Goal: Task Accomplishment & Management: Use online tool/utility

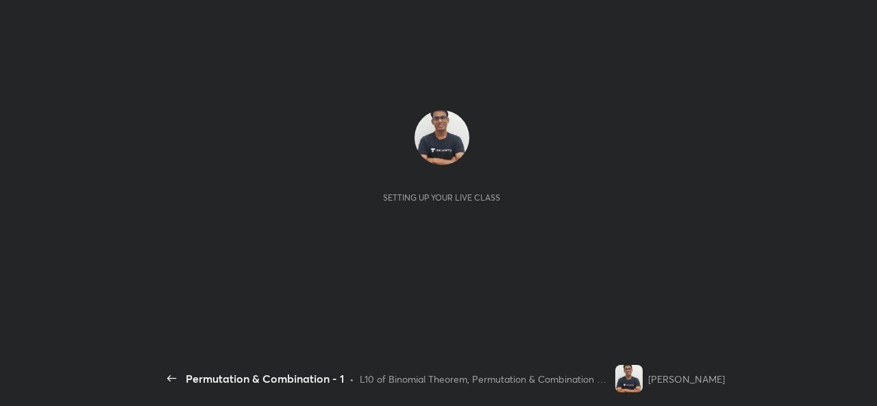
scroll to position [5, 1]
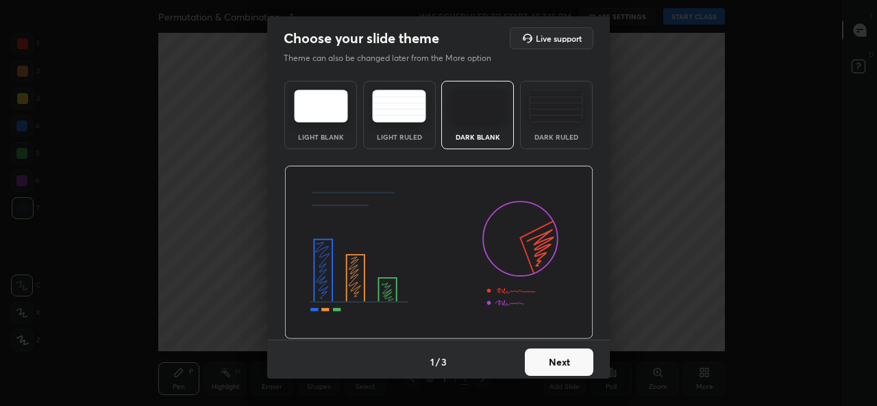
click at [546, 360] on button "Next" at bounding box center [559, 362] width 68 height 27
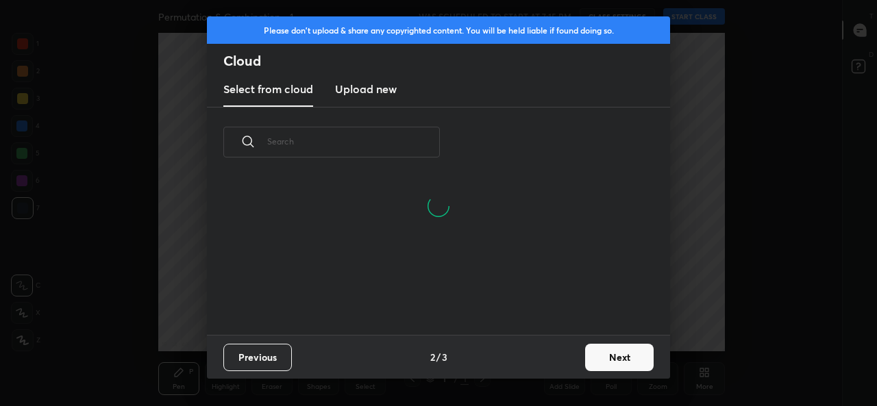
scroll to position [92, 440]
click at [366, 142] on input "text" at bounding box center [353, 141] width 173 height 58
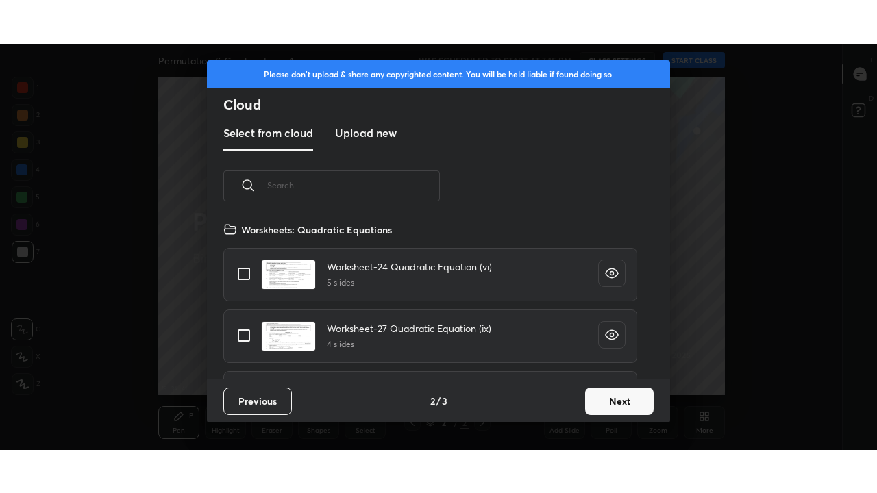
scroll to position [157, 440]
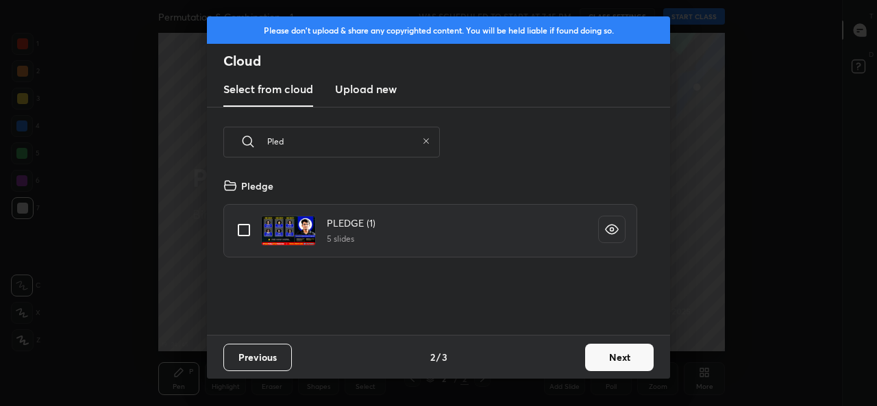
type input "Pled"
click at [240, 234] on input "grid" at bounding box center [243, 230] width 29 height 29
checkbox input "true"
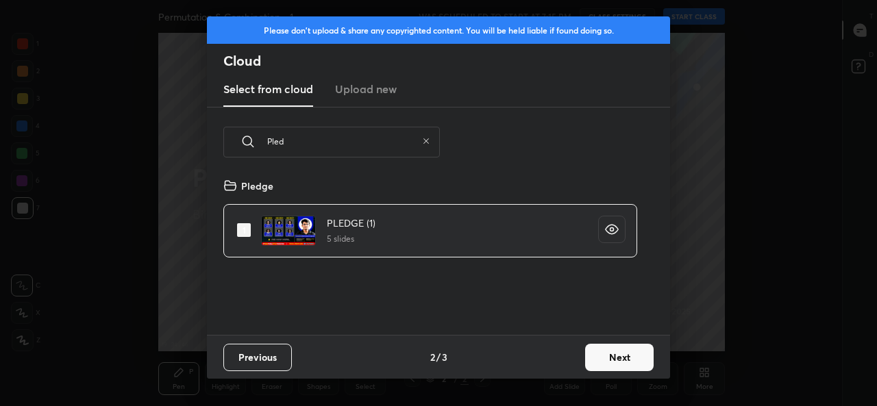
click at [618, 356] on button "Next" at bounding box center [619, 357] width 68 height 27
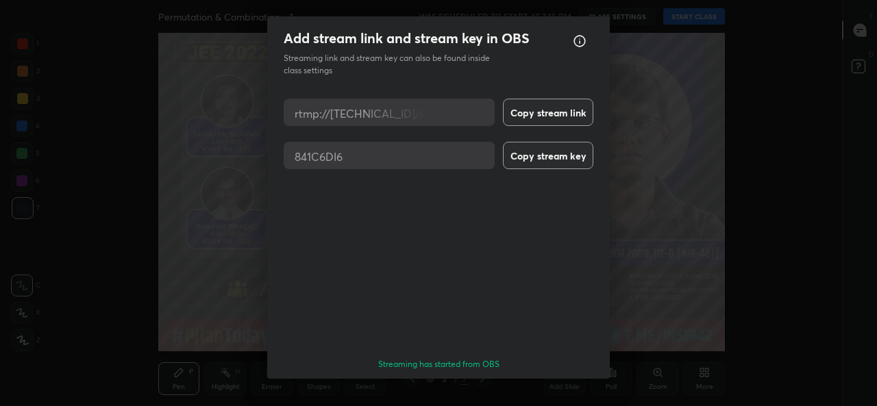
click at [581, 390] on button "Done" at bounding box center [559, 403] width 68 height 27
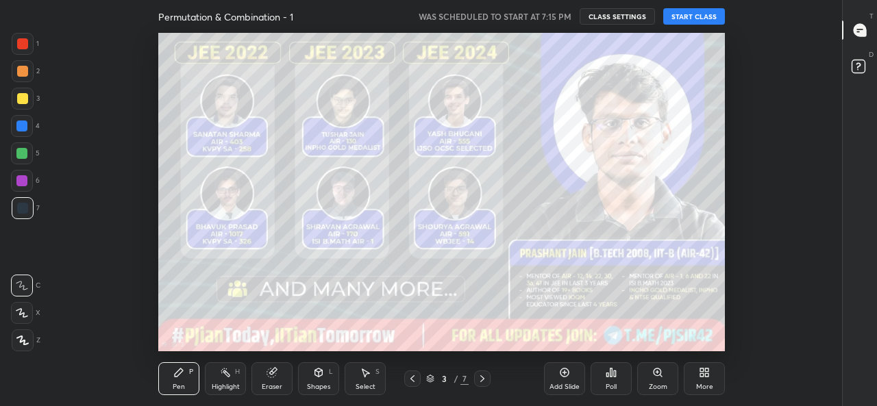
click at [714, 12] on button "START CLASS" at bounding box center [694, 16] width 62 height 16
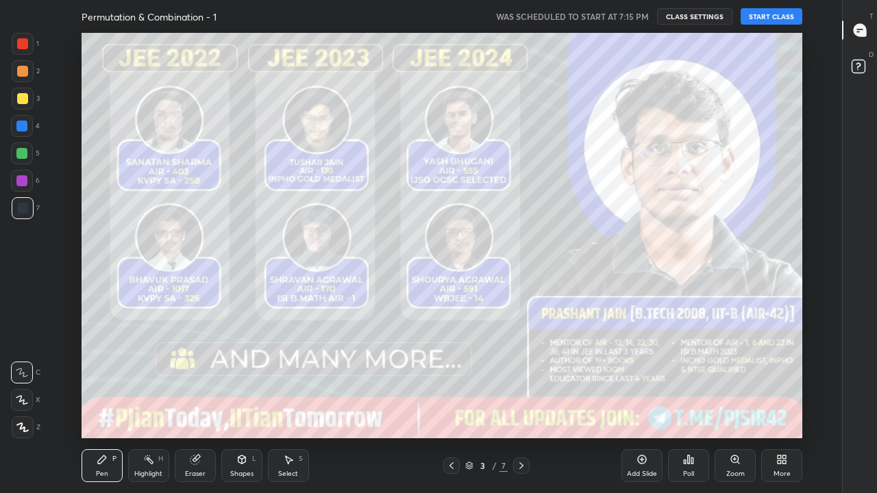
scroll to position [405, 795]
click at [520, 405] on icon at bounding box center [521, 465] width 11 height 11
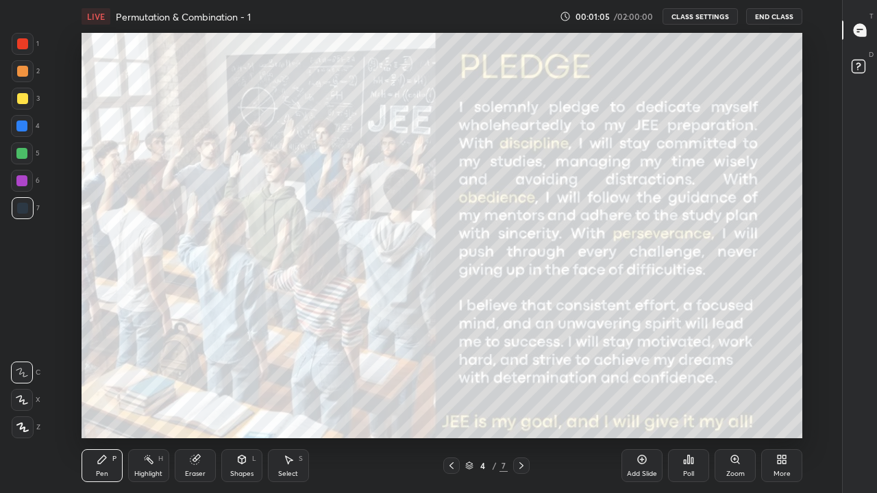
click at [520, 405] on icon at bounding box center [521, 465] width 11 height 11
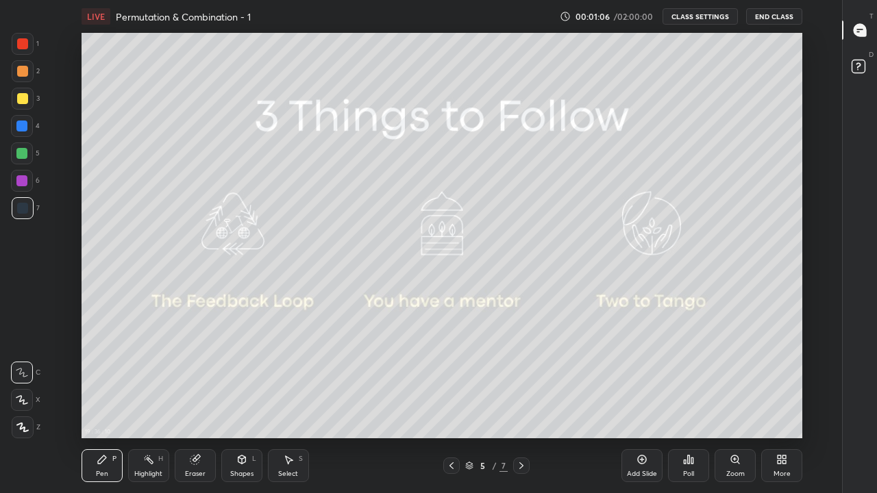
click at [521, 405] on icon at bounding box center [521, 465] width 4 height 7
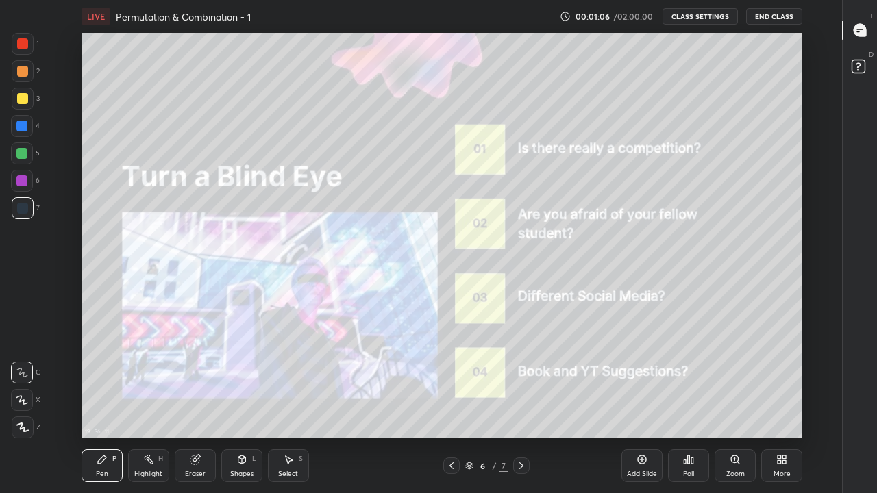
click at [522, 405] on icon at bounding box center [521, 465] width 11 height 11
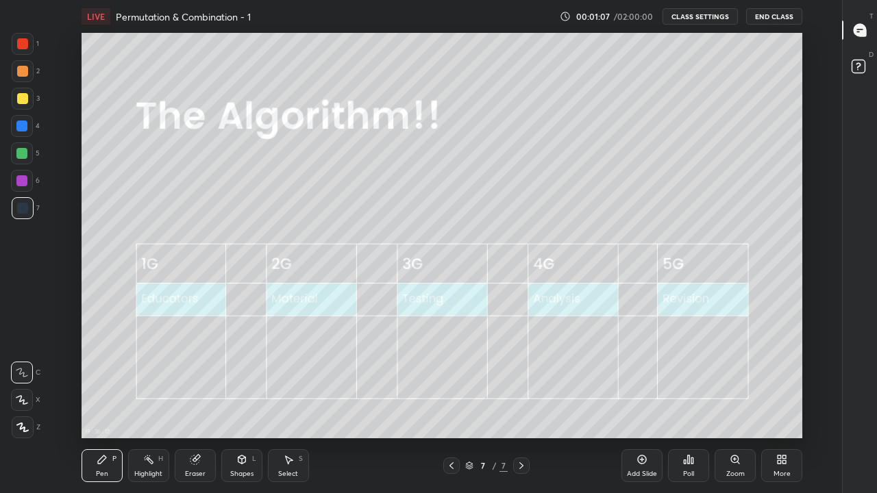
click at [635, 405] on div "Add Slide" at bounding box center [641, 465] width 41 height 33
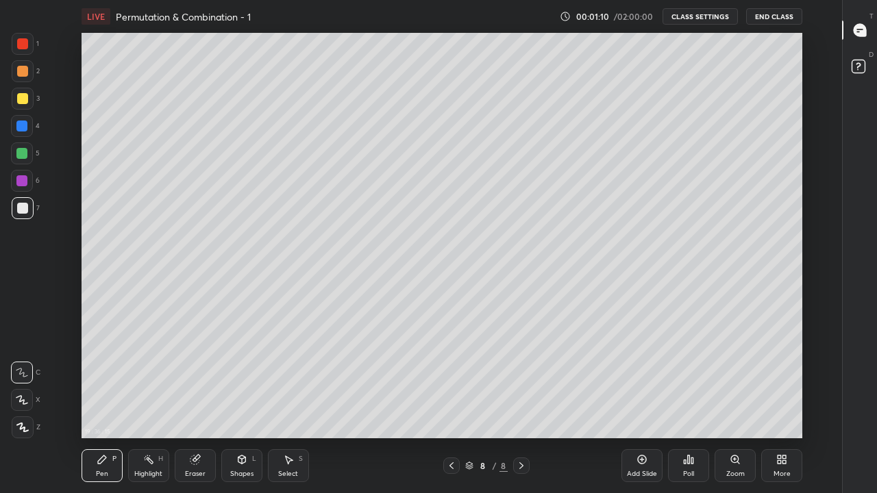
click at [29, 105] on div at bounding box center [23, 99] width 22 height 22
click at [28, 403] on div at bounding box center [22, 400] width 22 height 22
click at [206, 405] on div "Eraser" at bounding box center [195, 465] width 41 height 33
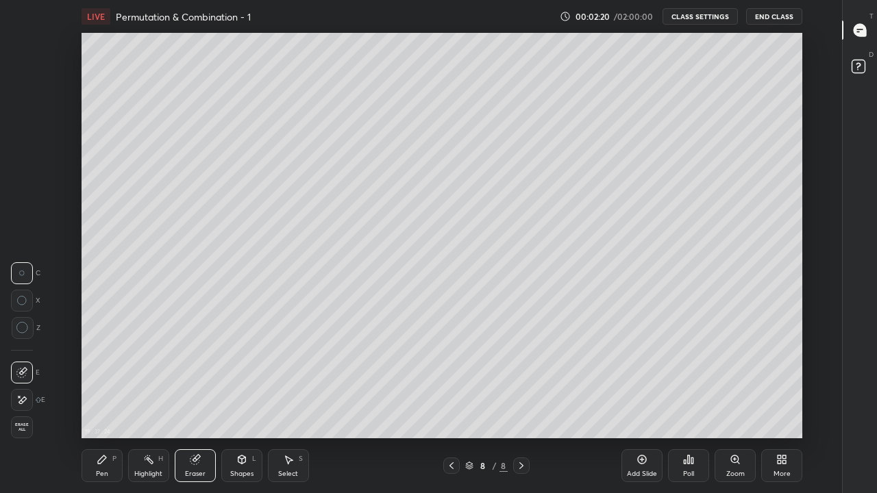
click at [110, 405] on div "Pen P" at bounding box center [101, 465] width 41 height 33
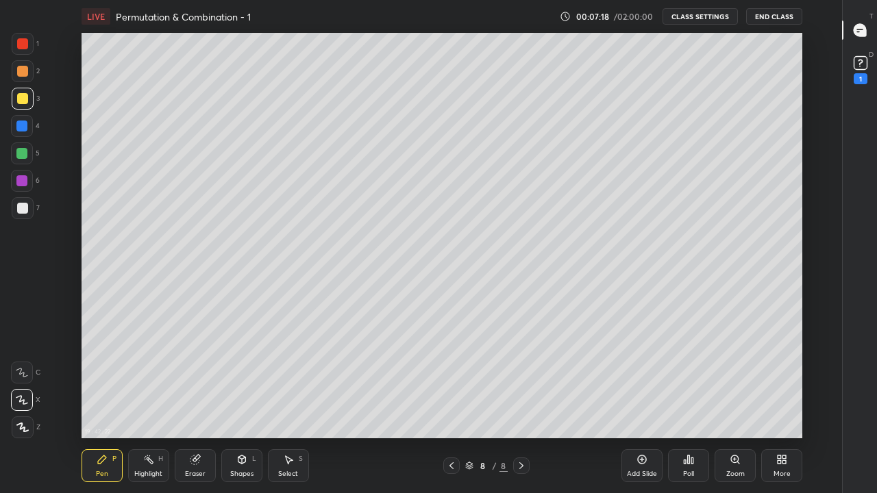
click at [644, 405] on icon at bounding box center [641, 459] width 11 height 11
click at [21, 213] on div at bounding box center [22, 208] width 11 height 11
click at [22, 99] on div at bounding box center [22, 98] width 11 height 11
click at [23, 209] on div at bounding box center [22, 208] width 11 height 11
click at [642, 405] on icon at bounding box center [642, 459] width 4 height 4
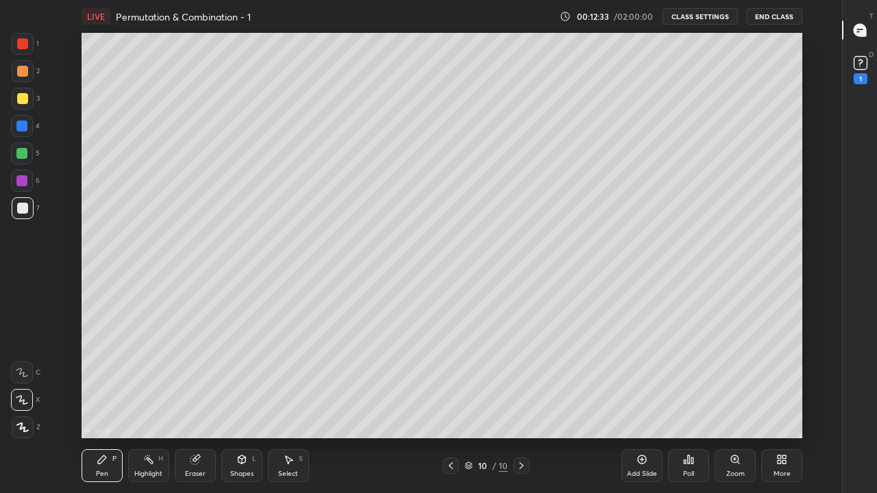
click at [21, 99] on div at bounding box center [22, 98] width 11 height 11
click at [25, 210] on div at bounding box center [22, 208] width 11 height 11
click at [803, 190] on div "19 : 51 : 44 Setting up your live class" at bounding box center [442, 235] width 796 height 405
click at [805, 194] on div "19 : 51 : 44 Setting up your live class" at bounding box center [442, 235] width 796 height 405
click at [22, 154] on div at bounding box center [21, 153] width 11 height 11
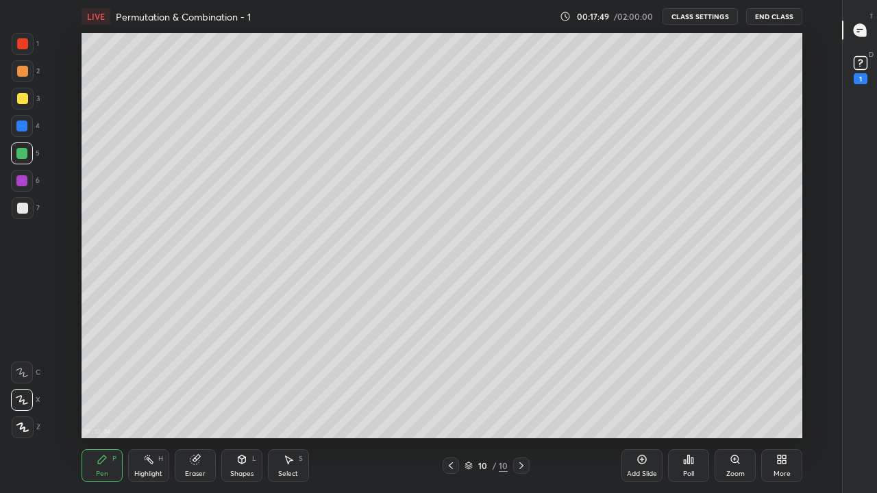
type textarea "x"
click at [19, 107] on div at bounding box center [23, 99] width 22 height 22
click at [693, 18] on button "CLASS SETTINGS" at bounding box center [699, 16] width 75 height 16
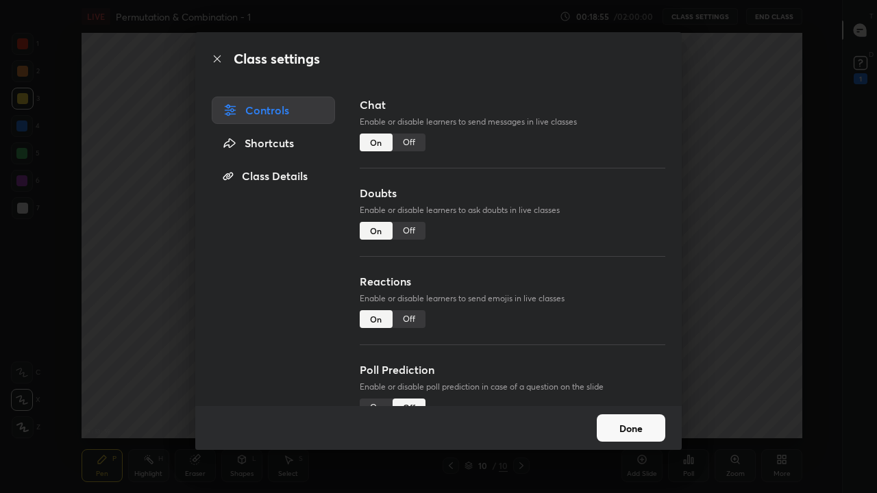
click at [408, 144] on div "Off" at bounding box center [408, 143] width 33 height 18
click at [623, 405] on button "Done" at bounding box center [630, 427] width 68 height 27
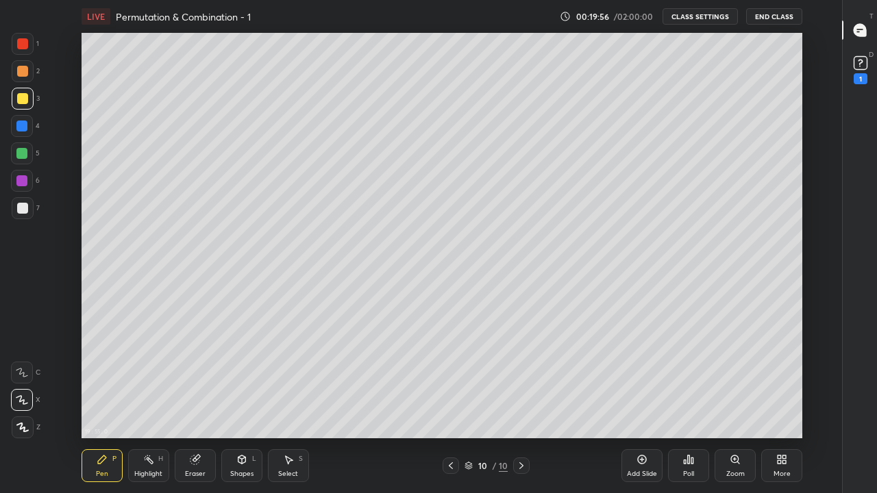
click at [689, 405] on icon at bounding box center [689, 459] width 2 height 8
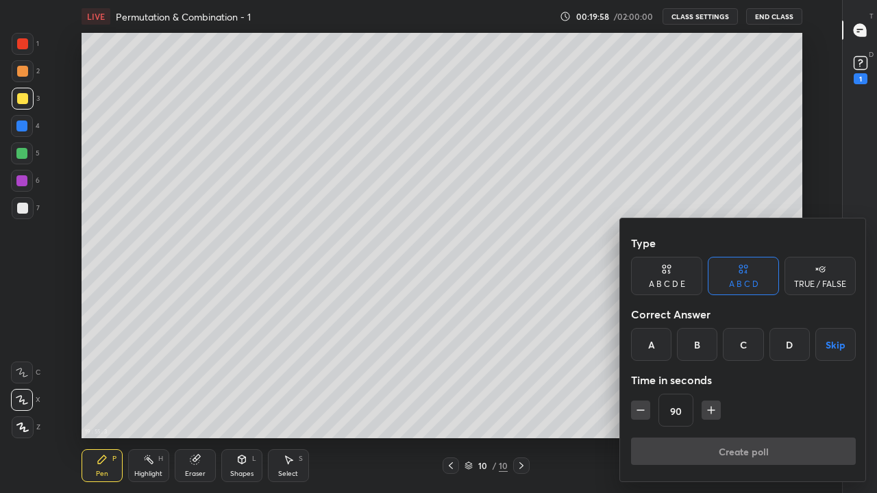
click at [744, 351] on div "C" at bounding box center [742, 344] width 40 height 33
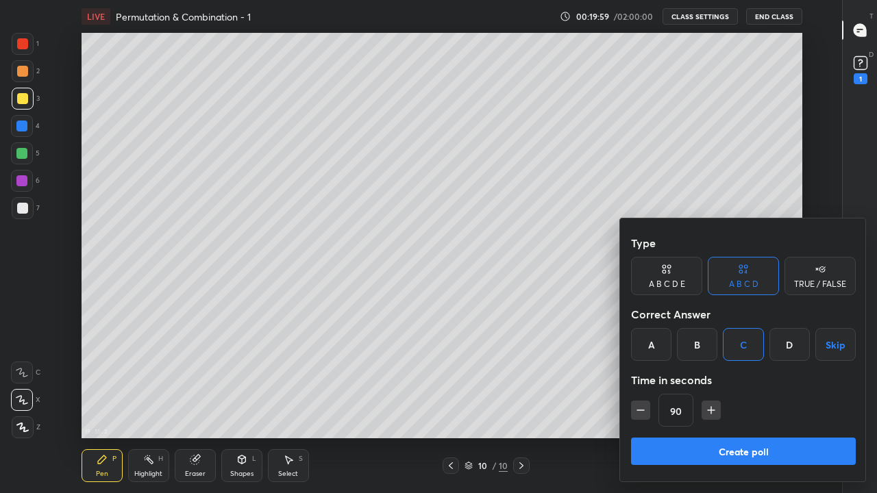
click at [713, 405] on icon "button" at bounding box center [711, 410] width 14 height 14
click at [716, 405] on icon "button" at bounding box center [717, 410] width 14 height 14
type input "120"
click at [727, 405] on button "Create poll" at bounding box center [743, 451] width 225 height 27
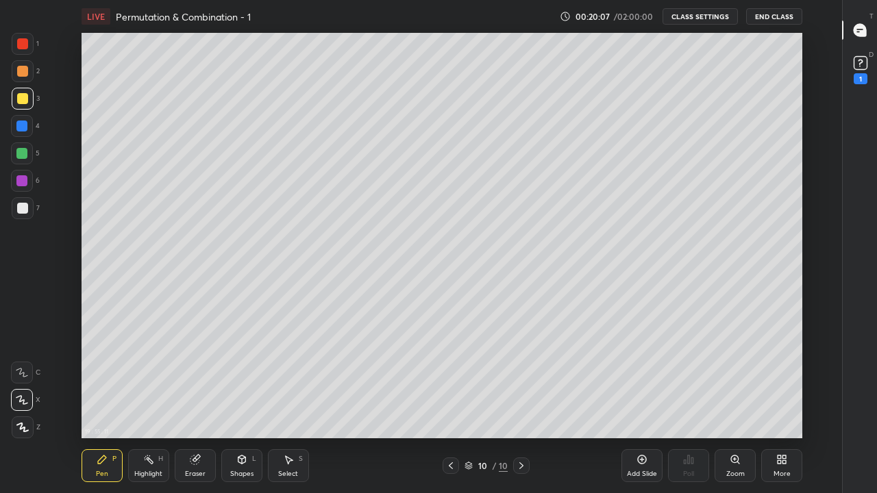
scroll to position [5, 1]
click at [23, 210] on div at bounding box center [22, 208] width 11 height 11
click at [783, 405] on icon at bounding box center [783, 461] width 3 height 3
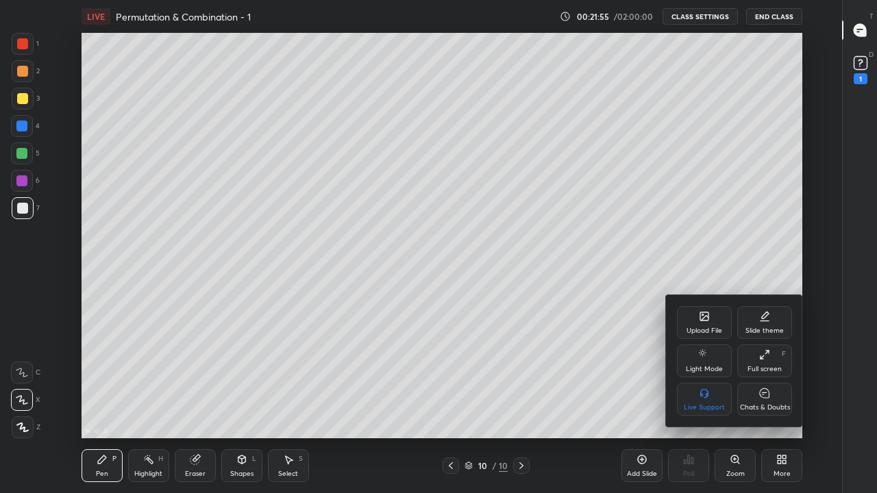
click at [766, 404] on div "Chats & Doubts" at bounding box center [765, 407] width 50 height 7
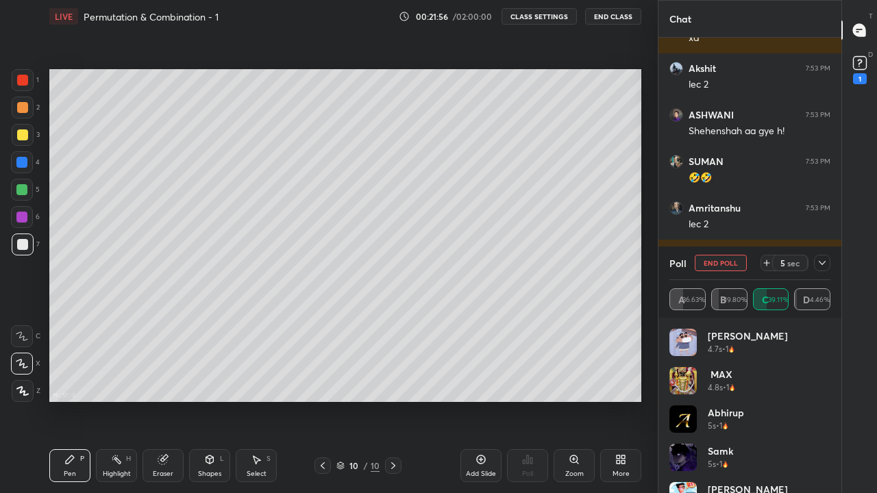
scroll to position [0, 0]
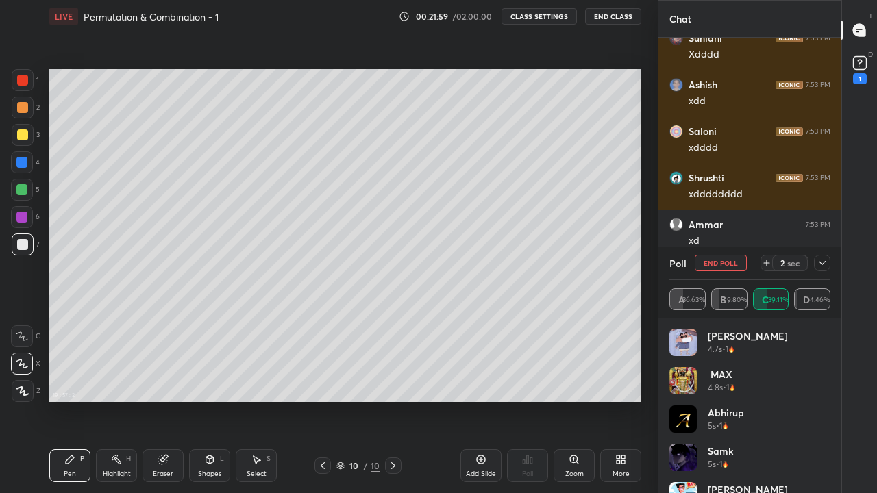
click at [733, 262] on button "End Poll" at bounding box center [720, 263] width 52 height 16
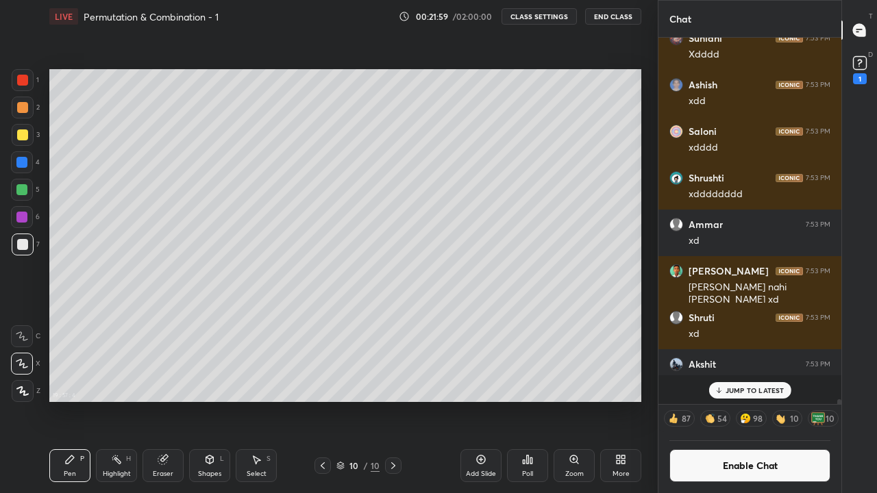
scroll to position [5, 5]
click at [566, 13] on button "CLASS SETTINGS" at bounding box center [538, 16] width 75 height 16
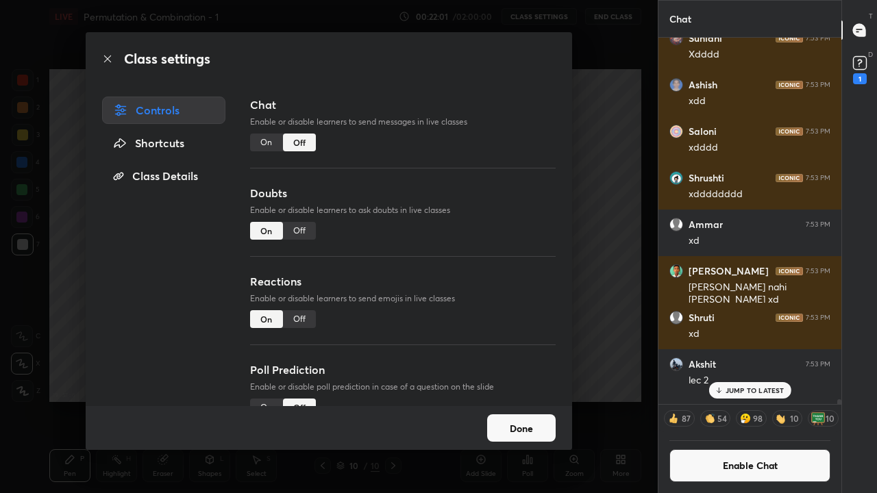
click at [272, 149] on div "On" at bounding box center [266, 143] width 33 height 18
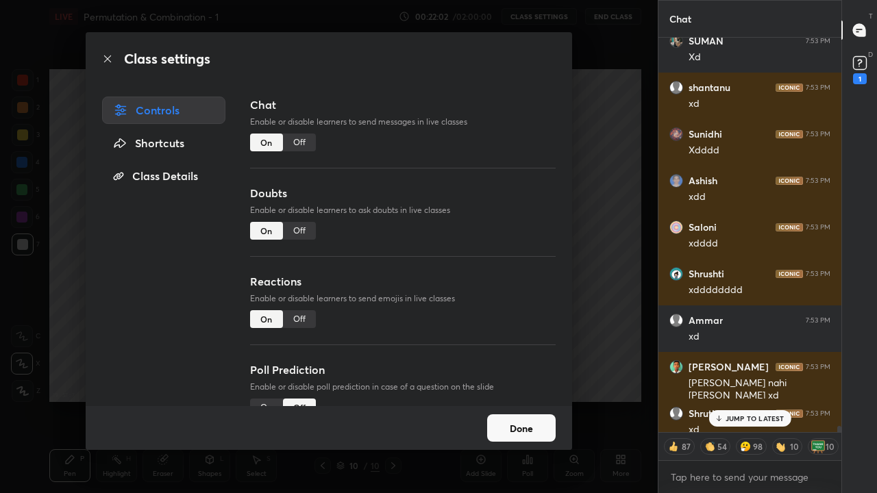
click at [527, 405] on button "Done" at bounding box center [521, 427] width 68 height 27
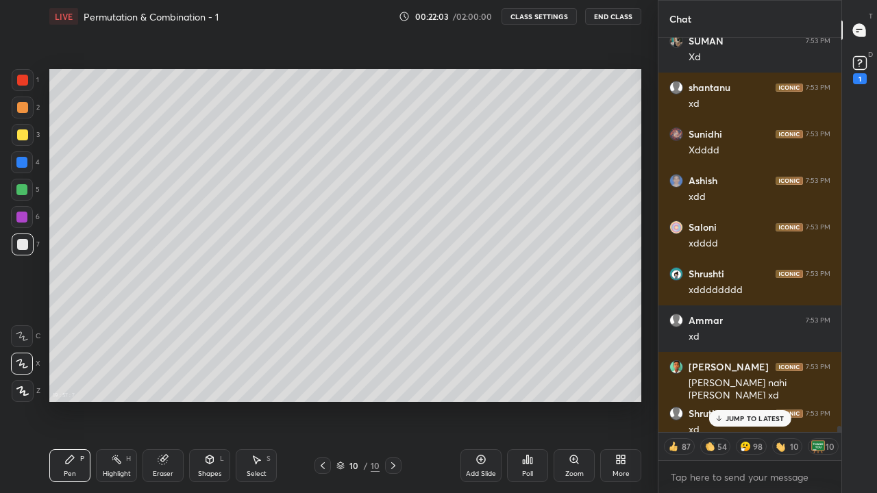
click at [620, 405] on div "More" at bounding box center [620, 465] width 41 height 33
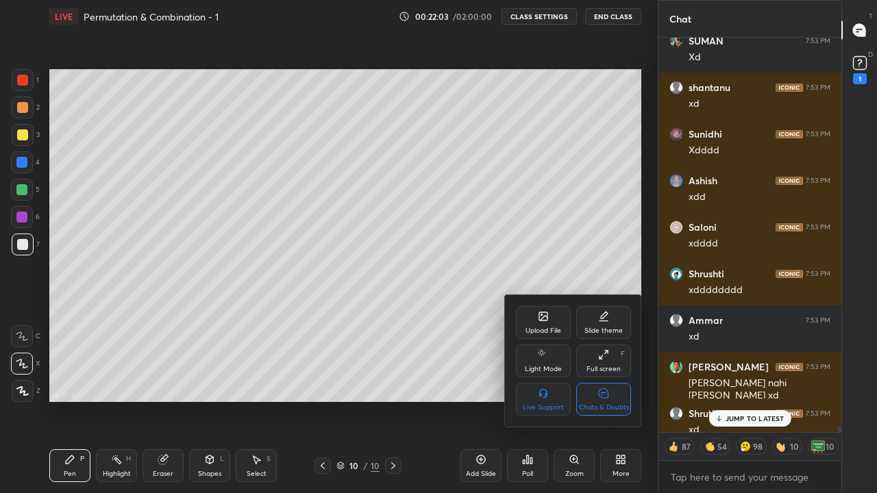
click at [615, 399] on div "Chats & Doubts" at bounding box center [603, 399] width 55 height 33
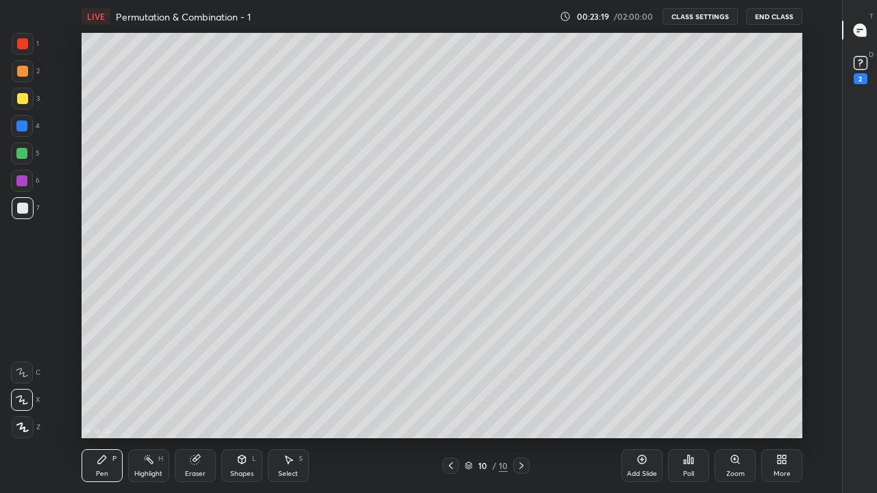
click at [635, 405] on div "Add Slide" at bounding box center [641, 465] width 41 height 33
click at [445, 405] on div at bounding box center [451, 465] width 16 height 16
click at [520, 405] on icon at bounding box center [521, 465] width 11 height 11
click at [197, 405] on div "Eraser" at bounding box center [195, 473] width 21 height 7
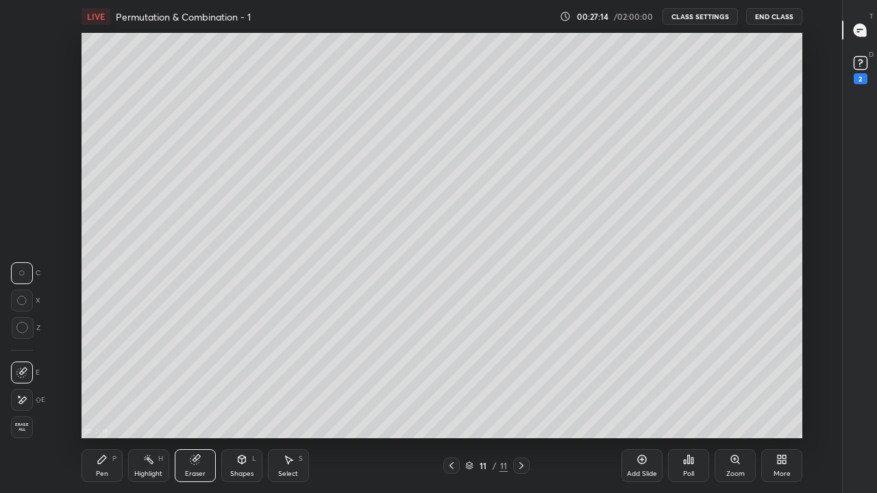
click at [105, 405] on div "Pen P" at bounding box center [101, 465] width 41 height 33
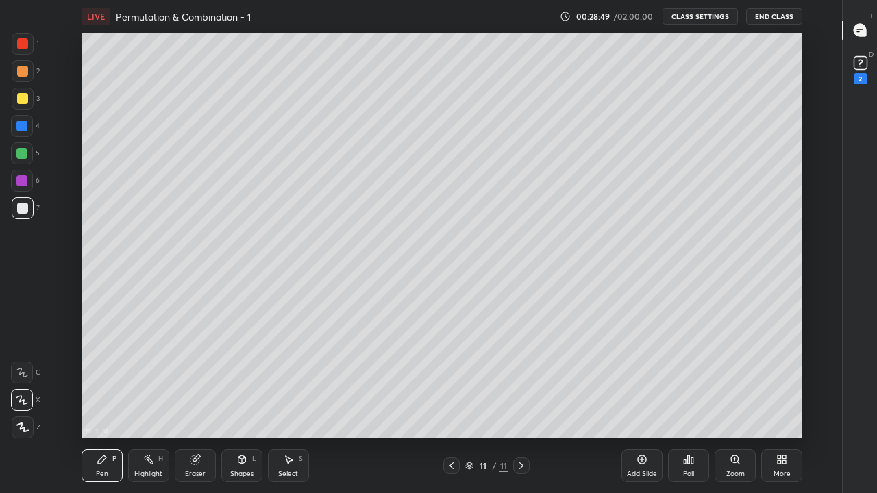
click at [643, 405] on icon at bounding box center [641, 459] width 11 height 11
click at [23, 101] on div at bounding box center [22, 98] width 11 height 11
type textarea "x"
click at [15, 213] on div at bounding box center [23, 208] width 22 height 22
click at [25, 100] on div at bounding box center [22, 98] width 11 height 11
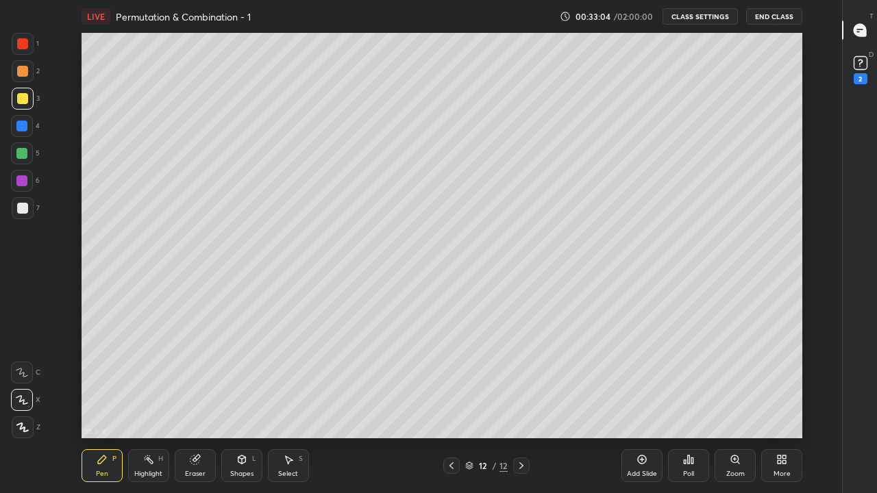
click at [701, 15] on button "CLASS SETTINGS" at bounding box center [699, 16] width 75 height 16
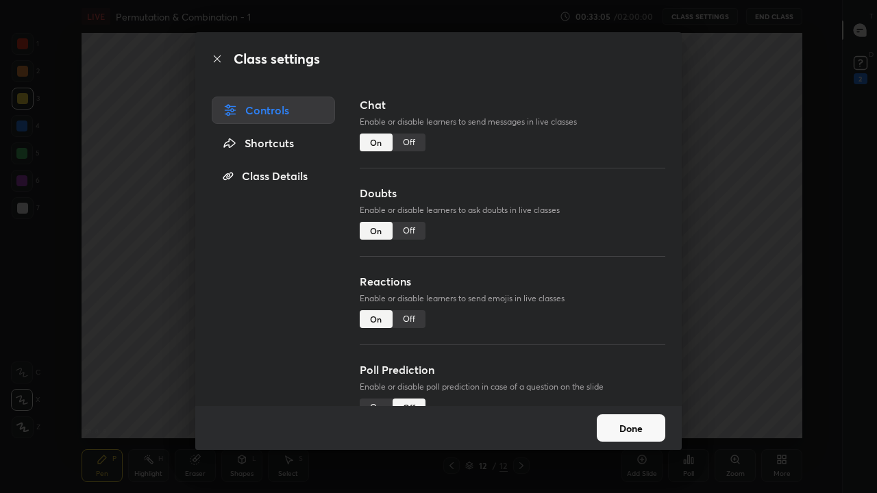
click at [415, 149] on div "Off" at bounding box center [408, 143] width 33 height 18
click at [629, 405] on button "Done" at bounding box center [630, 427] width 68 height 27
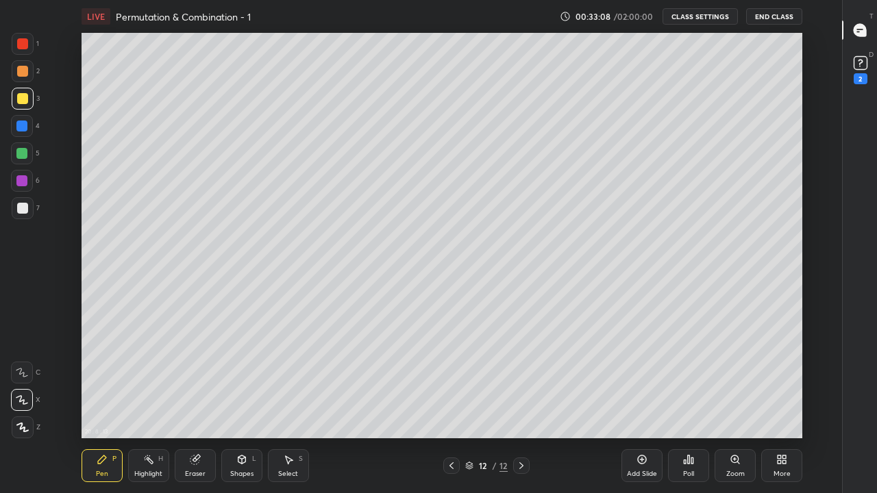
click at [20, 211] on div at bounding box center [22, 208] width 11 height 11
click at [190, 405] on div "Eraser" at bounding box center [195, 473] width 21 height 7
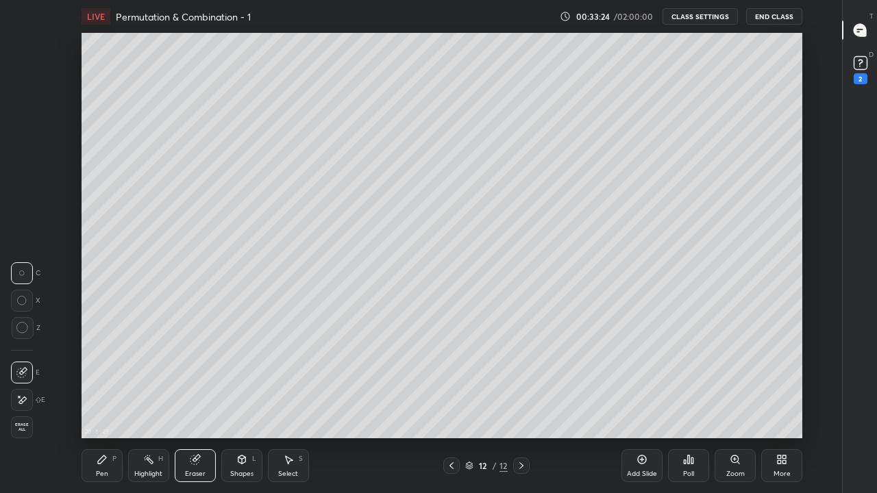
click at [105, 405] on div "Pen P" at bounding box center [101, 465] width 41 height 33
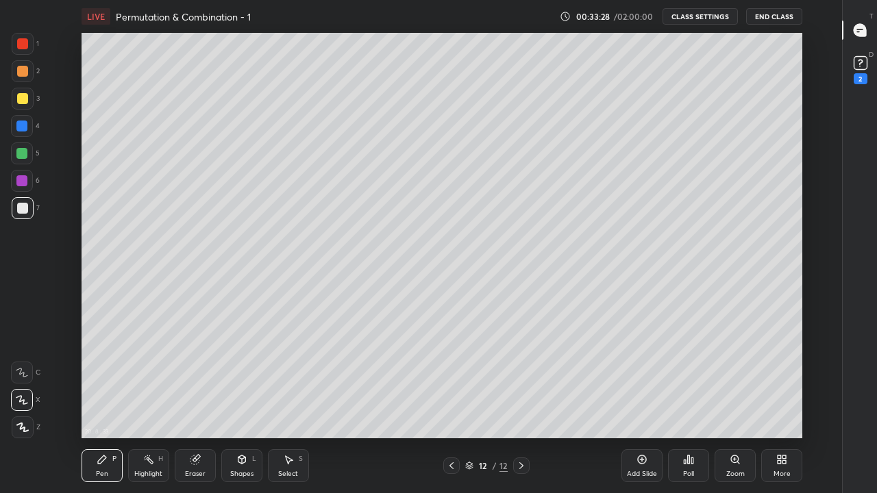
click at [683, 405] on div "Poll" at bounding box center [688, 473] width 11 height 7
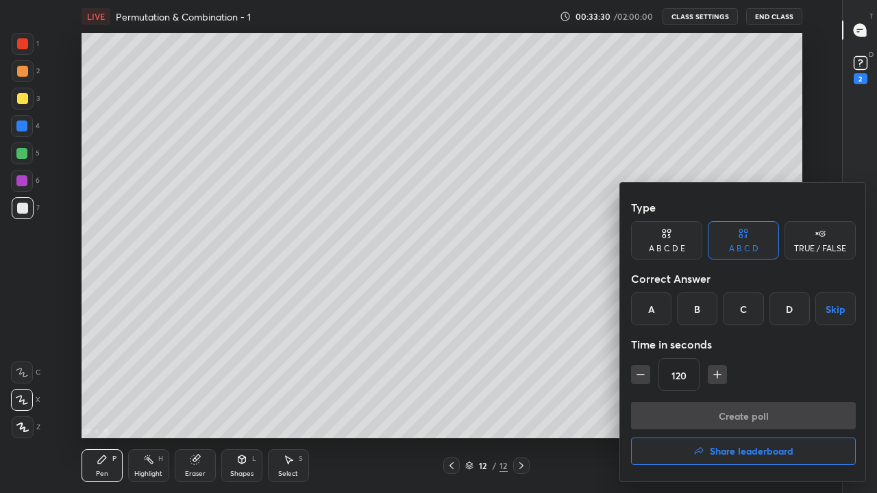
click at [744, 312] on div "C" at bounding box center [742, 308] width 40 height 33
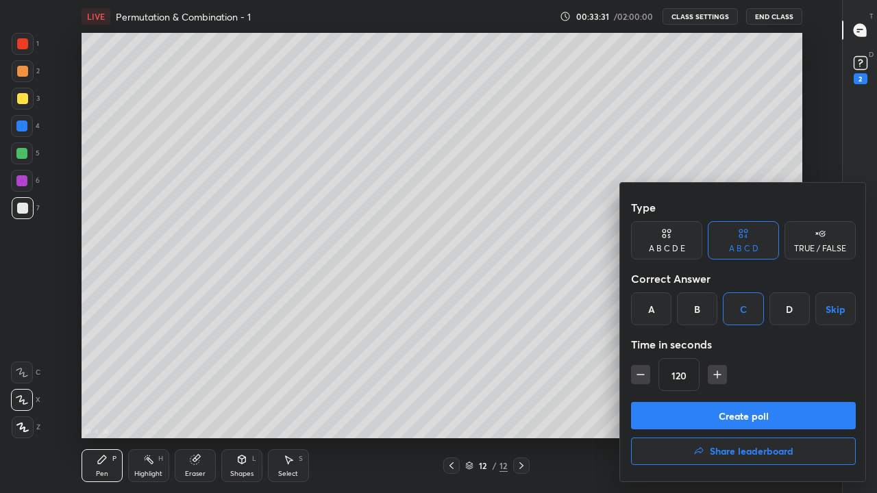
click at [647, 373] on button "button" at bounding box center [640, 374] width 19 height 19
type input "105"
click at [702, 405] on button "Create poll" at bounding box center [743, 415] width 225 height 27
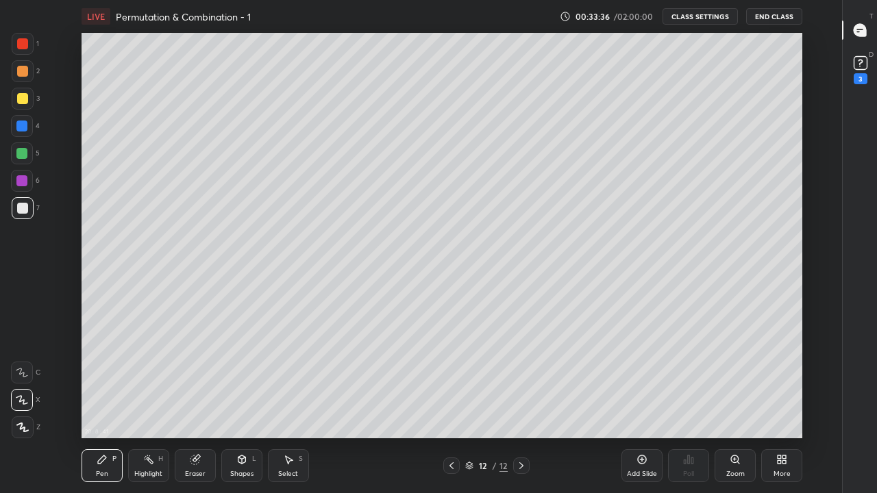
scroll to position [5, 1]
click at [698, 17] on button "CLASS SETTINGS" at bounding box center [699, 16] width 75 height 16
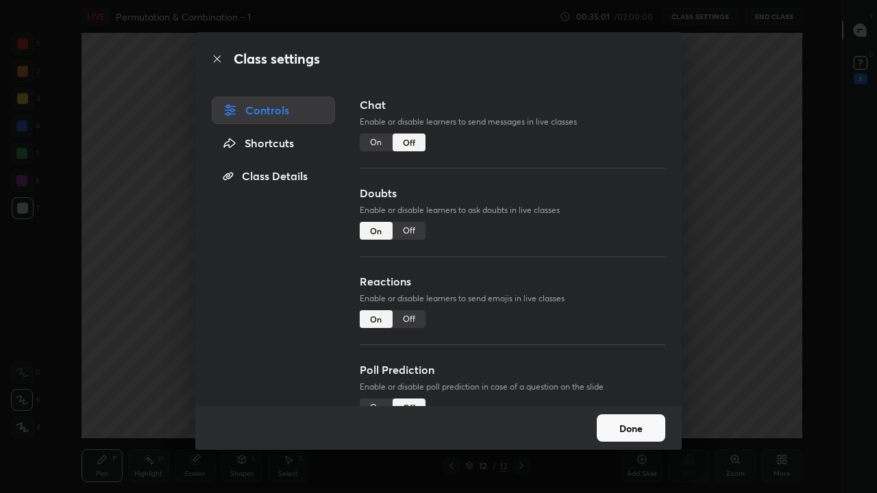
click at [370, 141] on div "On" at bounding box center [376, 143] width 33 height 18
click at [642, 405] on button "Done" at bounding box center [630, 427] width 68 height 27
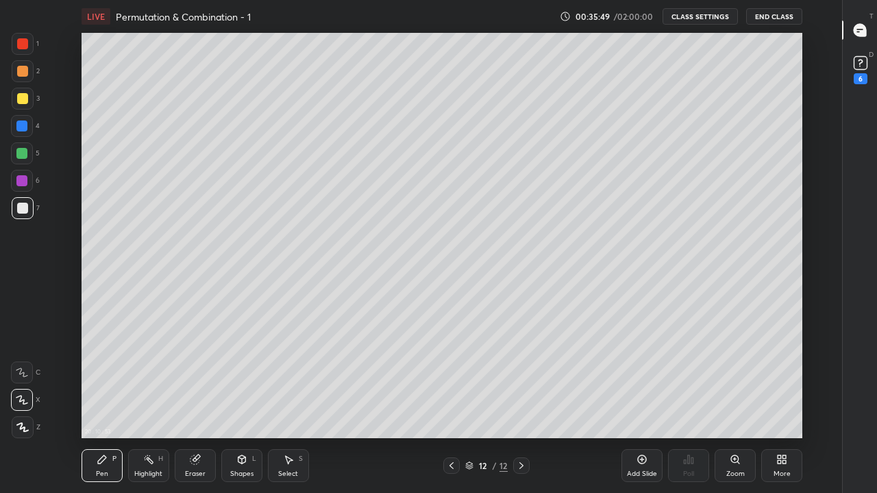
click at [17, 101] on div at bounding box center [22, 98] width 11 height 11
click at [22, 152] on div at bounding box center [21, 153] width 11 height 11
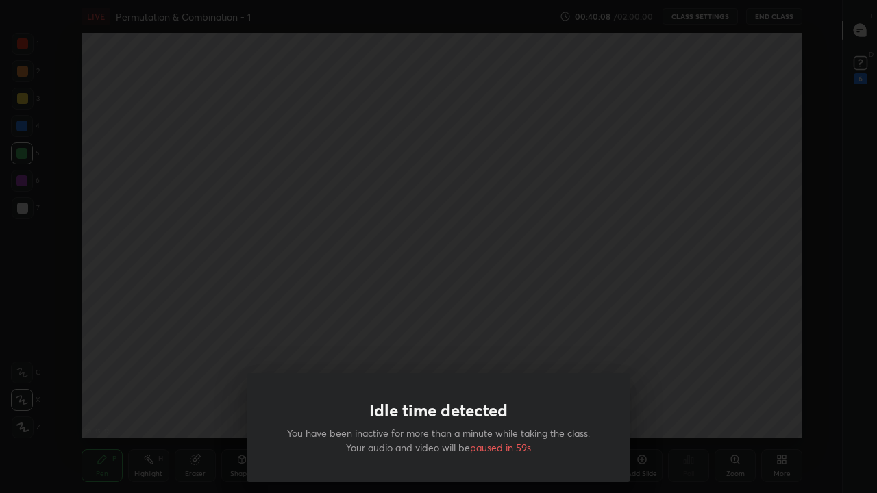
click at [127, 379] on div "Idle time detected You have been inactive for more than a minute while taking t…" at bounding box center [438, 246] width 877 height 493
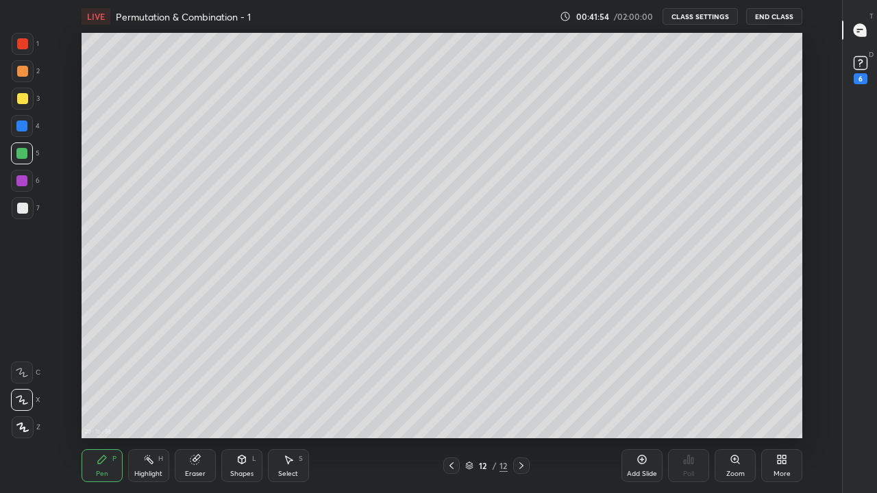
click at [646, 405] on div "Add Slide" at bounding box center [641, 465] width 41 height 33
click at [29, 213] on div at bounding box center [23, 208] width 22 height 22
click at [15, 100] on div at bounding box center [23, 99] width 22 height 22
click at [195, 405] on div "Eraser" at bounding box center [195, 473] width 21 height 7
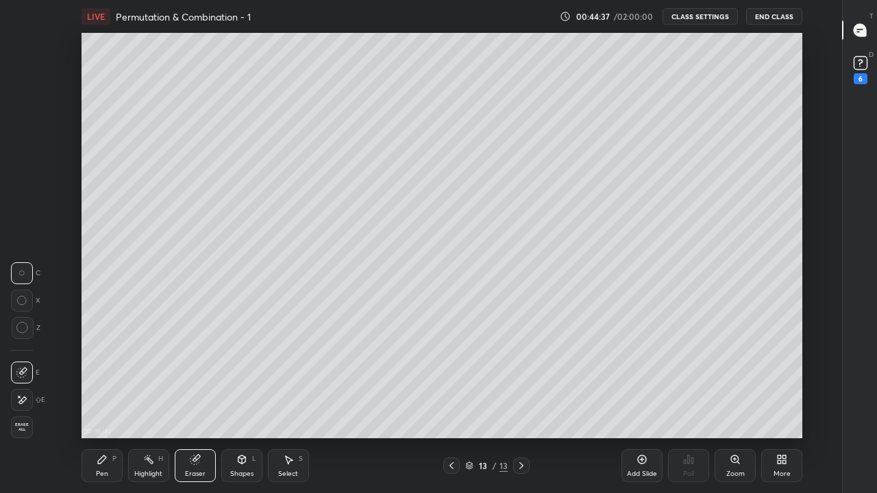
click at [451, 405] on icon at bounding box center [451, 465] width 11 height 11
click at [107, 405] on icon at bounding box center [102, 459] width 11 height 11
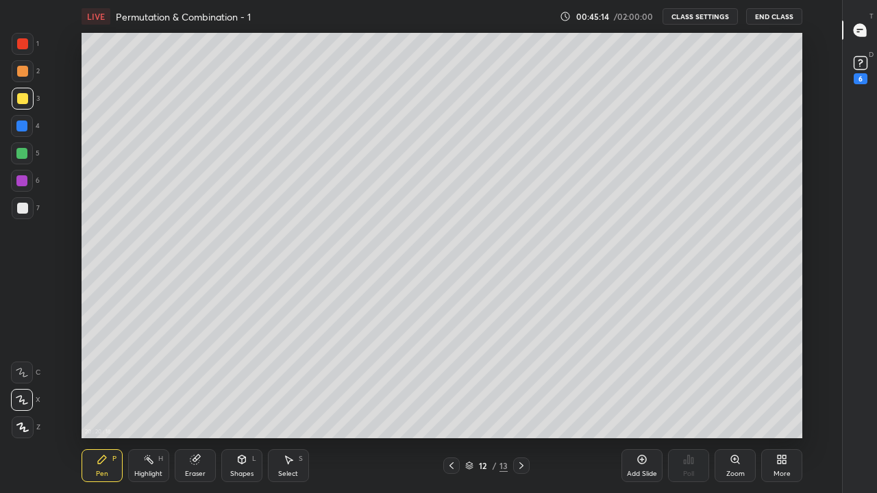
click at [522, 405] on icon at bounding box center [521, 465] width 11 height 11
click at [16, 212] on div at bounding box center [23, 208] width 22 height 22
click at [644, 405] on div "Add Slide" at bounding box center [641, 465] width 41 height 33
click at [20, 100] on div at bounding box center [22, 98] width 11 height 11
type textarea "x"
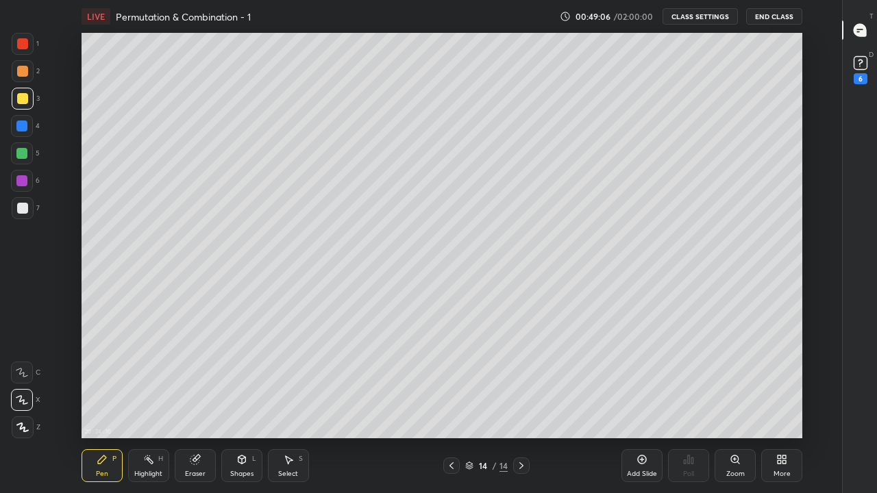
click at [721, 12] on button "CLASS SETTINGS" at bounding box center [699, 16] width 75 height 16
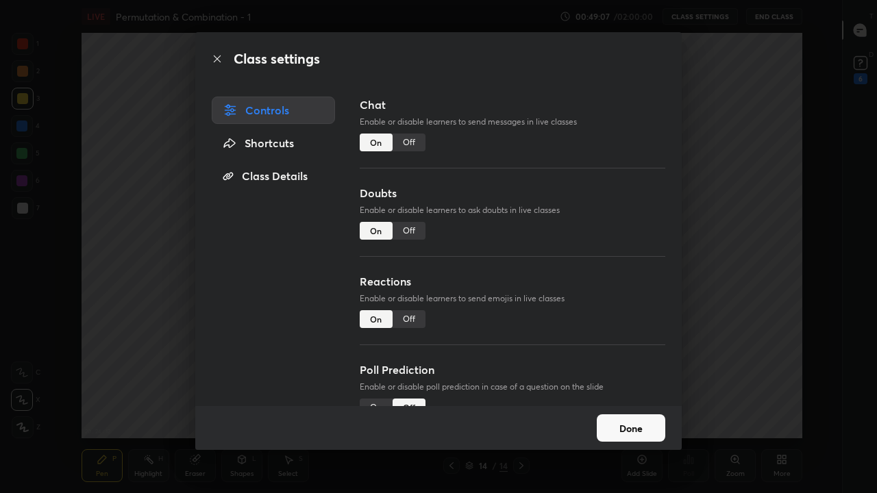
click at [414, 144] on div "Off" at bounding box center [408, 143] width 33 height 18
click at [658, 405] on button "Done" at bounding box center [630, 427] width 68 height 27
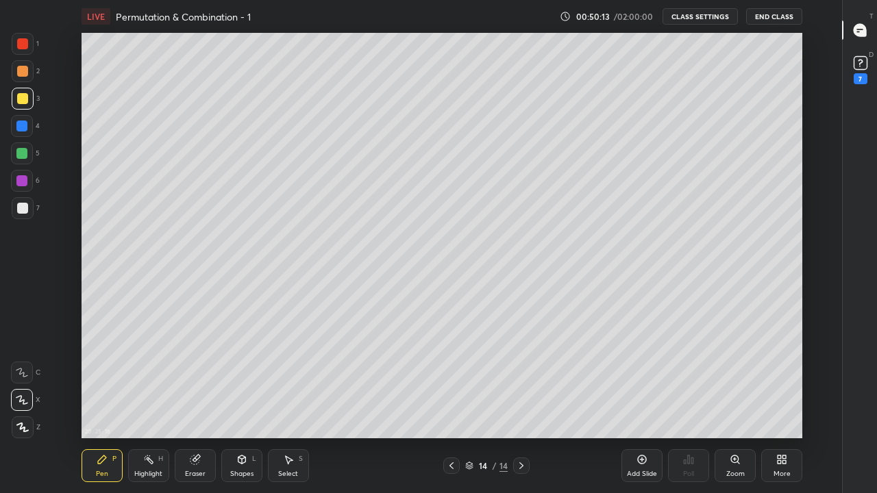
click at [724, 14] on button "CLASS SETTINGS" at bounding box center [699, 16] width 75 height 16
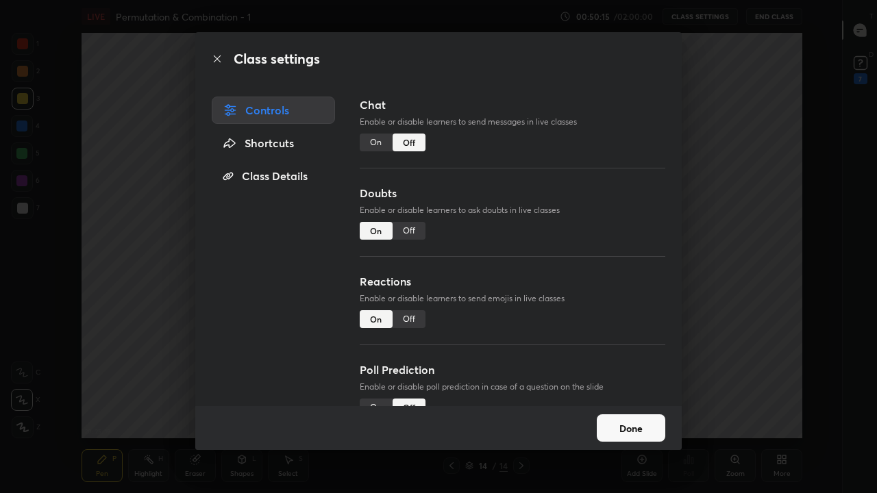
click at [374, 146] on div "On" at bounding box center [376, 143] width 33 height 18
click at [626, 405] on button "Done" at bounding box center [630, 427] width 68 height 27
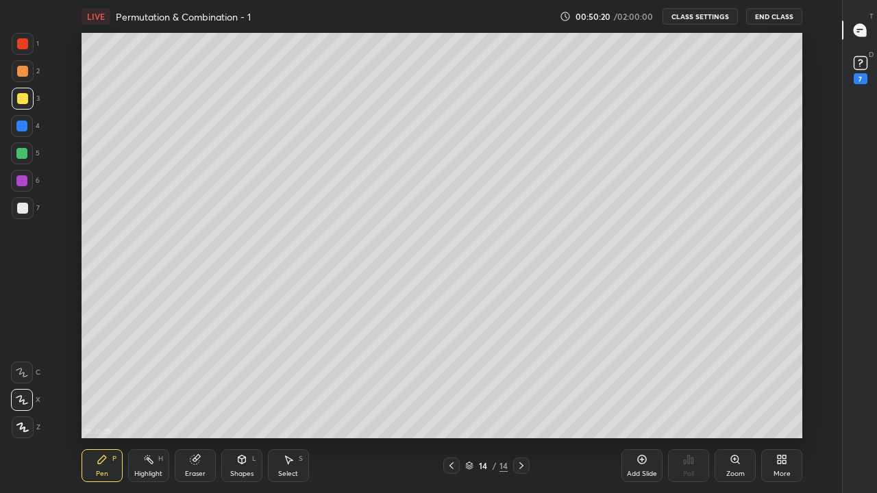
click at [21, 212] on div at bounding box center [22, 208] width 11 height 11
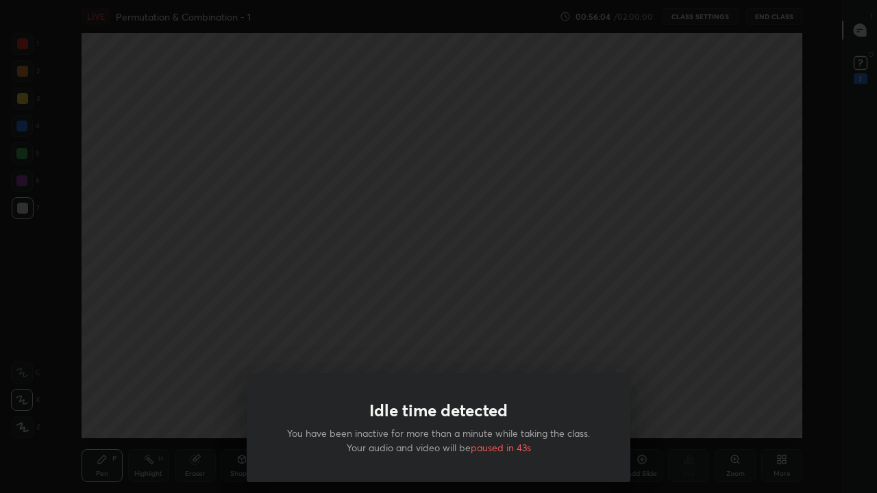
click at [558, 346] on div "Idle time detected You have been inactive for more than a minute while taking t…" at bounding box center [438, 246] width 877 height 493
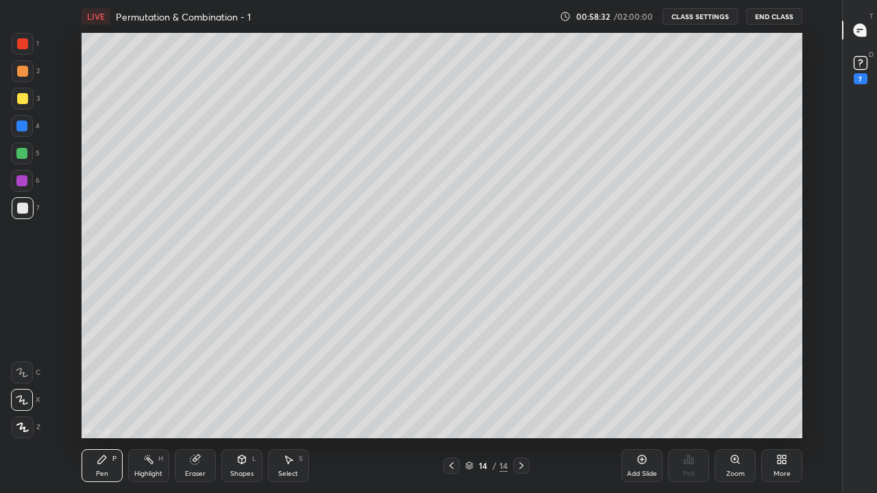
click at [649, 405] on div "Add Slide" at bounding box center [642, 473] width 30 height 7
click at [22, 95] on div at bounding box center [22, 98] width 11 height 11
click at [194, 405] on div "Eraser" at bounding box center [195, 473] width 21 height 7
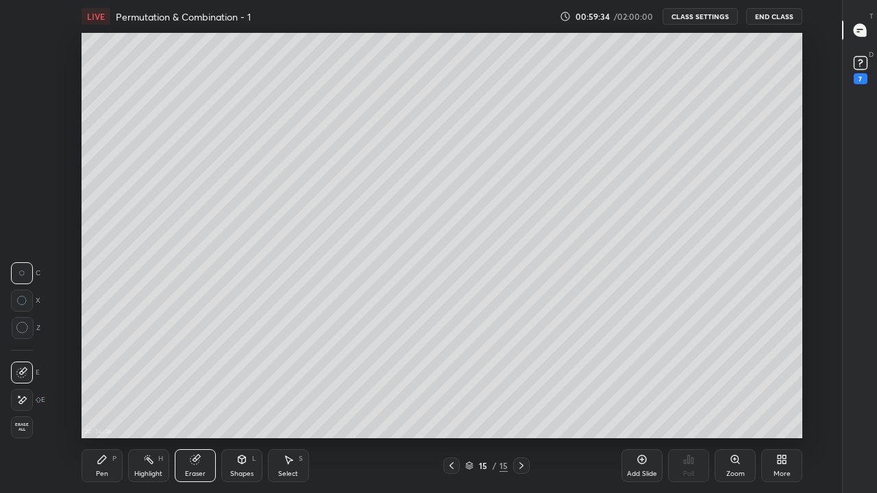
click at [97, 405] on div "Pen" at bounding box center [102, 473] width 12 height 7
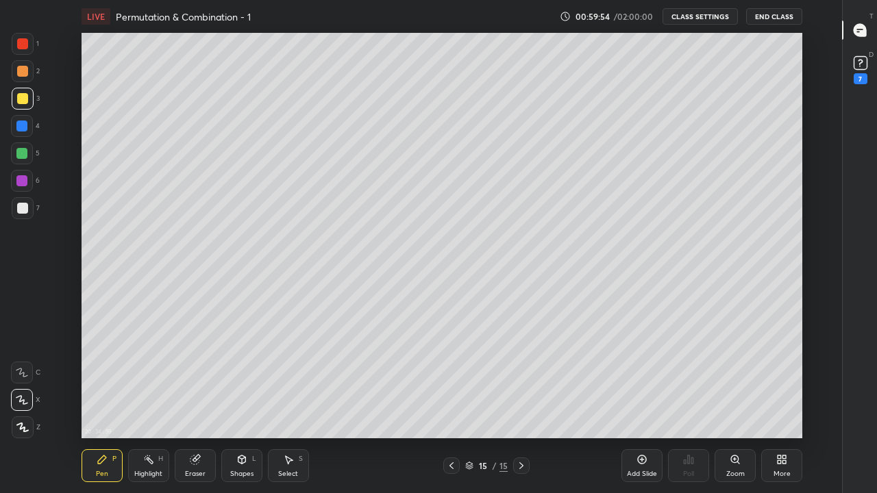
click at [23, 209] on div at bounding box center [22, 208] width 11 height 11
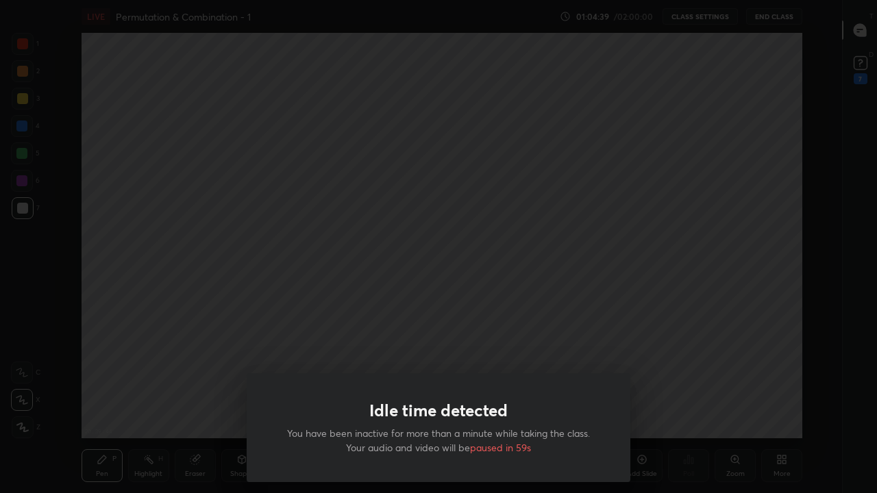
click at [587, 338] on div "Idle time detected You have been inactive for more than a minute while taking t…" at bounding box center [438, 246] width 877 height 493
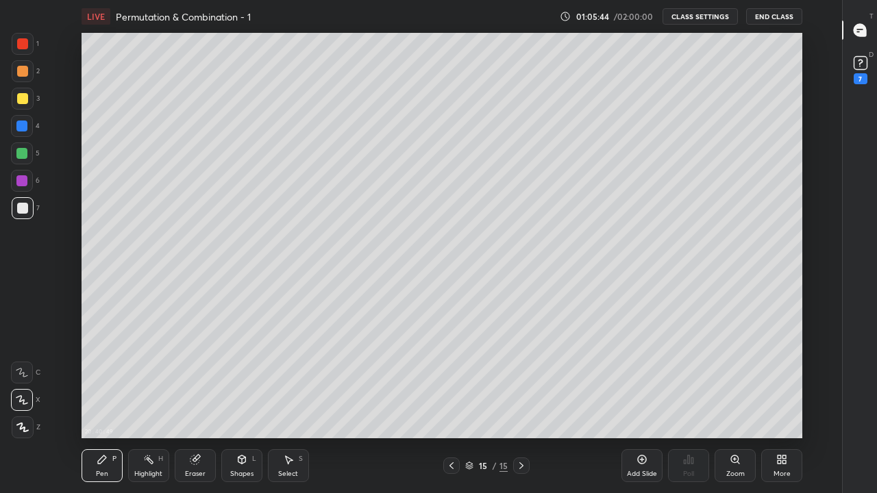
click at [783, 405] on div "More" at bounding box center [781, 465] width 41 height 33
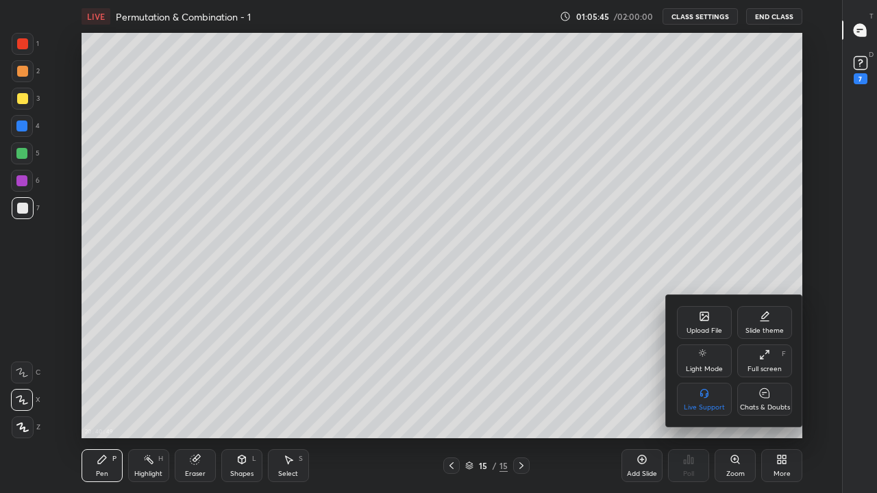
click at [759, 404] on div "Chats & Doubts" at bounding box center [765, 407] width 50 height 7
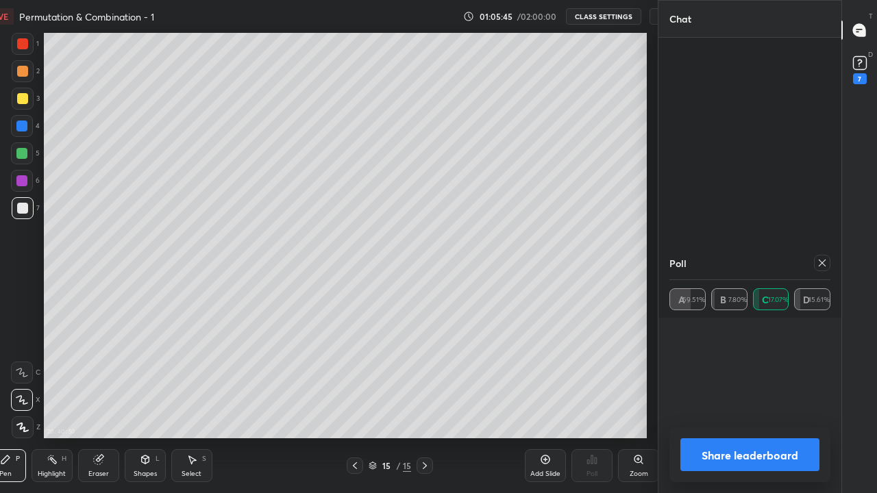
scroll to position [160, 157]
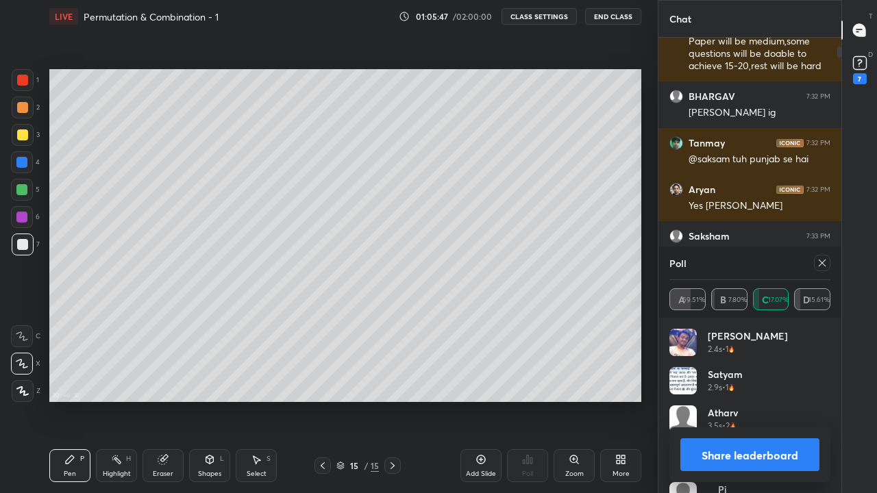
click at [826, 257] on div at bounding box center [822, 263] width 16 height 16
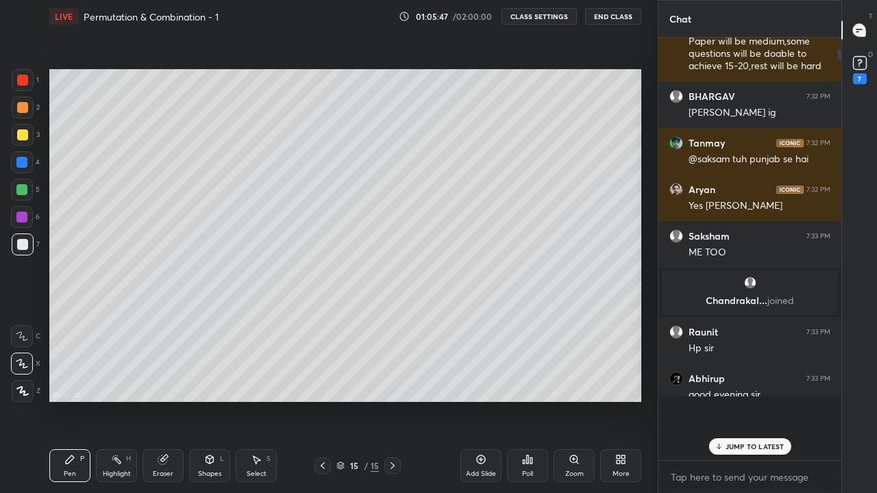
scroll to position [444, 179]
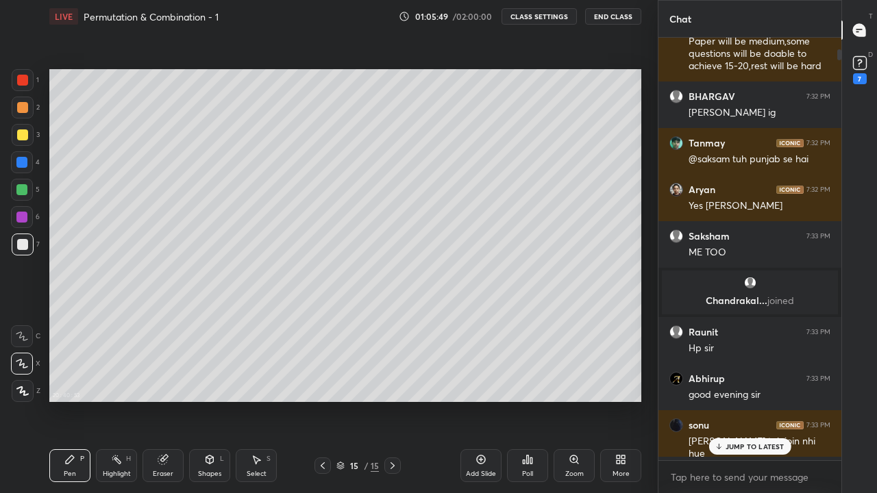
click at [733, 405] on p "JUMP TO LATEST" at bounding box center [754, 446] width 59 height 8
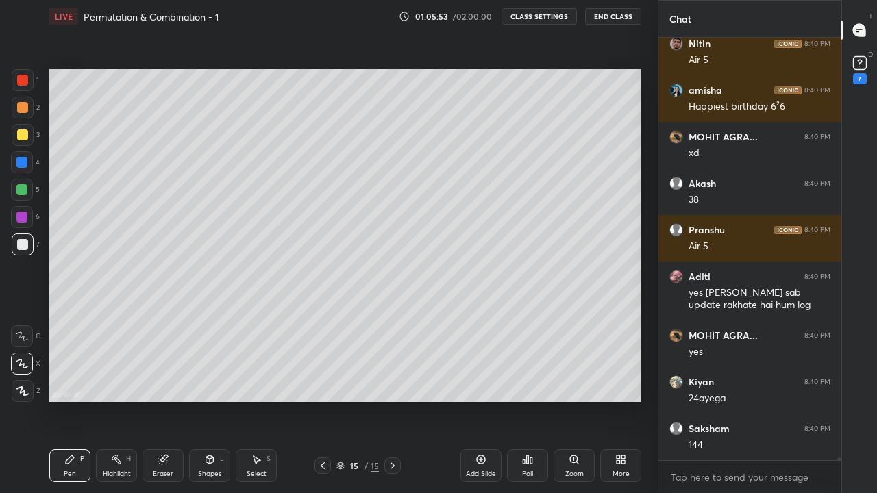
scroll to position [73309, 0]
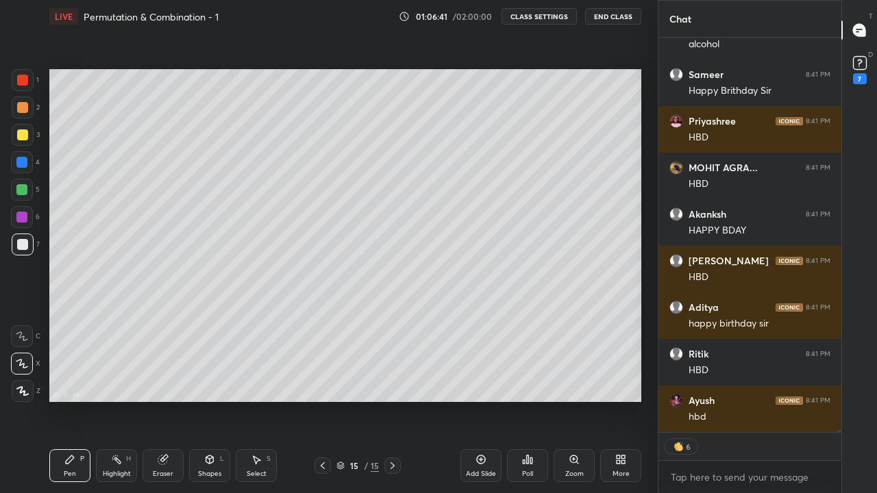
click at [19, 136] on div at bounding box center [22, 134] width 11 height 11
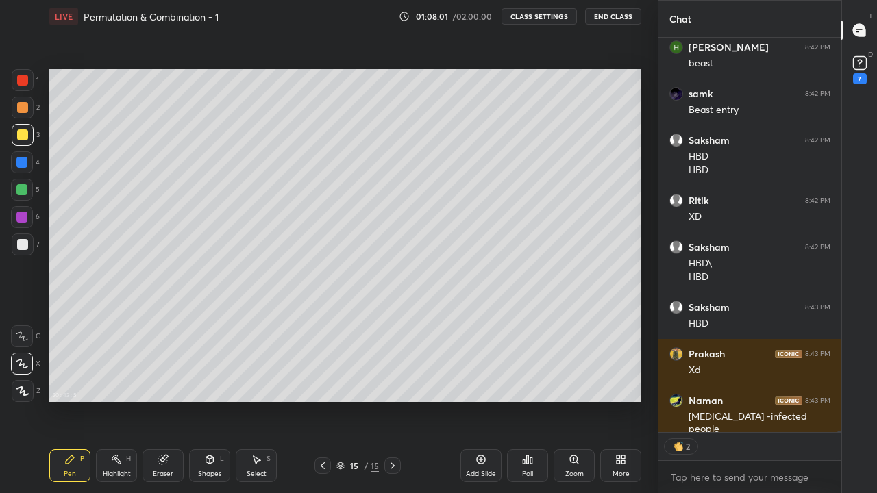
click at [629, 405] on div "More" at bounding box center [620, 465] width 41 height 33
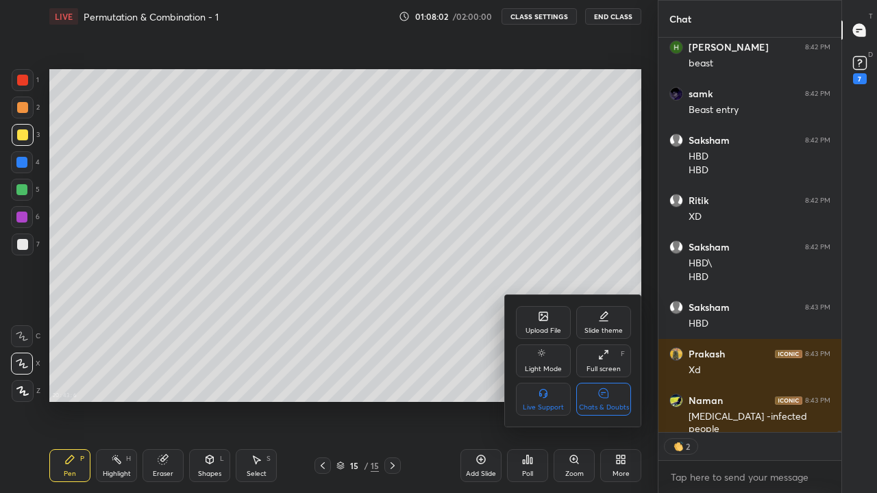
click at [616, 403] on div "Chats & Doubts" at bounding box center [603, 399] width 55 height 33
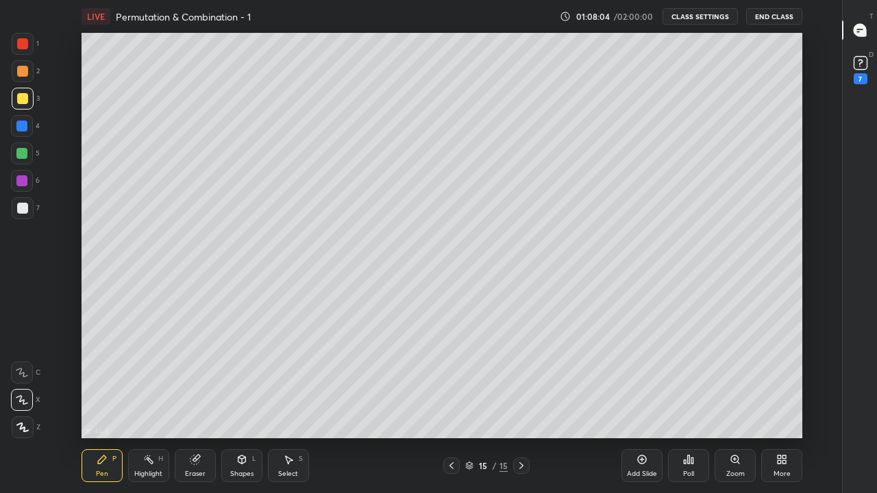
click at [201, 405] on div "Eraser" at bounding box center [195, 465] width 41 height 33
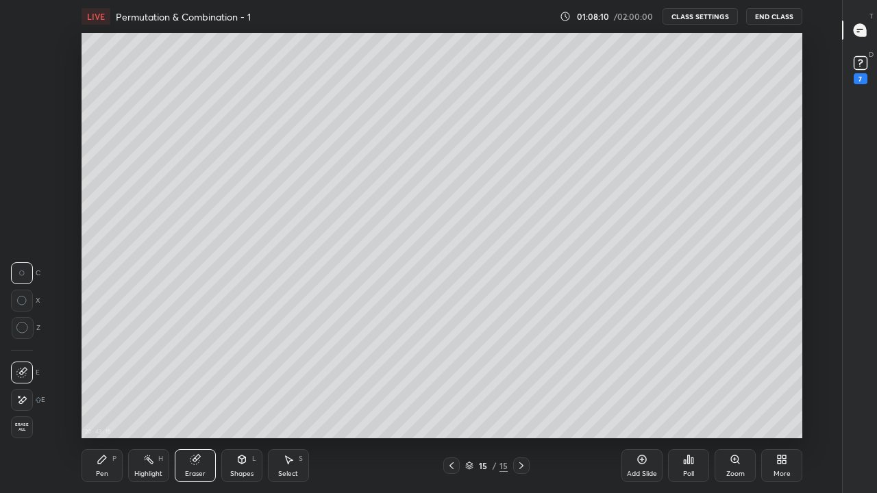
click at [23, 400] on icon at bounding box center [21, 400] width 11 height 12
click at [91, 405] on div "Pen P" at bounding box center [101, 465] width 41 height 33
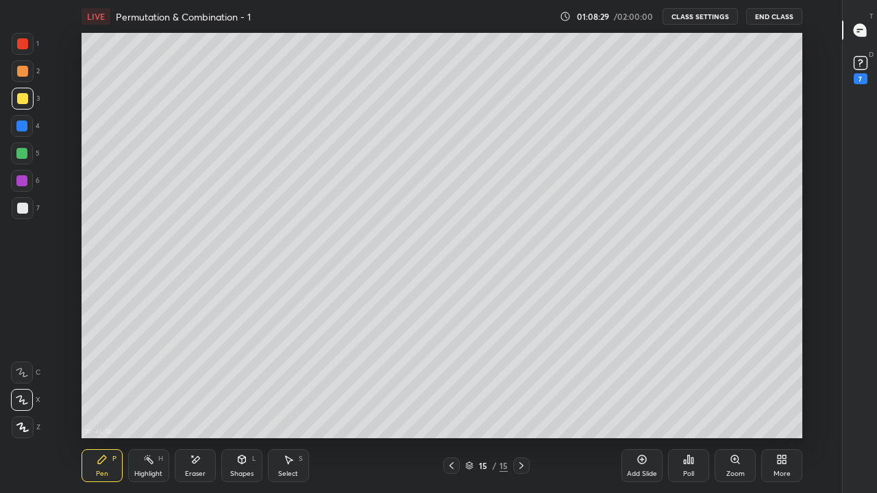
click at [186, 405] on div "Eraser" at bounding box center [195, 465] width 41 height 33
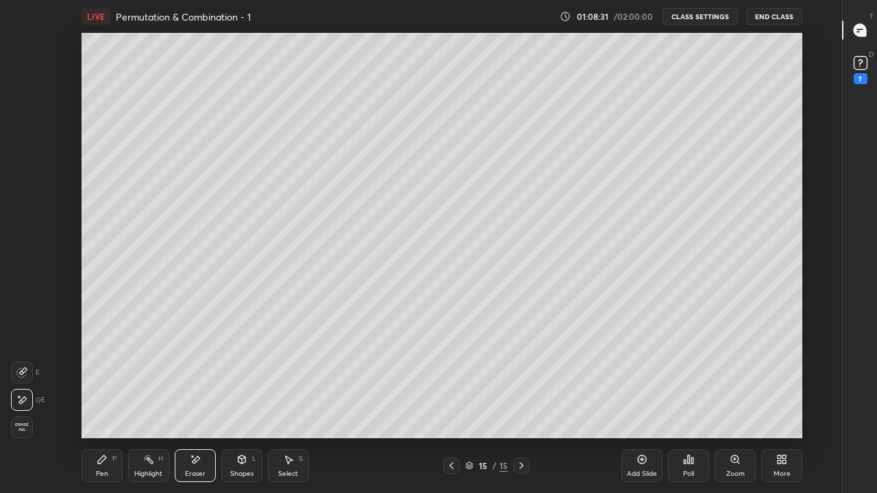
click at [114, 405] on div "P" at bounding box center [114, 458] width 4 height 7
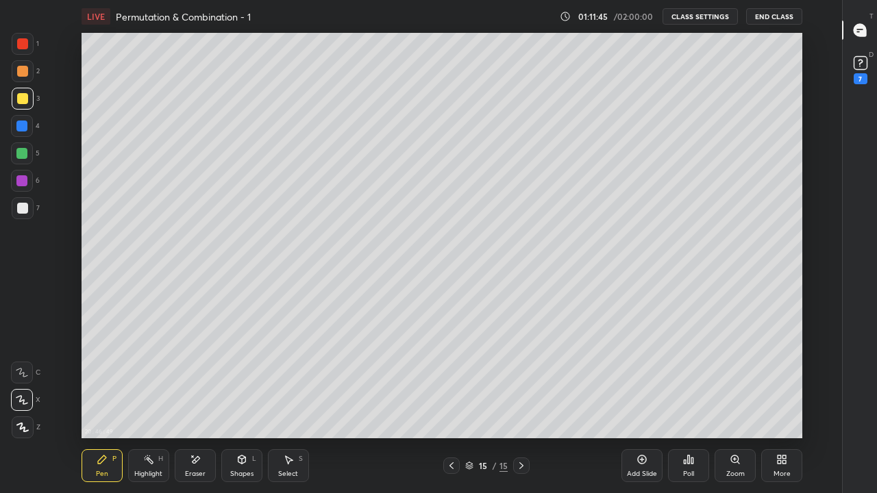
click at [651, 405] on div "Add Slide" at bounding box center [641, 465] width 41 height 33
click at [451, 405] on icon at bounding box center [451, 465] width 11 height 11
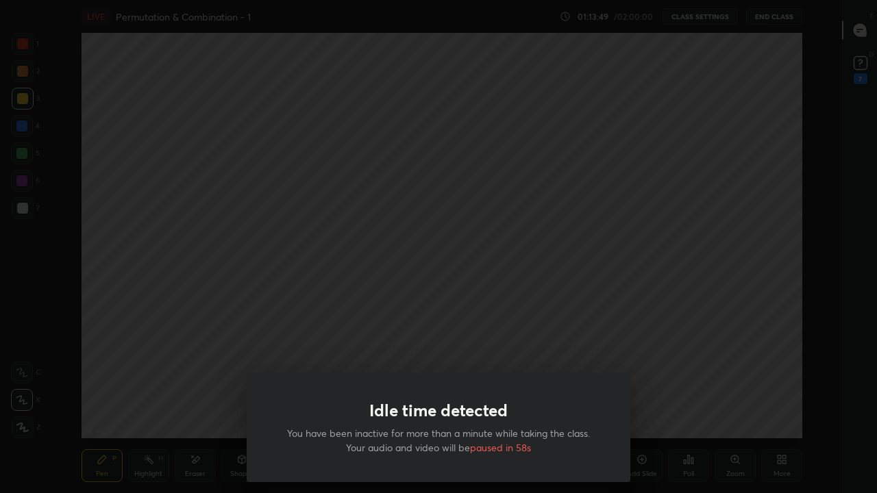
click at [259, 337] on div "Idle time detected You have been inactive for more than a minute while taking t…" at bounding box center [438, 246] width 877 height 493
click at [517, 331] on div "Idle time detected You have been inactive for more than a minute while taking t…" at bounding box center [438, 246] width 877 height 493
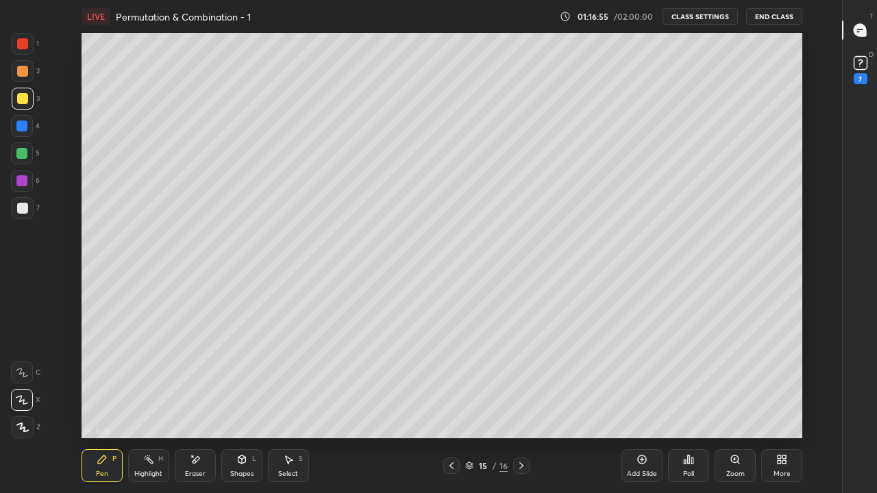
click at [520, 405] on icon at bounding box center [521, 465] width 11 height 11
click at [23, 216] on div at bounding box center [23, 208] width 22 height 22
click at [17, 100] on div at bounding box center [22, 98] width 11 height 11
click at [29, 156] on div at bounding box center [22, 153] width 22 height 22
type textarea "x"
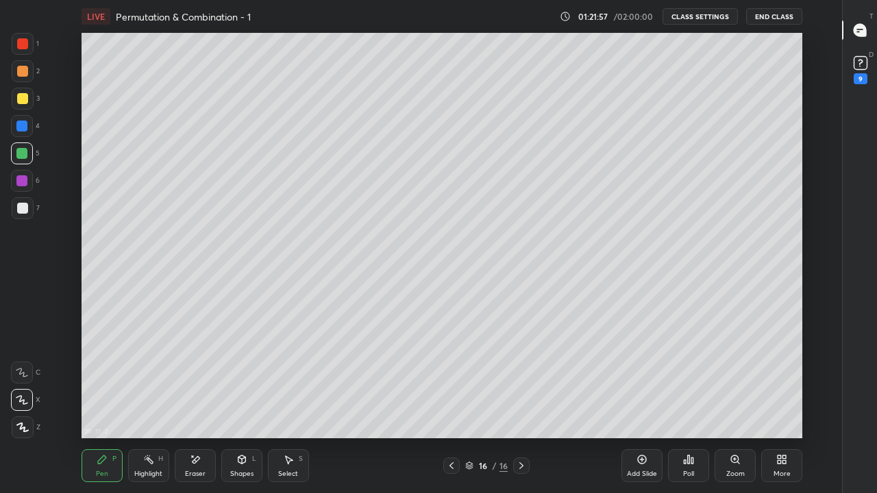
click at [699, 16] on button "CLASS SETTINGS" at bounding box center [699, 16] width 75 height 16
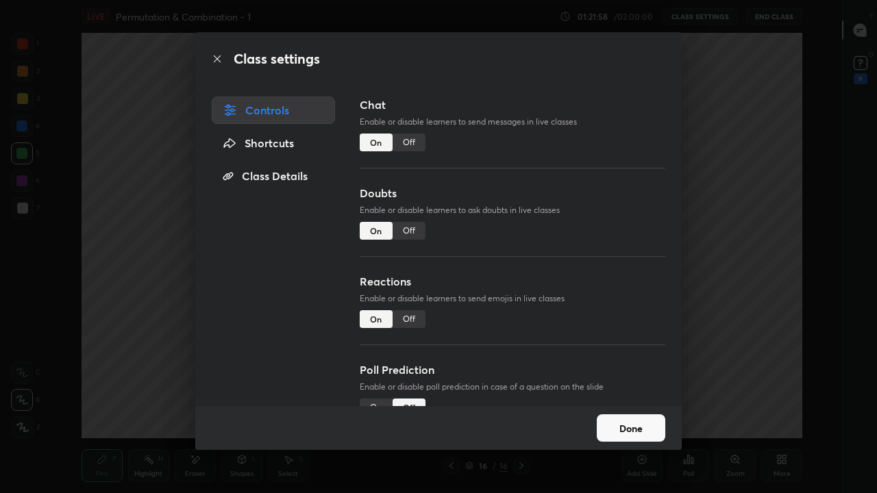
click at [410, 143] on div "Off" at bounding box center [408, 143] width 33 height 18
click at [653, 405] on button "Done" at bounding box center [630, 427] width 68 height 27
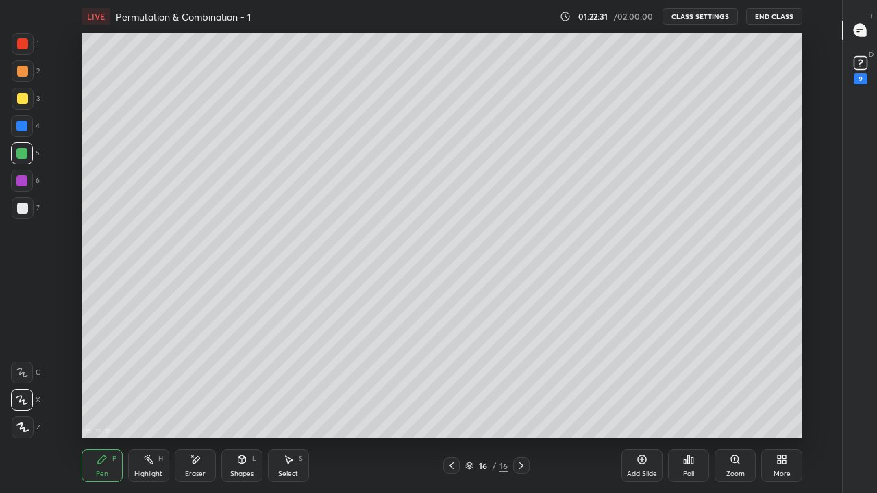
click at [683, 405] on div "Poll" at bounding box center [688, 465] width 41 height 33
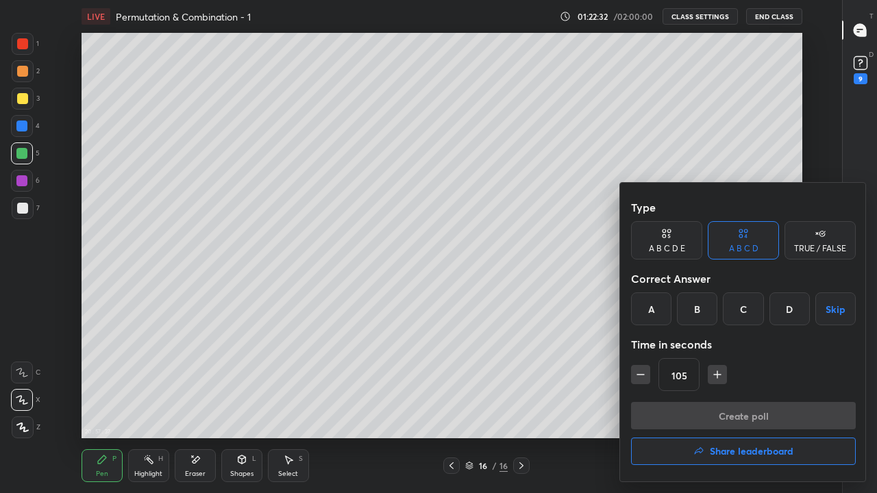
click at [643, 381] on icon "button" at bounding box center [640, 375] width 14 height 14
click at [640, 380] on icon "button" at bounding box center [640, 375] width 14 height 14
type input "60"
click at [796, 247] on div "TRUE / FALSE" at bounding box center [820, 248] width 52 height 8
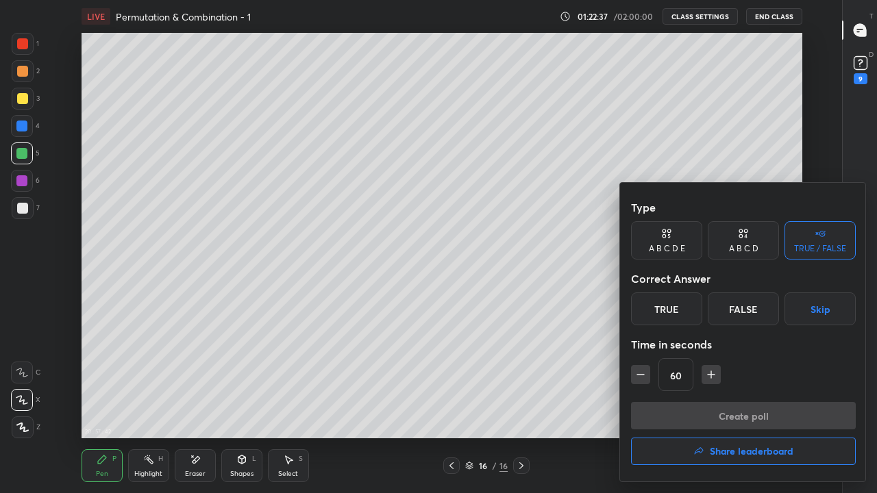
click at [717, 318] on div "False" at bounding box center [742, 308] width 71 height 33
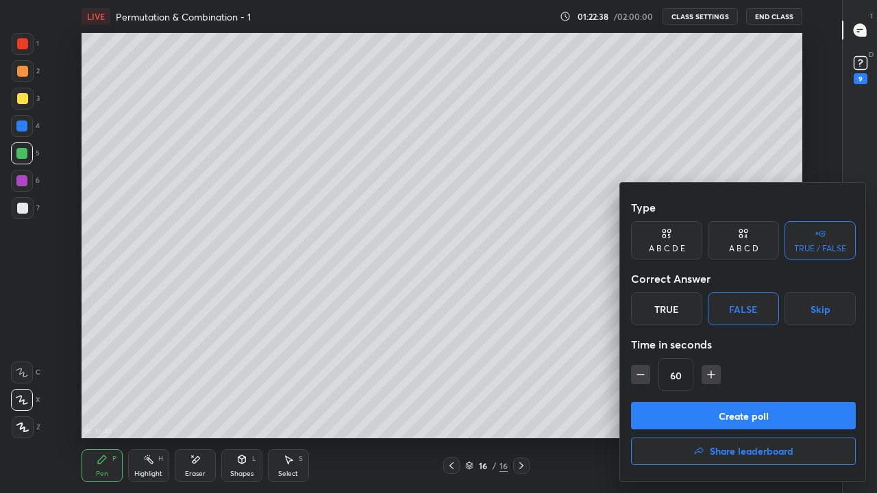
click at [728, 405] on button "Create poll" at bounding box center [743, 415] width 225 height 27
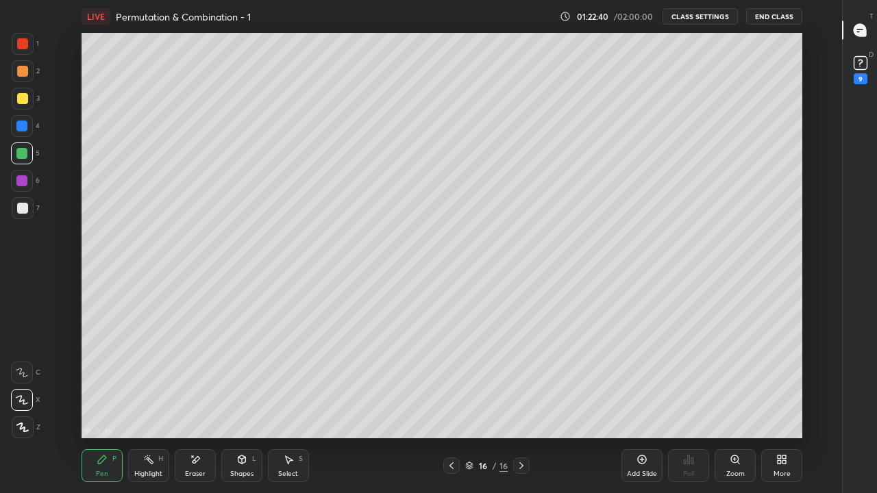
scroll to position [5, 1]
click at [778, 405] on div "More" at bounding box center [781, 465] width 41 height 33
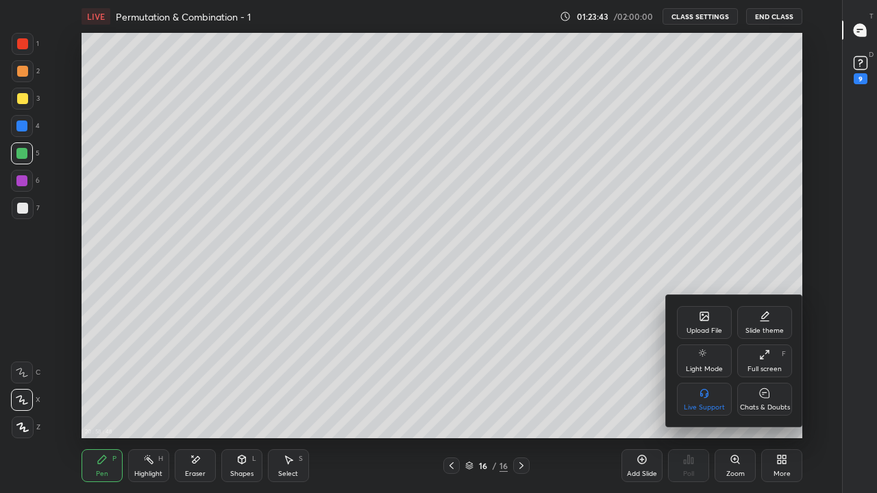
click at [761, 402] on div "Chats & Doubts" at bounding box center [764, 399] width 55 height 33
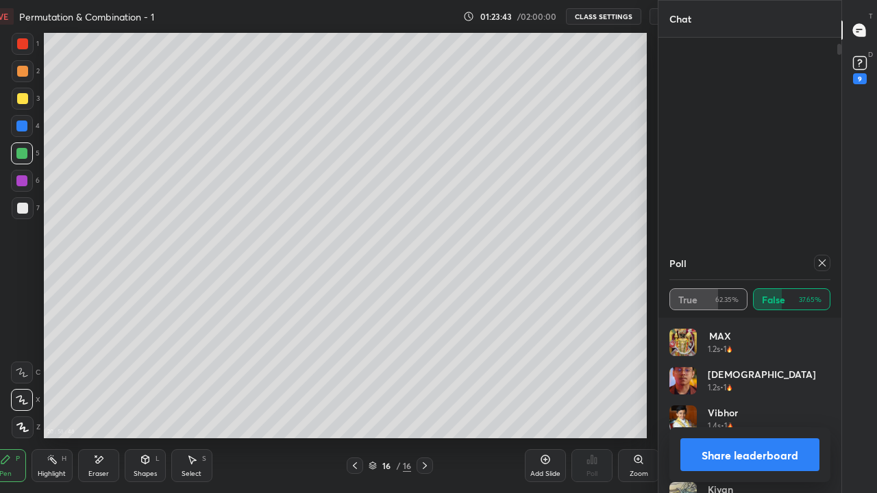
scroll to position [160, 157]
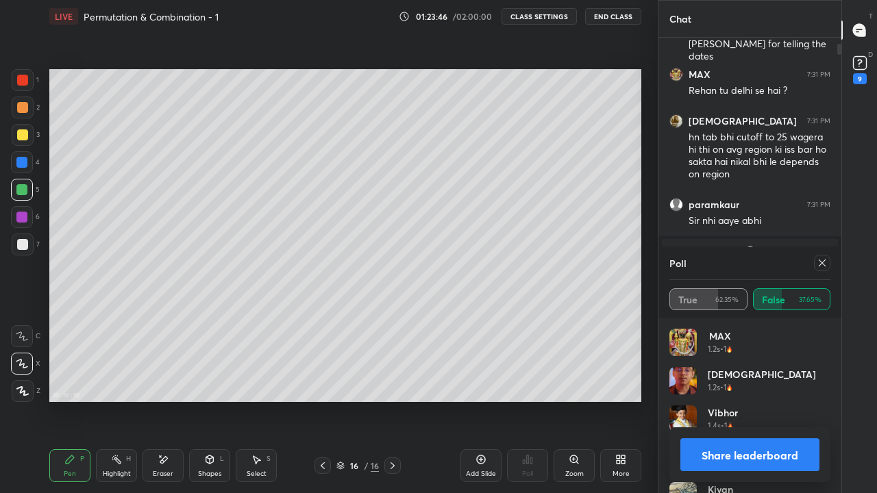
click at [821, 263] on icon at bounding box center [821, 263] width 7 height 7
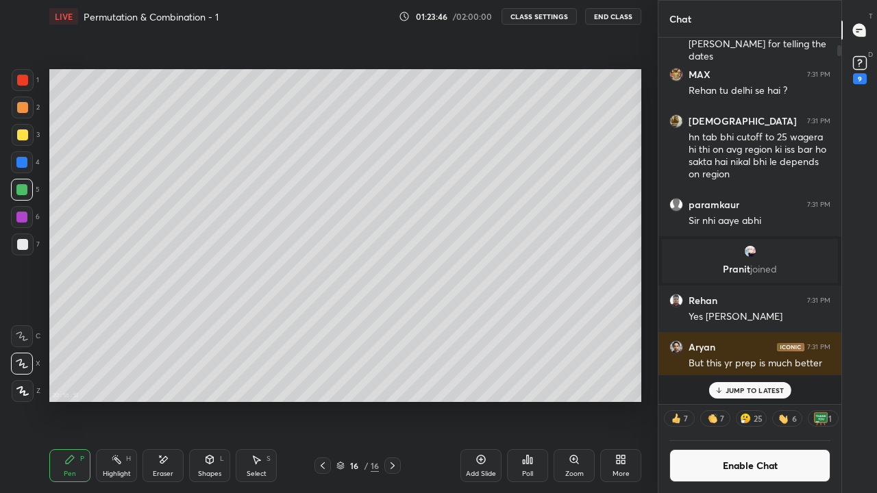
scroll to position [4, 5]
click at [622, 405] on icon at bounding box center [622, 461] width 3 height 3
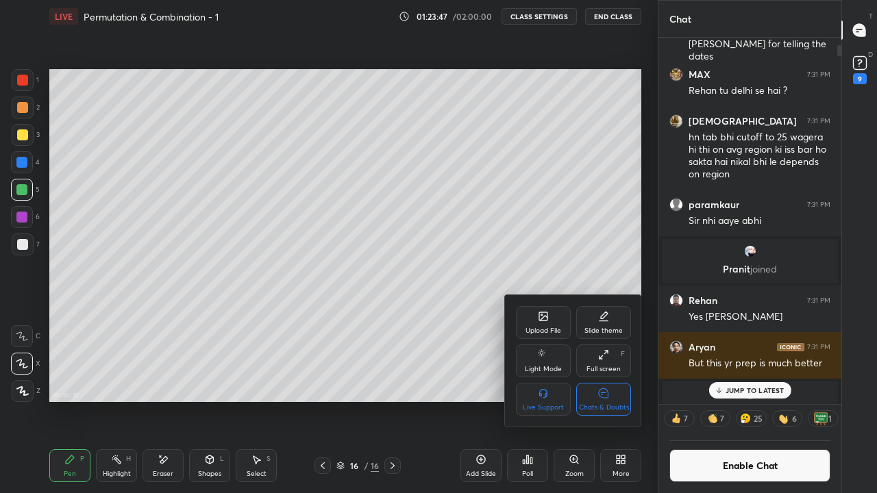
click at [621, 404] on div "Chats & Doubts" at bounding box center [604, 407] width 50 height 7
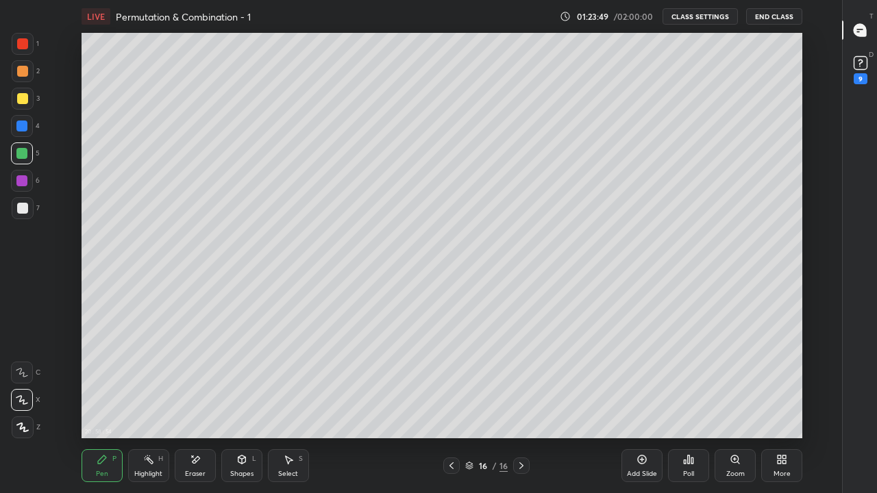
click at [689, 18] on button "CLASS SETTINGS" at bounding box center [699, 16] width 75 height 16
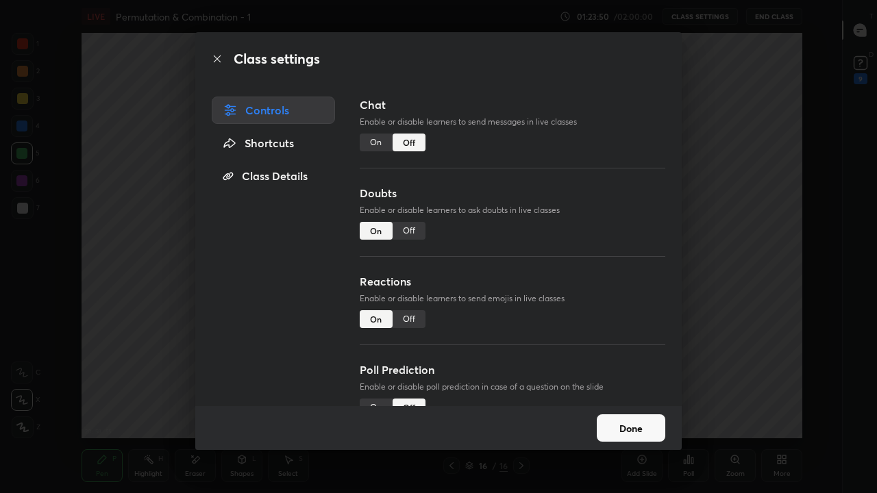
click at [370, 143] on div "On" at bounding box center [376, 143] width 33 height 18
click at [618, 405] on button "Done" at bounding box center [630, 427] width 68 height 27
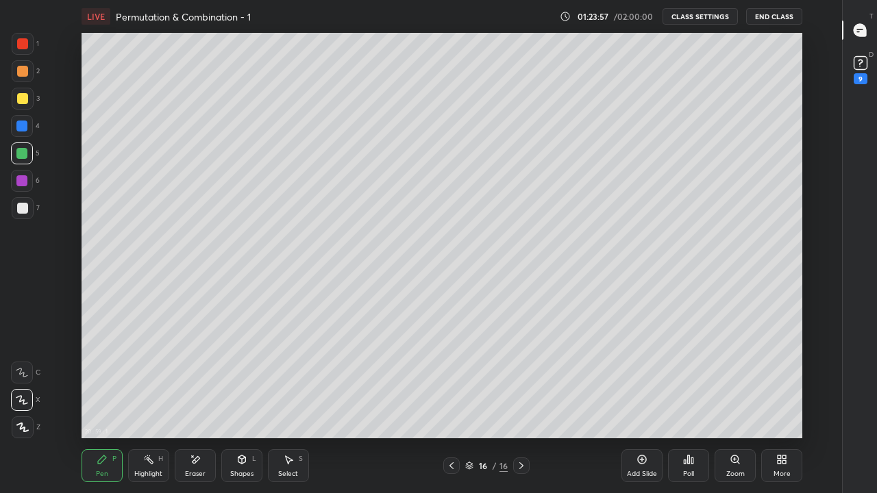
click at [24, 212] on div at bounding box center [22, 208] width 11 height 11
click at [643, 405] on icon at bounding box center [642, 459] width 9 height 9
click at [455, 405] on div at bounding box center [451, 465] width 16 height 16
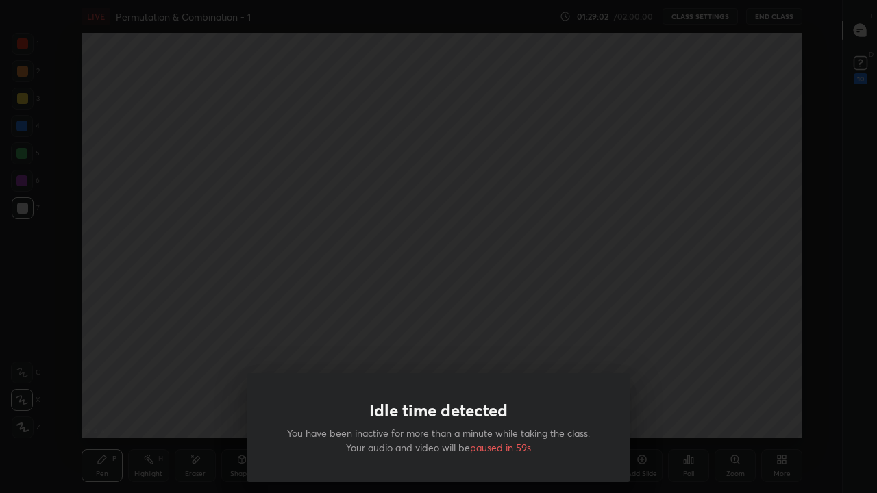
click at [390, 160] on div "Idle time detected You have been inactive for more than a minute while taking t…" at bounding box center [438, 246] width 877 height 493
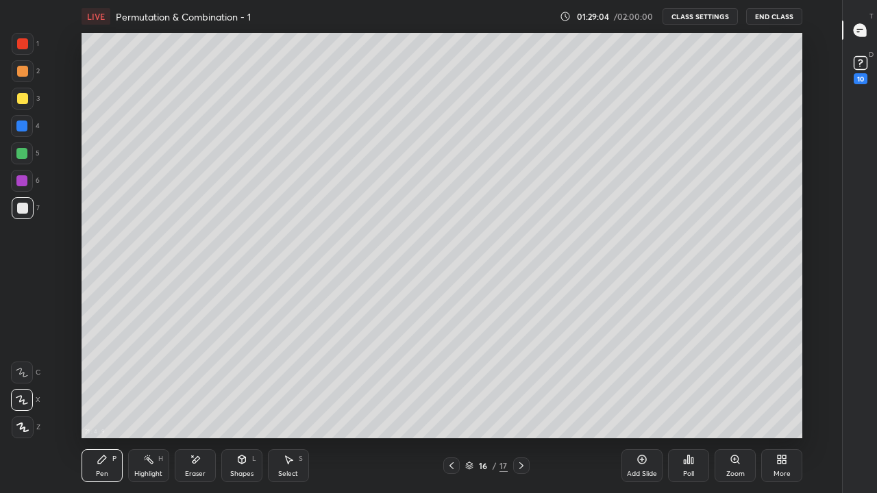
type textarea "x"
click at [521, 405] on div at bounding box center [521, 465] width 16 height 16
click at [783, 405] on div "More" at bounding box center [781, 465] width 41 height 33
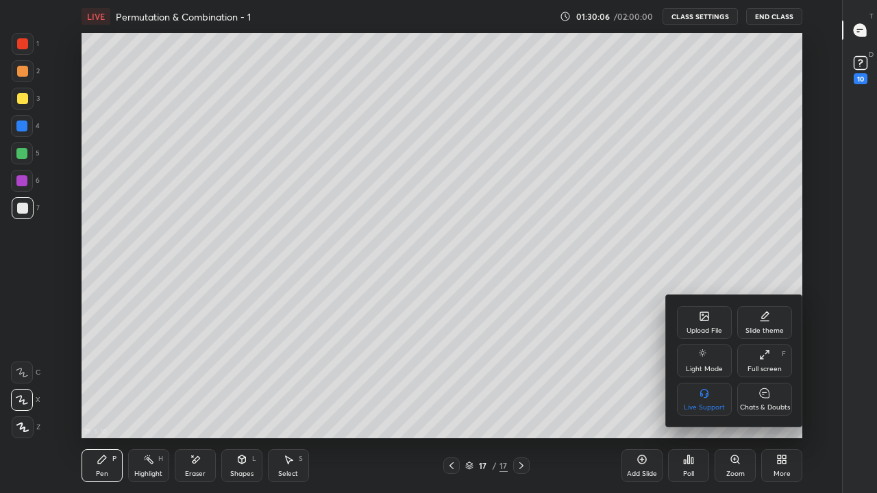
click at [702, 328] on div "Upload File" at bounding box center [704, 330] width 36 height 7
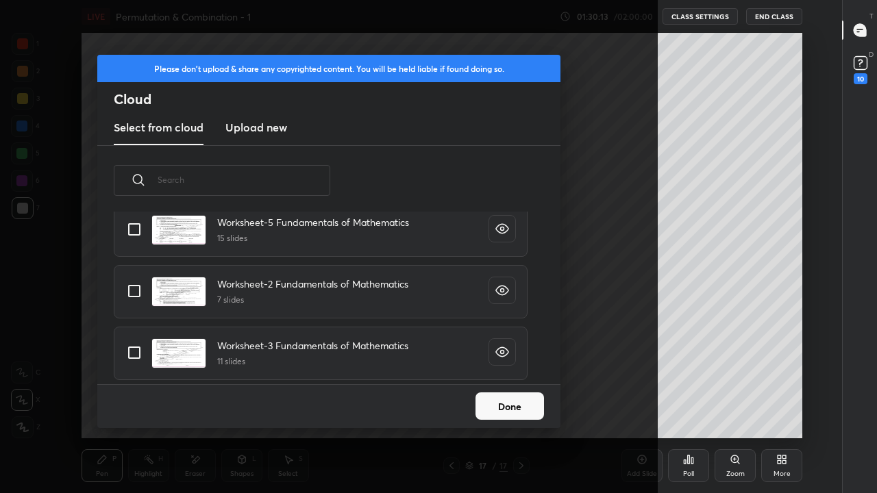
scroll to position [5, 8]
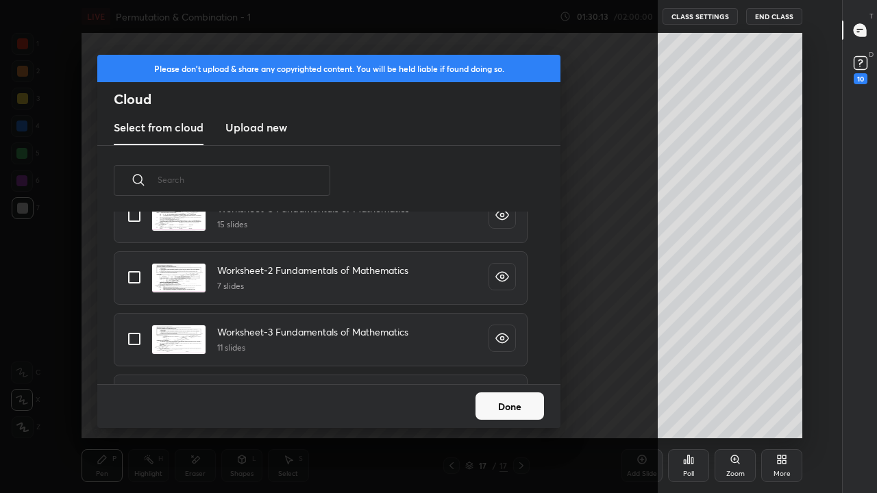
click at [296, 182] on input "text" at bounding box center [243, 180] width 173 height 58
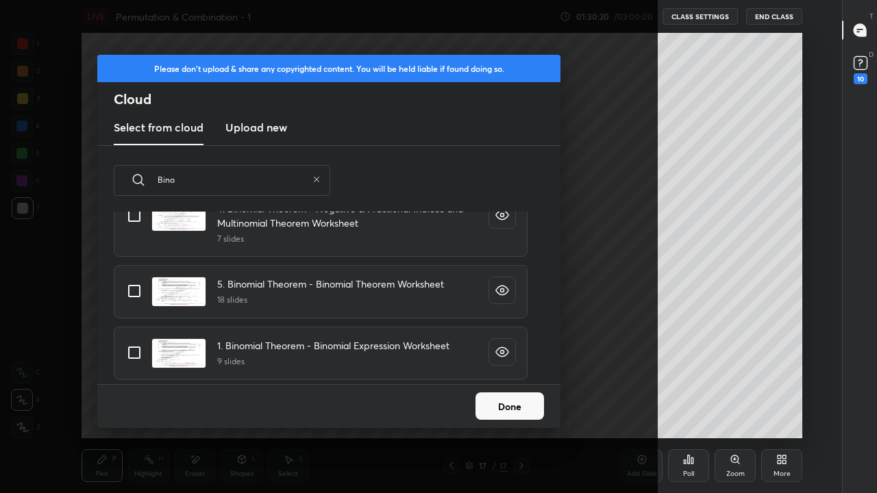
type input "Bino"
click at [132, 288] on input "grid" at bounding box center [134, 291] width 29 height 29
checkbox input "true"
click at [496, 403] on button "Done" at bounding box center [509, 405] width 68 height 27
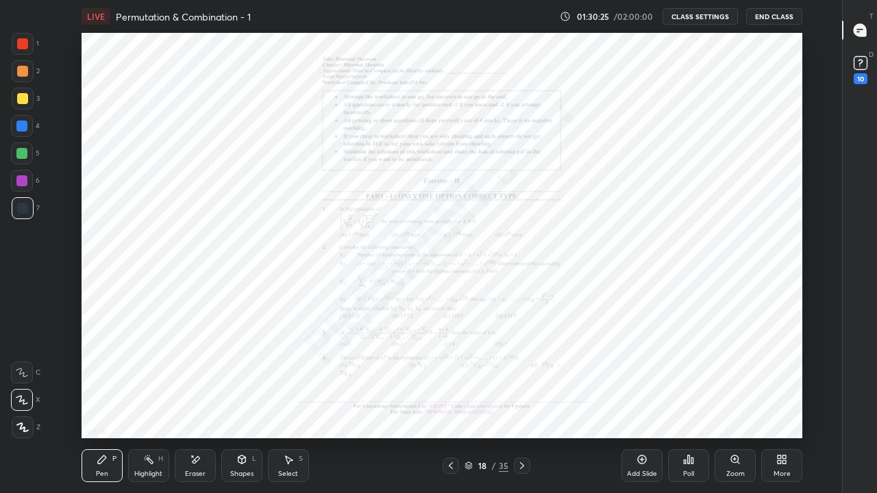
click at [774, 405] on div "More" at bounding box center [781, 465] width 41 height 33
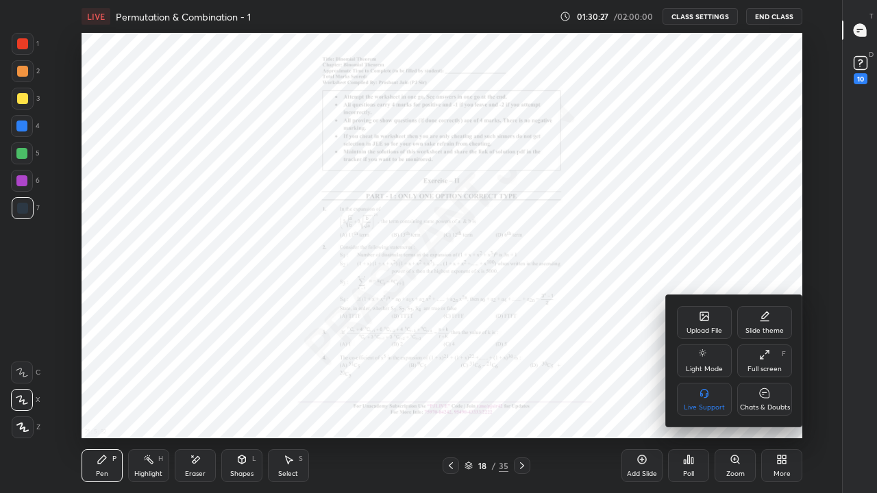
click at [730, 268] on div at bounding box center [438, 246] width 877 height 493
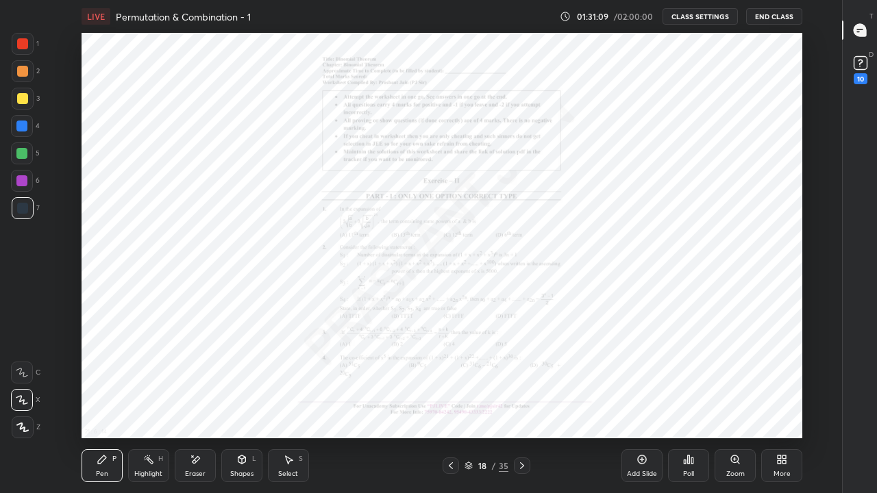
click at [738, 405] on div "Zoom" at bounding box center [735, 473] width 18 height 7
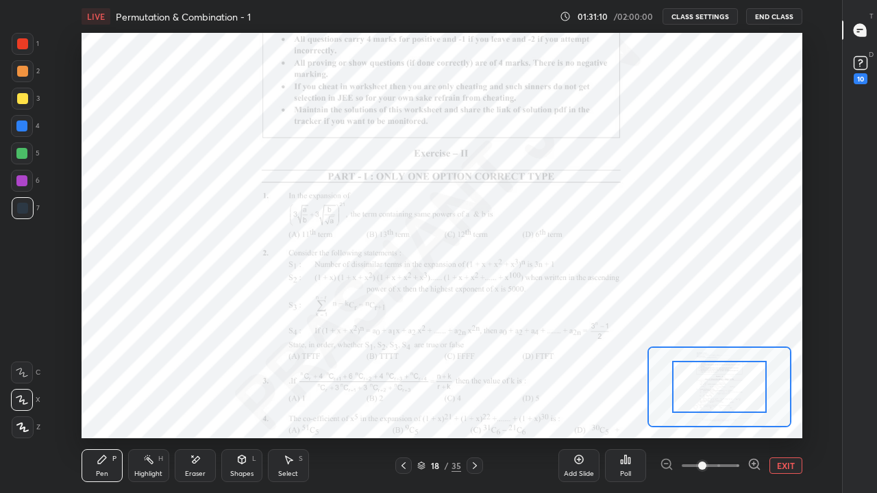
click at [757, 405] on icon at bounding box center [758, 468] width 3 height 3
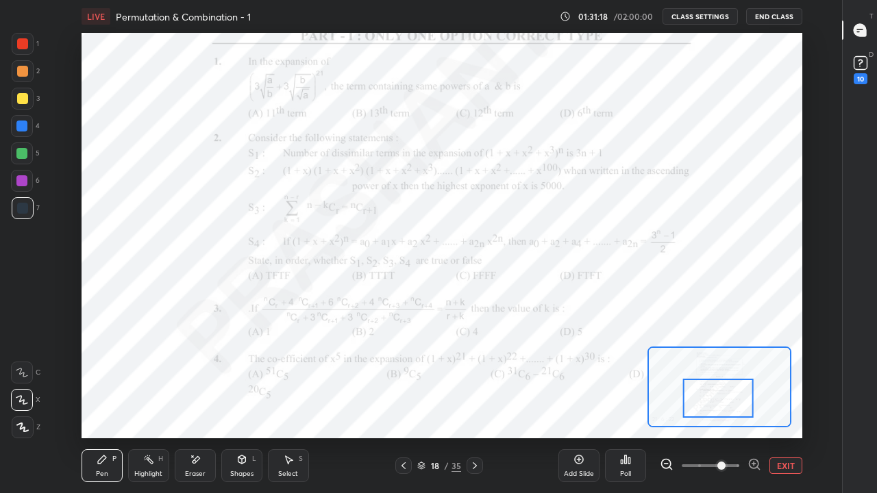
click at [482, 405] on div at bounding box center [474, 465] width 16 height 16
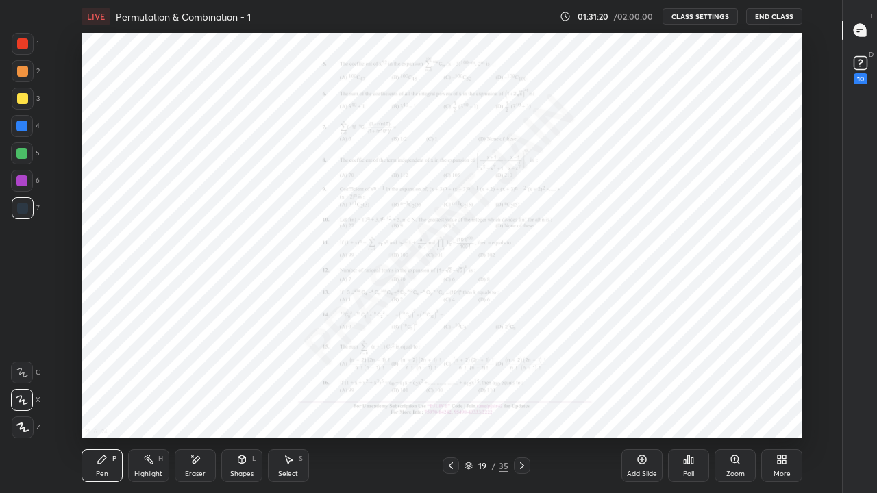
click at [727, 405] on div "Zoom" at bounding box center [734, 465] width 41 height 33
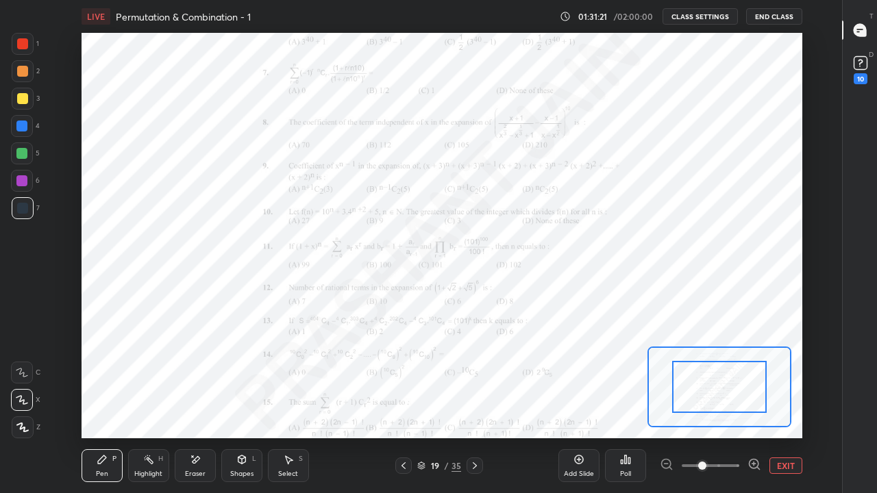
click at [753, 405] on icon at bounding box center [753, 464] width 3 height 0
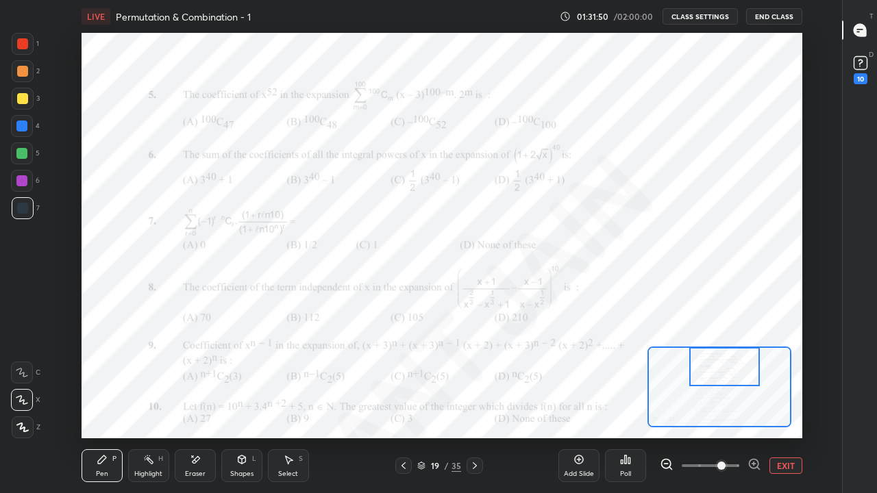
click at [786, 405] on button "EXIT" at bounding box center [785, 465] width 33 height 16
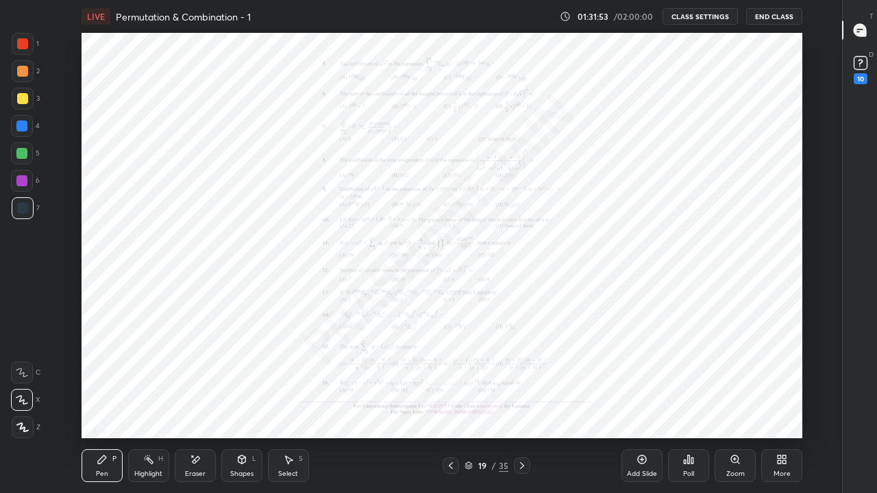
click at [640, 405] on div "Add Slide" at bounding box center [642, 473] width 30 height 7
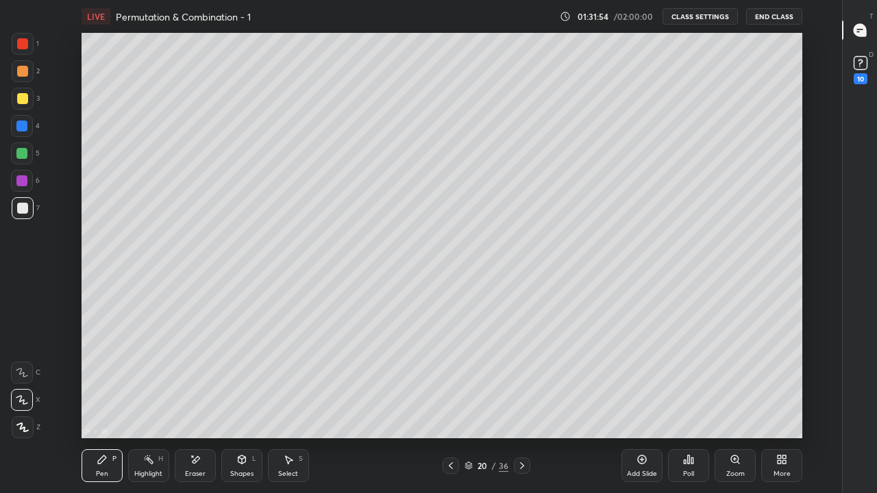
click at [12, 99] on div at bounding box center [23, 99] width 22 height 22
click at [443, 405] on div at bounding box center [450, 465] width 16 height 16
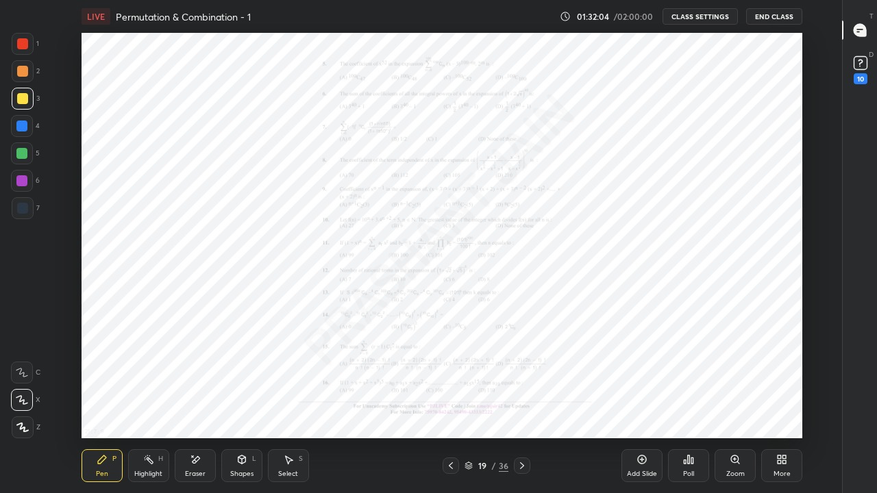
click at [520, 405] on icon at bounding box center [521, 465] width 11 height 11
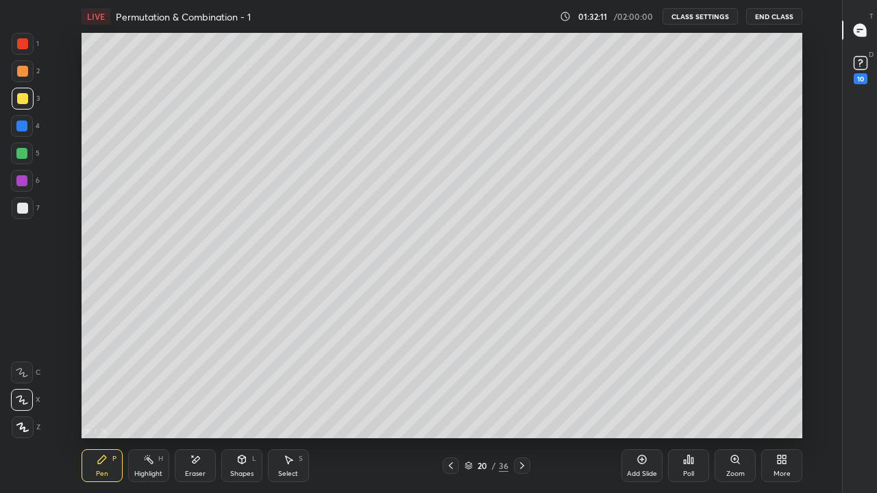
click at [451, 405] on icon at bounding box center [450, 465] width 11 height 11
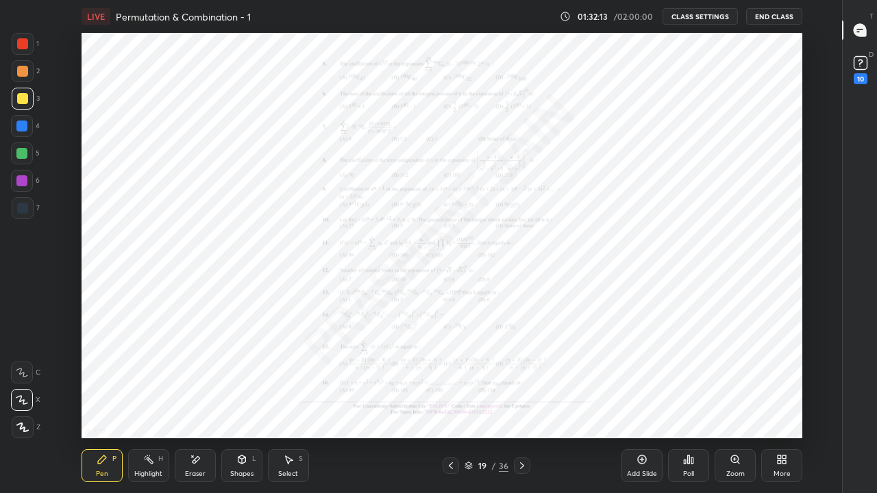
click at [522, 405] on icon at bounding box center [521, 465] width 11 height 11
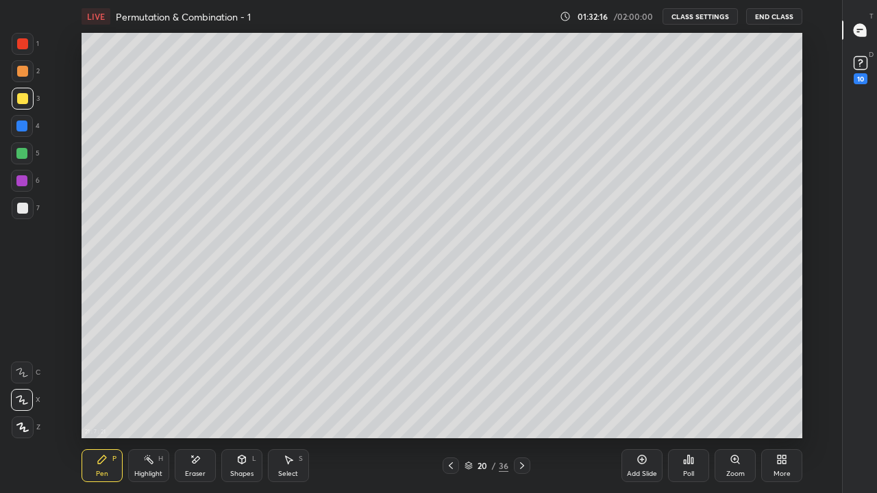
click at [451, 405] on div at bounding box center [450, 465] width 16 height 16
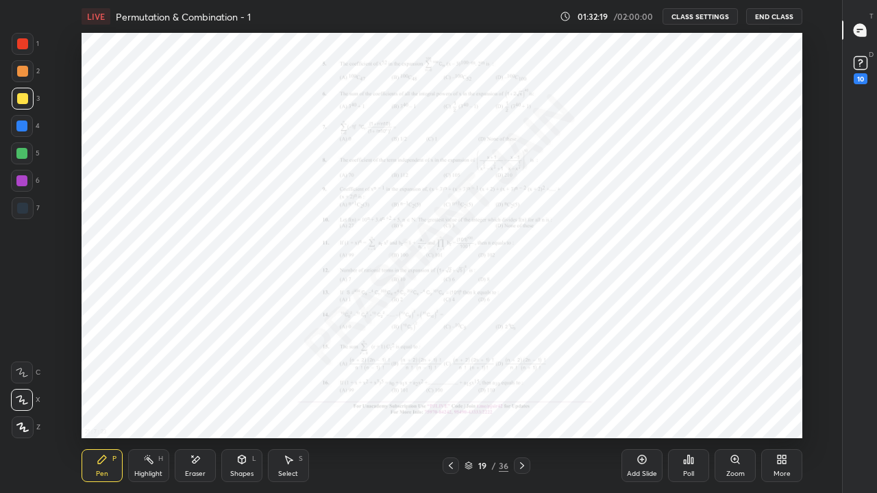
click at [521, 405] on icon at bounding box center [521, 465] width 11 height 11
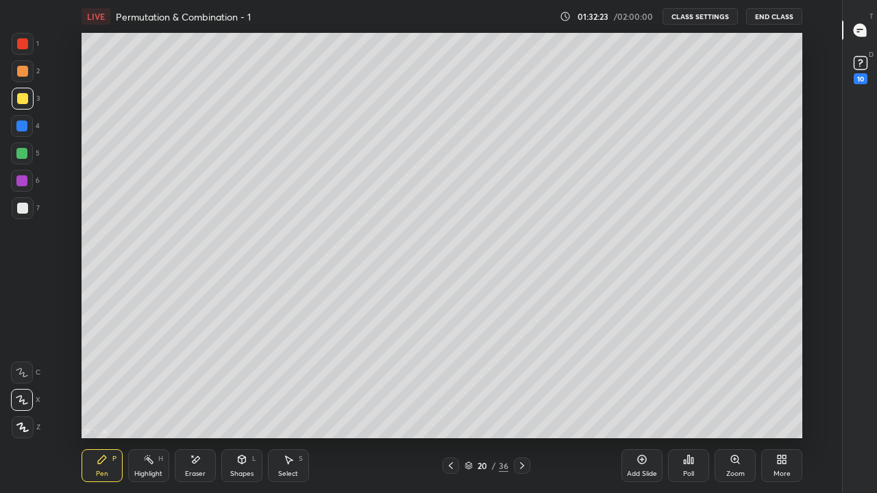
click at [451, 405] on icon at bounding box center [451, 465] width 4 height 7
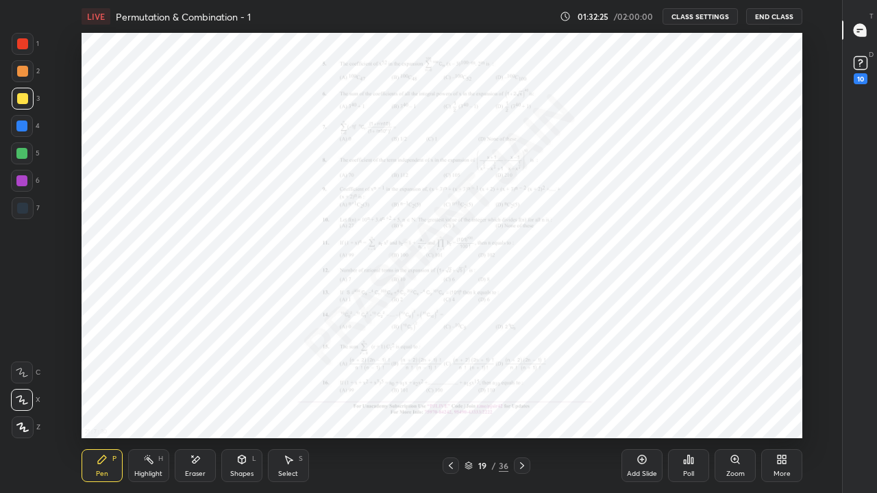
click at [521, 405] on icon at bounding box center [521, 465] width 11 height 11
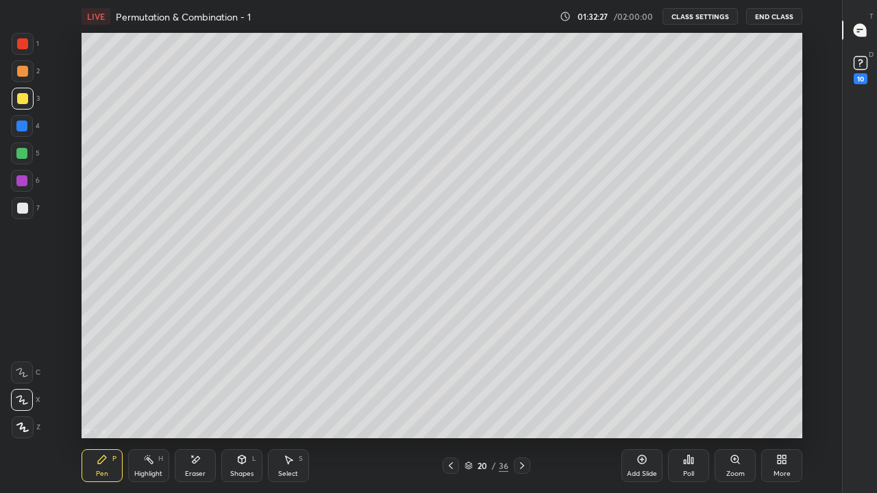
click at [191, 405] on div "Eraser" at bounding box center [195, 465] width 41 height 33
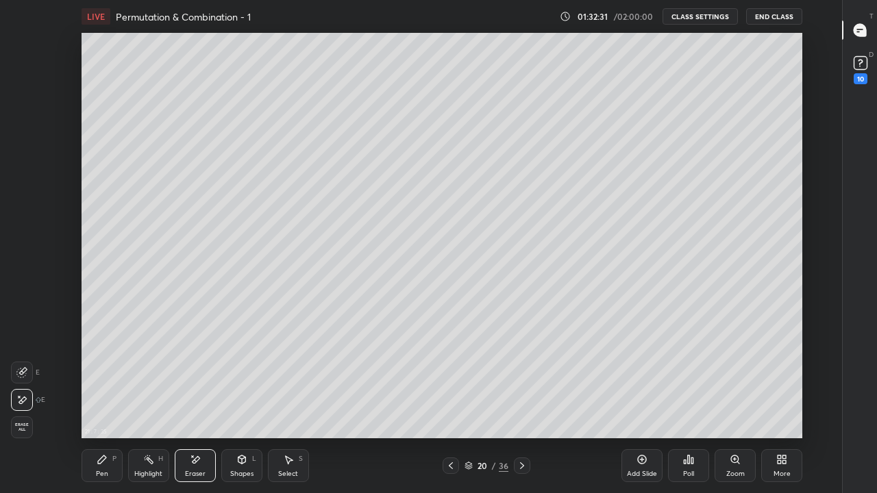
click at [108, 405] on div "Pen P" at bounding box center [101, 465] width 41 height 33
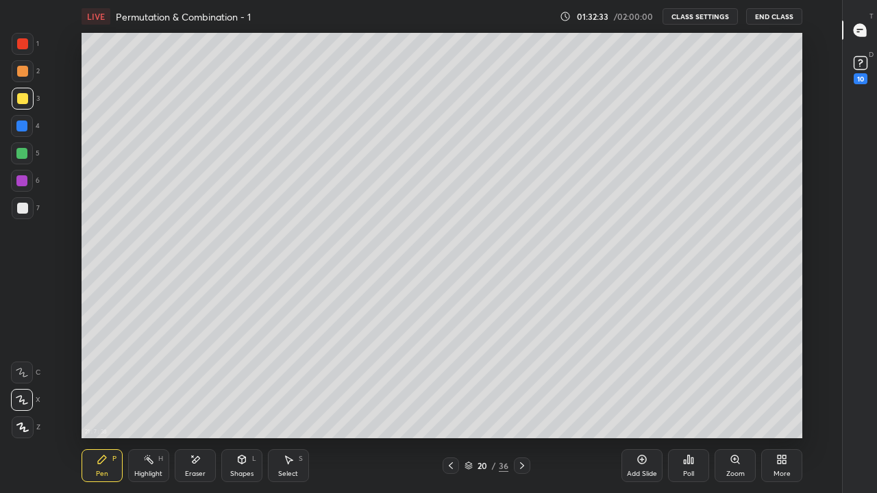
click at [451, 405] on icon at bounding box center [450, 465] width 11 height 11
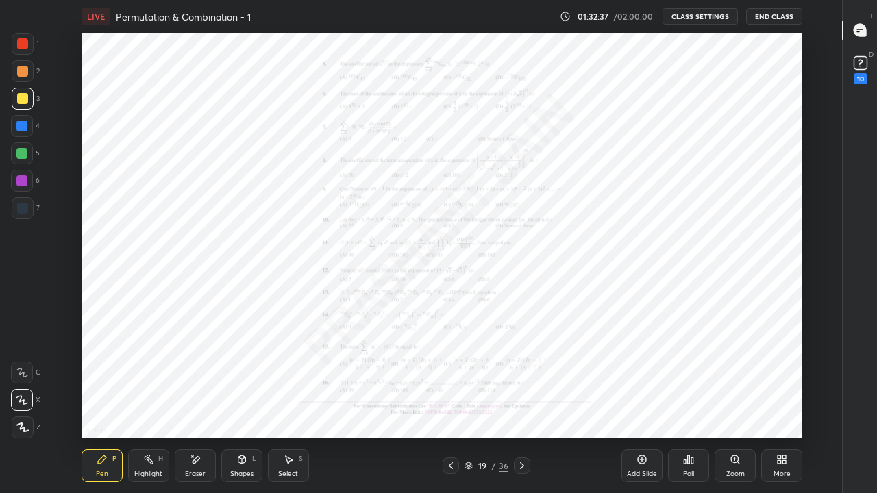
click at [521, 405] on icon at bounding box center [521, 465] width 11 height 11
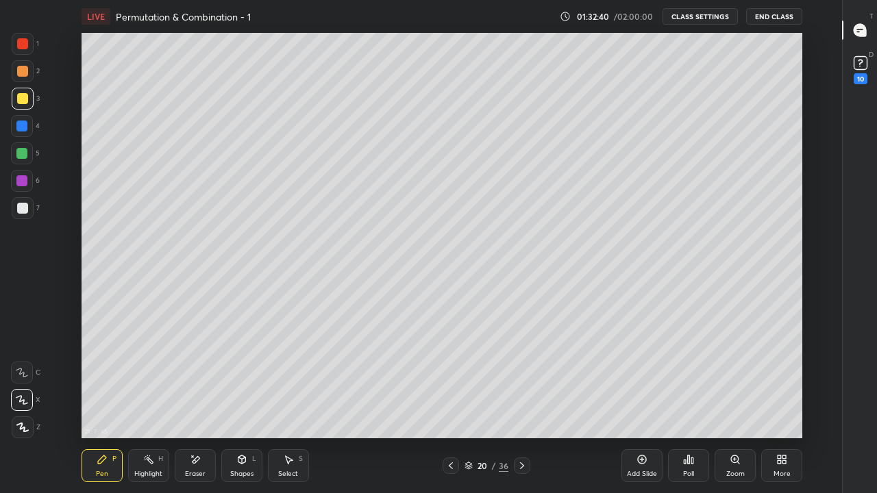
click at [444, 405] on div at bounding box center [450, 465] width 16 height 16
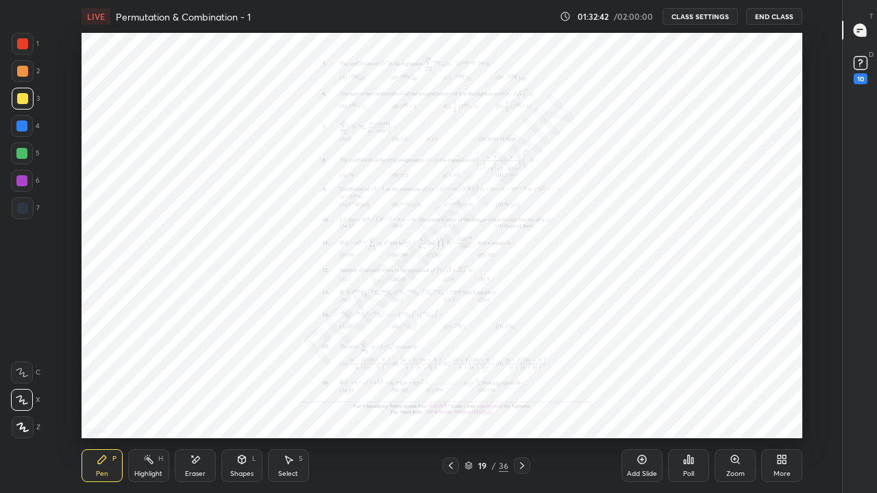
click at [521, 405] on icon at bounding box center [521, 465] width 11 height 11
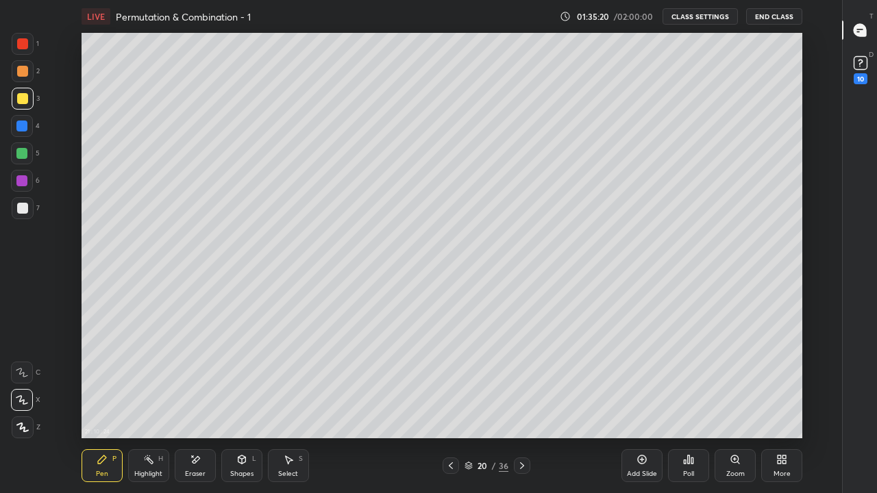
click at [194, 405] on div "Eraser" at bounding box center [195, 473] width 21 height 7
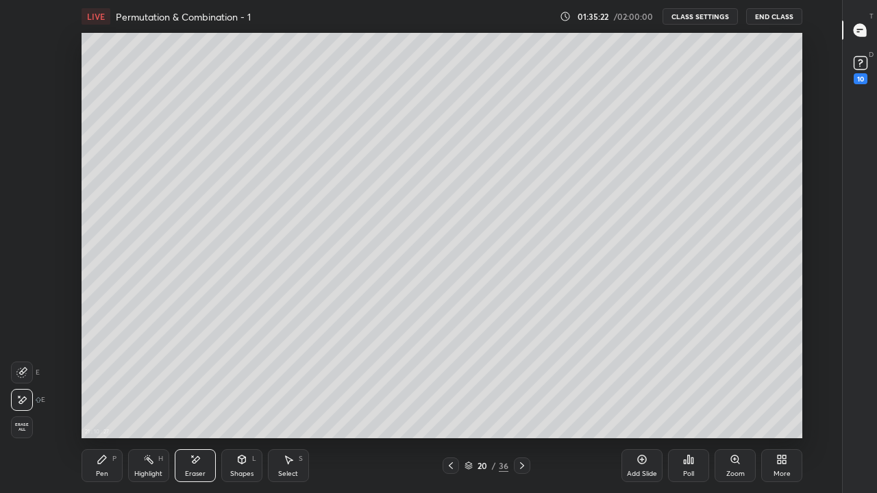
click at [108, 405] on div "Pen P" at bounding box center [101, 465] width 41 height 33
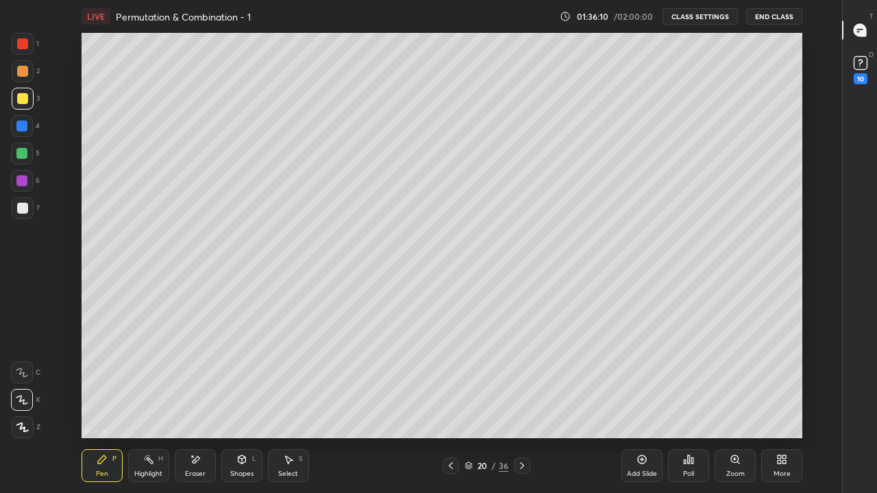
click at [206, 405] on div "Eraser" at bounding box center [195, 465] width 41 height 33
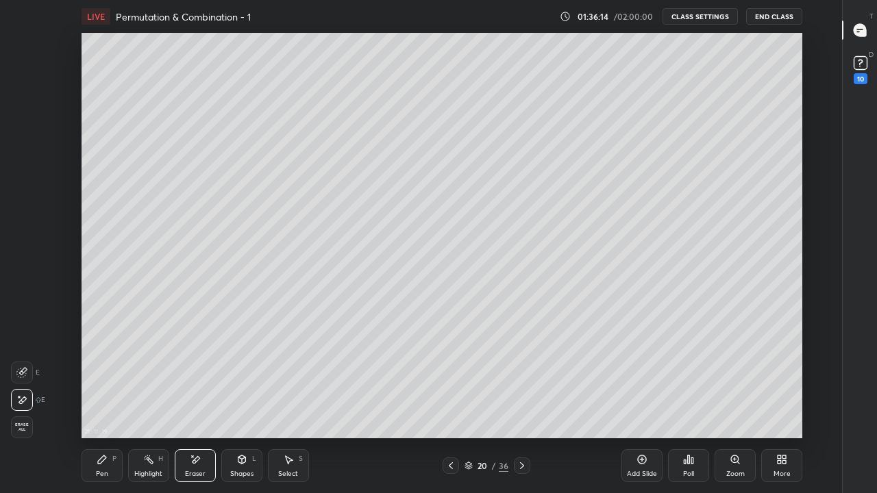
click at [116, 405] on div "Pen P" at bounding box center [101, 465] width 41 height 33
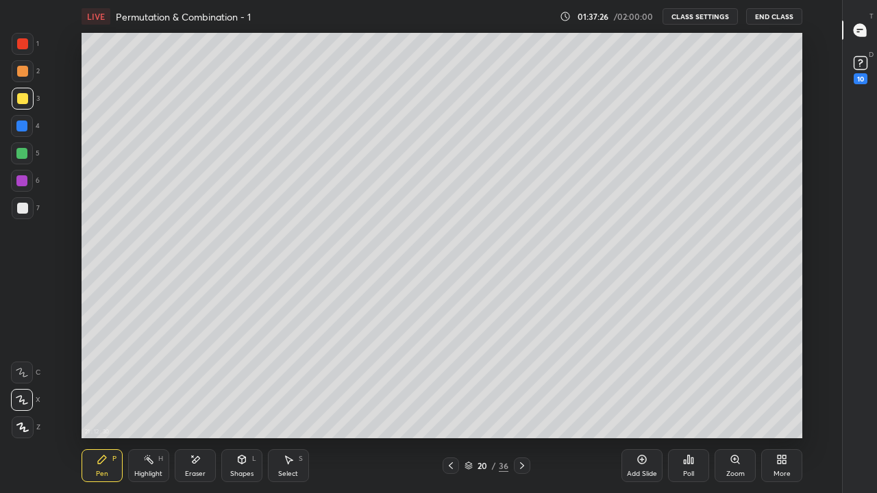
click at [194, 405] on div "Eraser" at bounding box center [195, 465] width 41 height 33
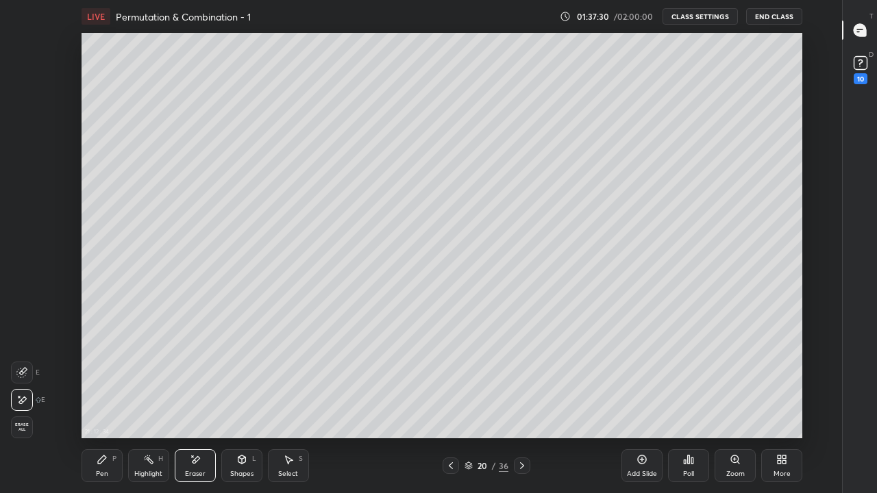
click at [101, 405] on icon at bounding box center [102, 459] width 11 height 11
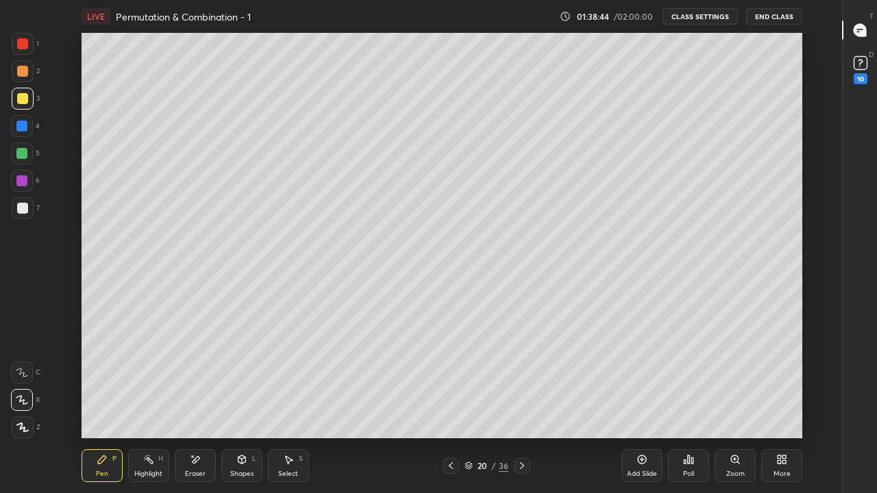
click at [196, 405] on div "Eraser" at bounding box center [195, 465] width 41 height 33
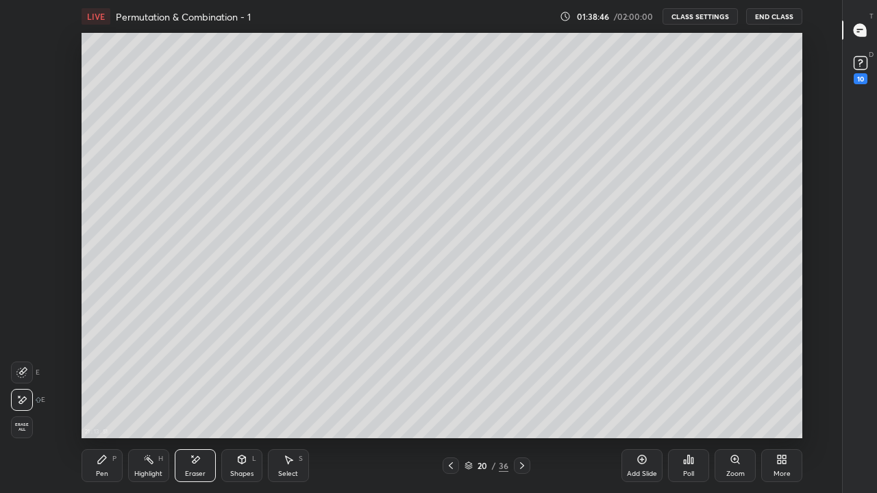
click at [103, 405] on div "Pen P" at bounding box center [101, 465] width 41 height 33
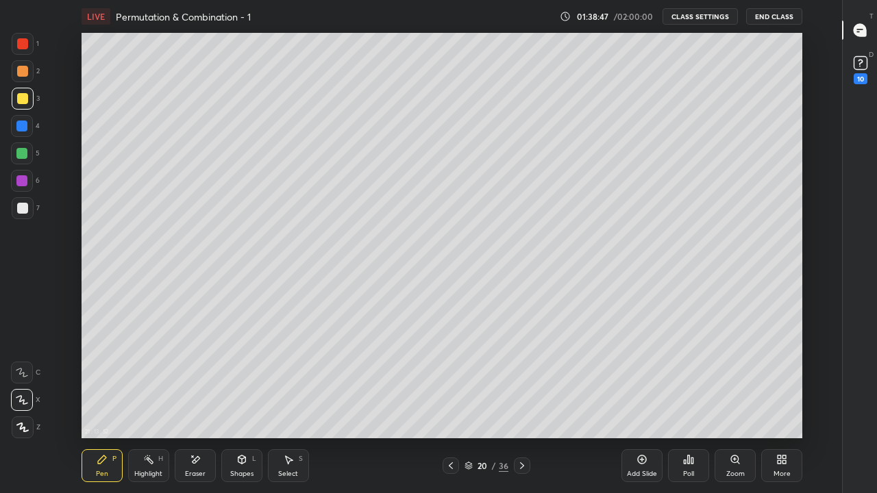
click at [281, 405] on div "Select S" at bounding box center [288, 465] width 41 height 33
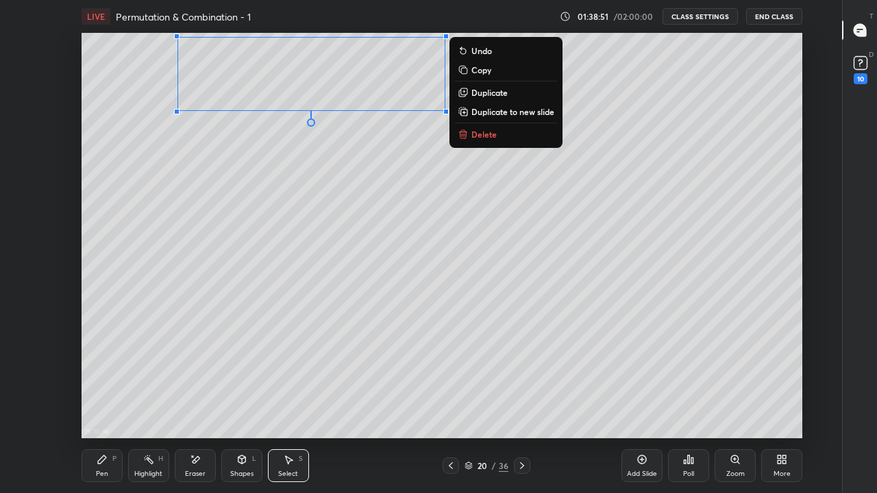
click at [492, 108] on p "Duplicate to new slide" at bounding box center [512, 111] width 83 height 11
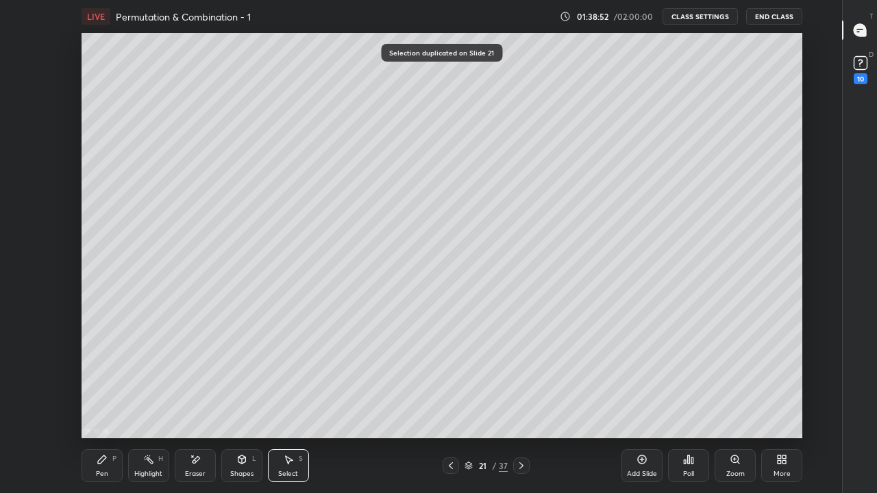
click at [329, 174] on div "0 ° Undo Copy Duplicate Duplicate to new slide Delete" at bounding box center [441, 235] width 720 height 405
click at [89, 405] on div "Pen P" at bounding box center [101, 465] width 41 height 33
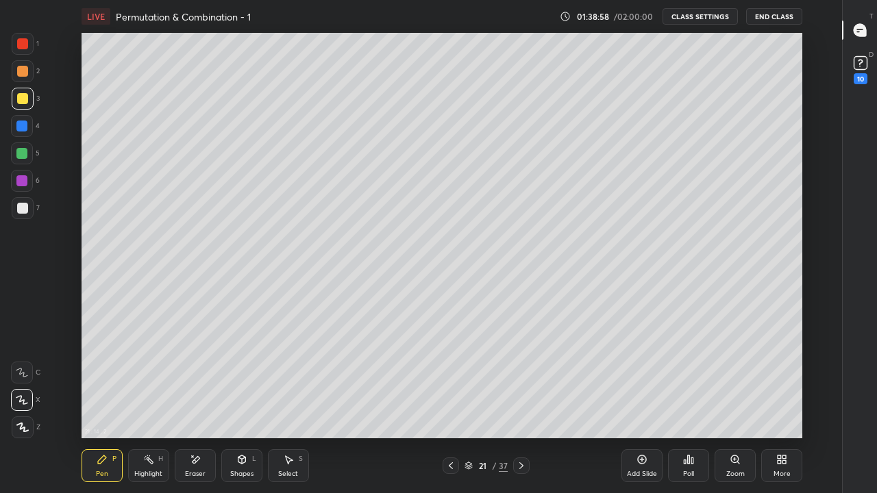
click at [450, 405] on icon at bounding box center [451, 465] width 4 height 7
click at [451, 405] on icon at bounding box center [450, 465] width 11 height 11
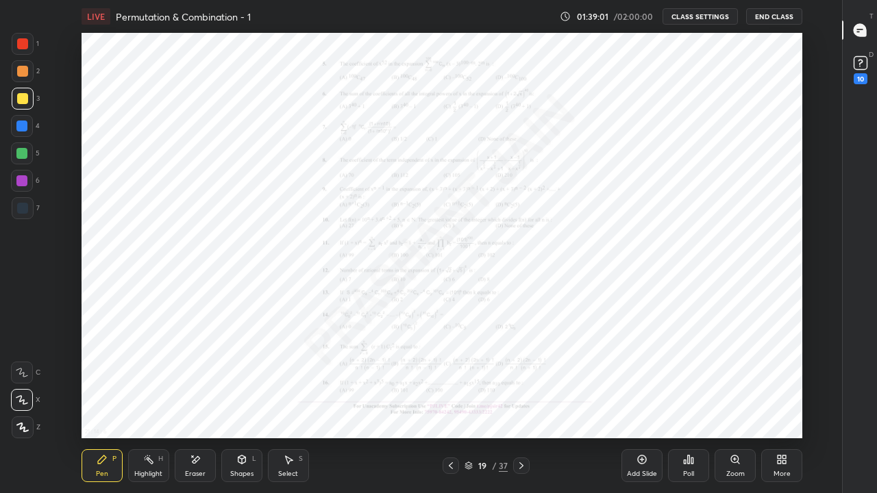
click at [521, 405] on icon at bounding box center [521, 465] width 11 height 11
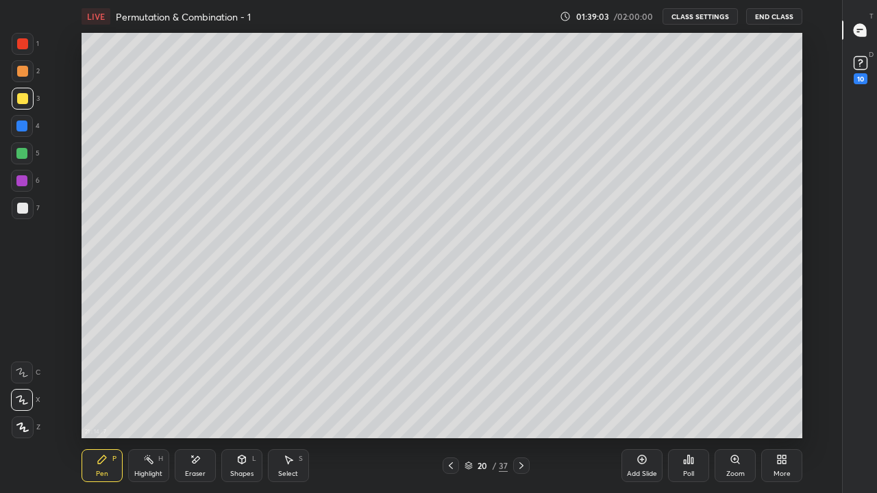
click at [521, 405] on icon at bounding box center [521, 465] width 11 height 11
click at [451, 405] on icon at bounding box center [450, 465] width 11 height 11
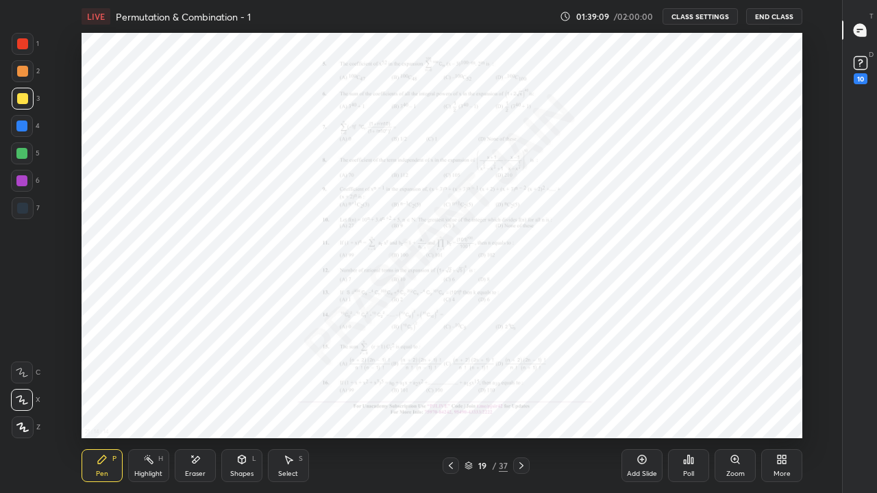
click at [521, 405] on icon at bounding box center [521, 465] width 11 height 11
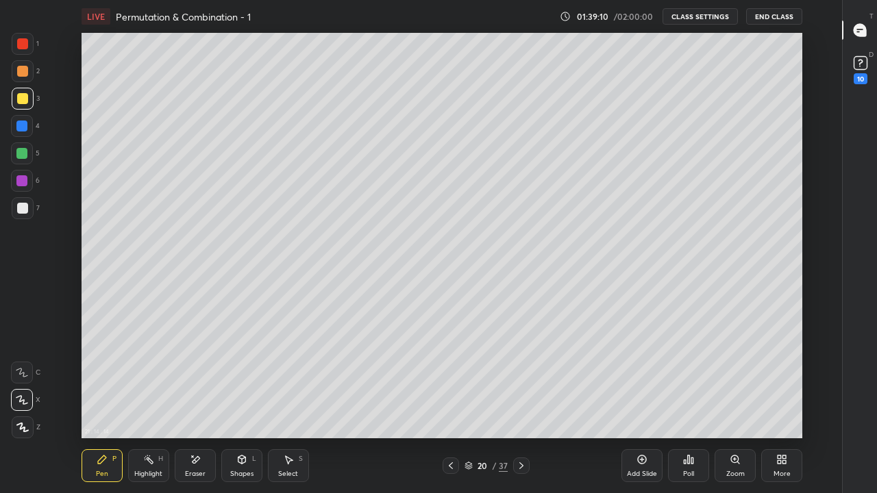
click at [521, 405] on icon at bounding box center [521, 465] width 11 height 11
click at [453, 405] on div at bounding box center [450, 465] width 16 height 16
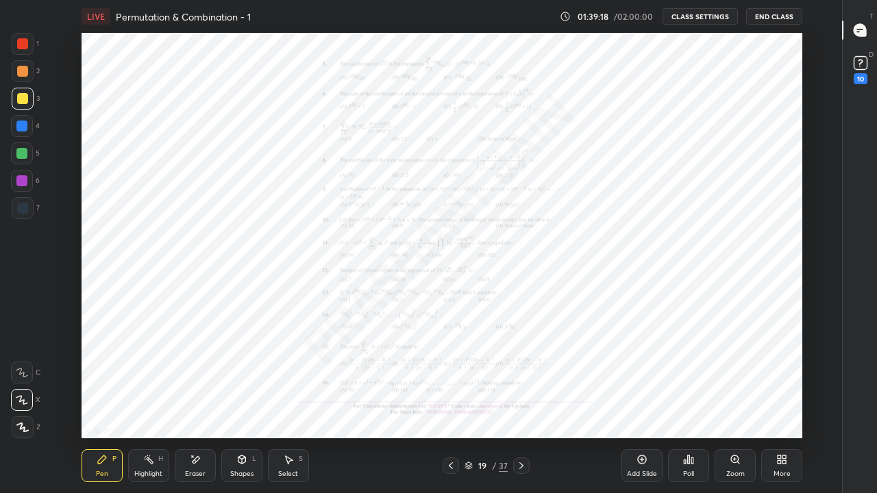
click at [521, 405] on icon at bounding box center [521, 465] width 11 height 11
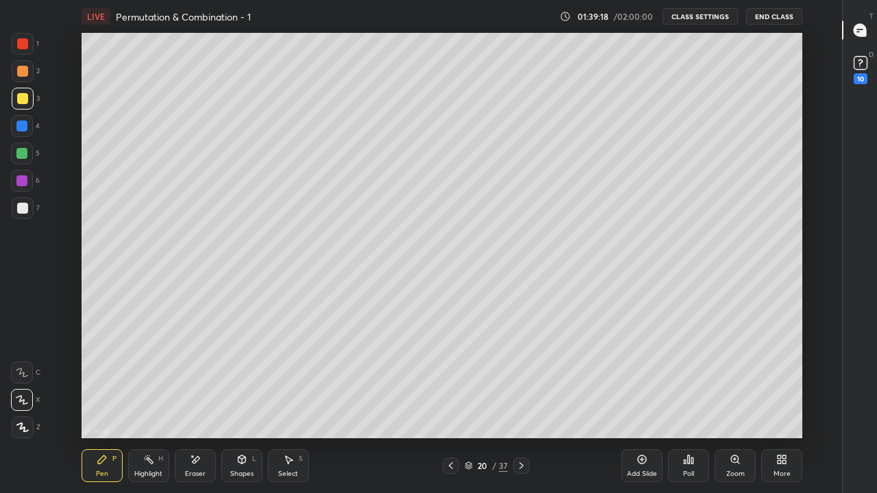
click at [521, 405] on icon at bounding box center [521, 465] width 11 height 11
click at [451, 405] on div at bounding box center [450, 465] width 16 height 16
click at [521, 405] on icon at bounding box center [521, 465] width 11 height 11
click at [451, 405] on icon at bounding box center [450, 465] width 11 height 11
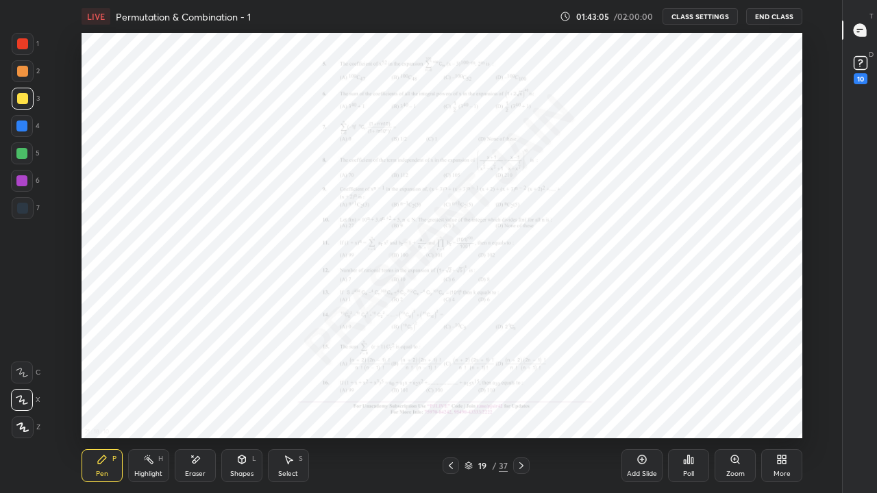
click at [731, 405] on div "Zoom" at bounding box center [735, 473] width 18 height 7
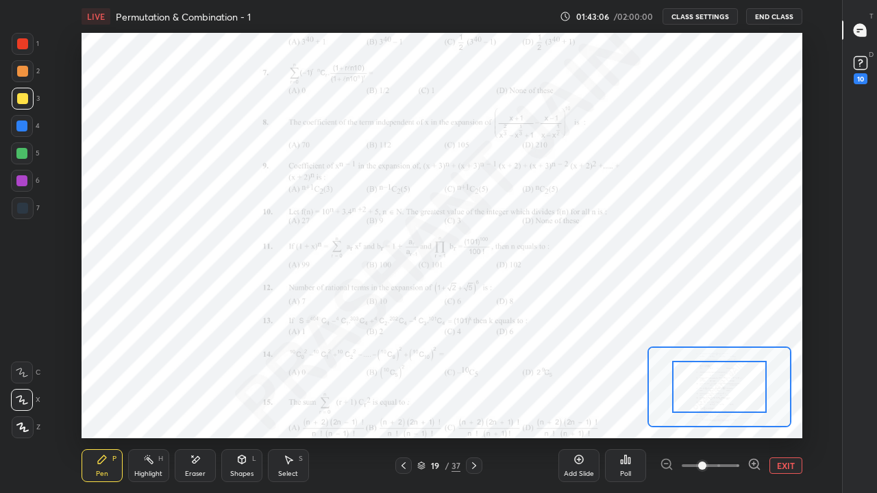
click at [748, 405] on icon at bounding box center [754, 464] width 14 height 14
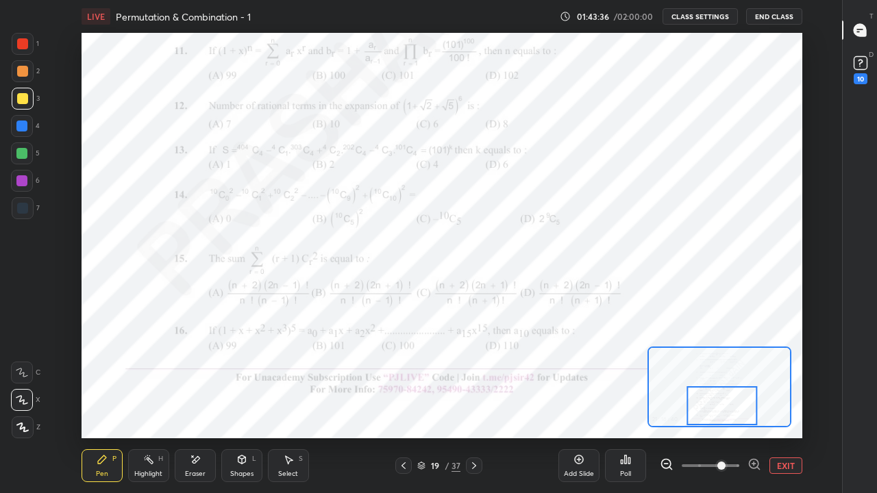
click at [25, 210] on div at bounding box center [22, 208] width 11 height 11
click at [790, 405] on button "EXIT" at bounding box center [785, 465] width 33 height 16
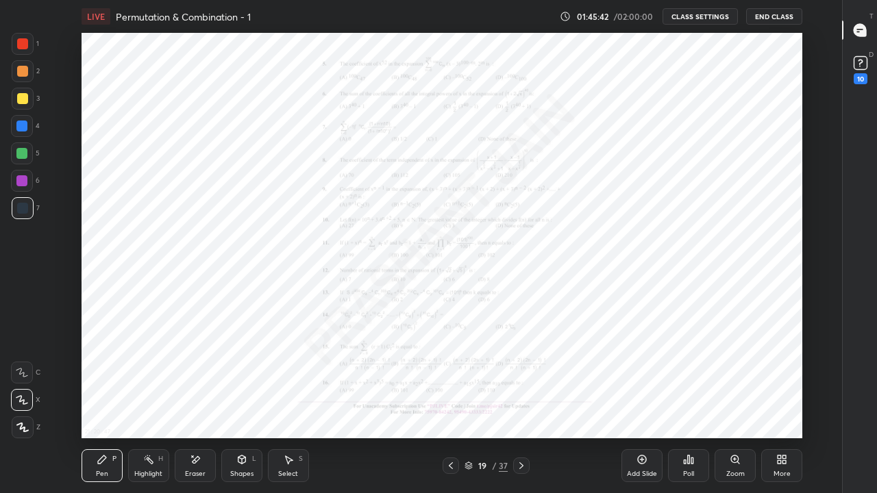
click at [646, 405] on icon at bounding box center [641, 459] width 11 height 11
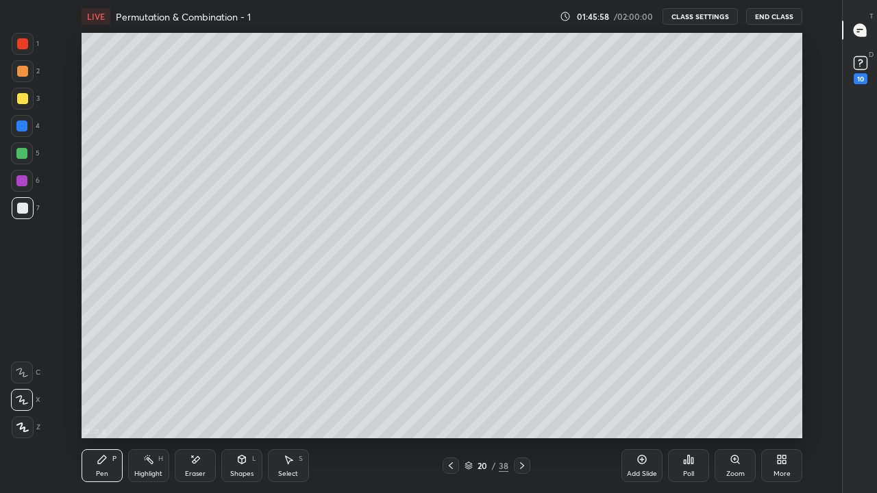
click at [452, 405] on icon at bounding box center [450, 465] width 11 height 11
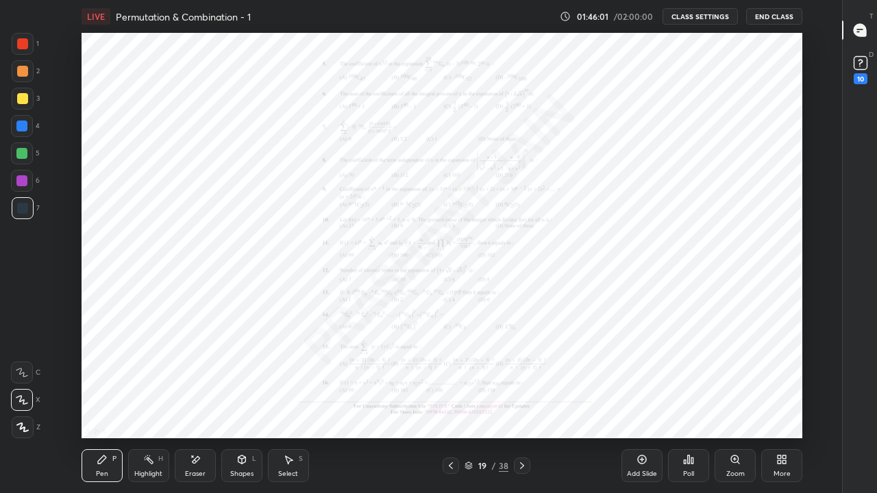
click at [522, 405] on icon at bounding box center [522, 465] width 4 height 7
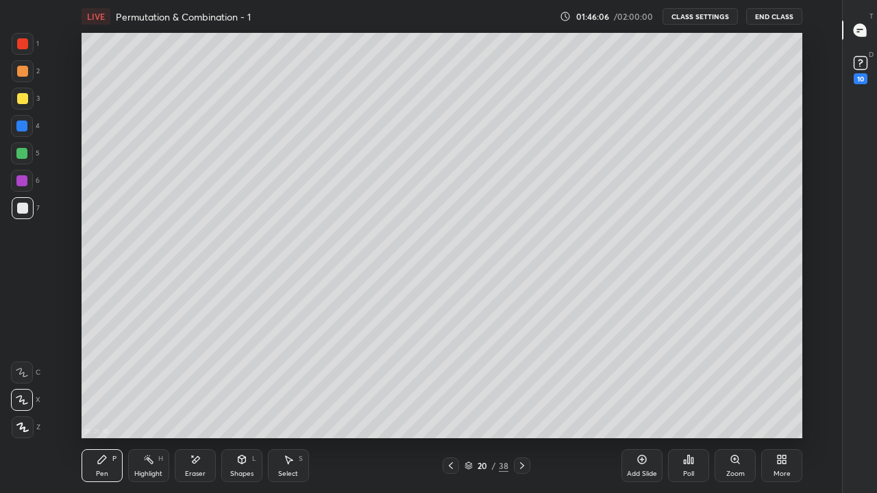
click at [451, 405] on icon at bounding box center [450, 465] width 11 height 11
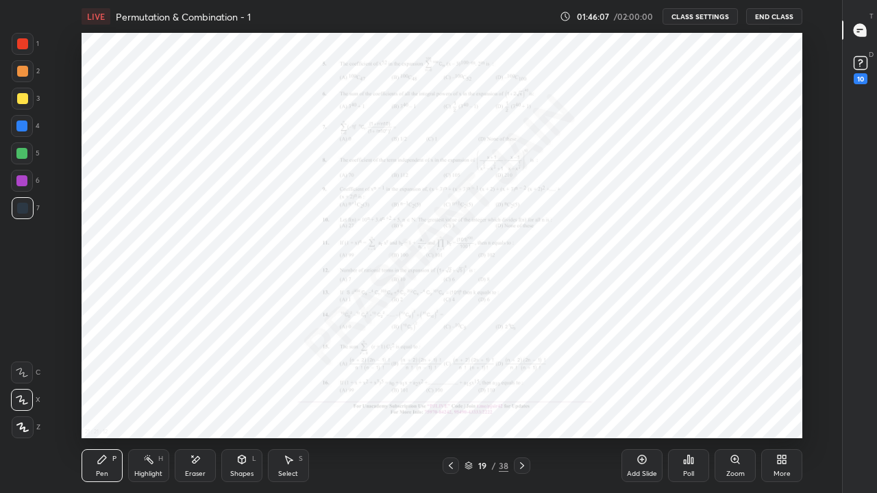
click at [524, 405] on div at bounding box center [522, 465] width 16 height 16
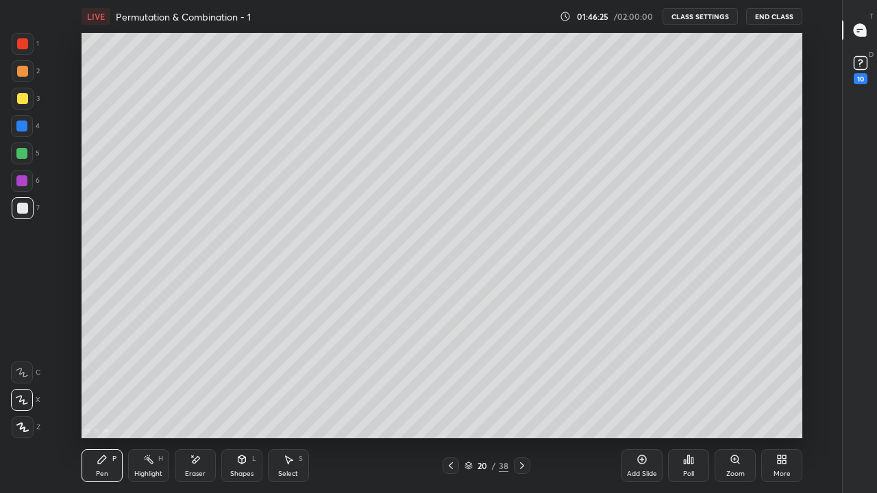
click at [451, 405] on icon at bounding box center [451, 465] width 4 height 7
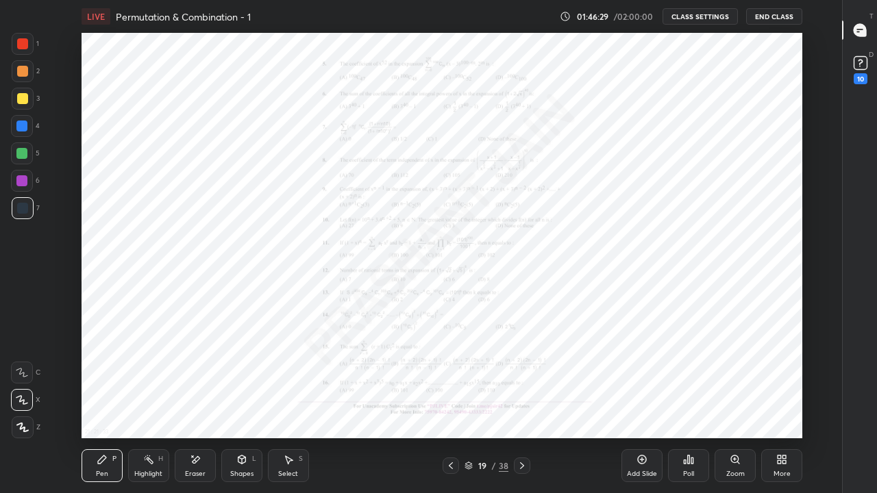
click at [521, 405] on icon at bounding box center [521, 465] width 11 height 11
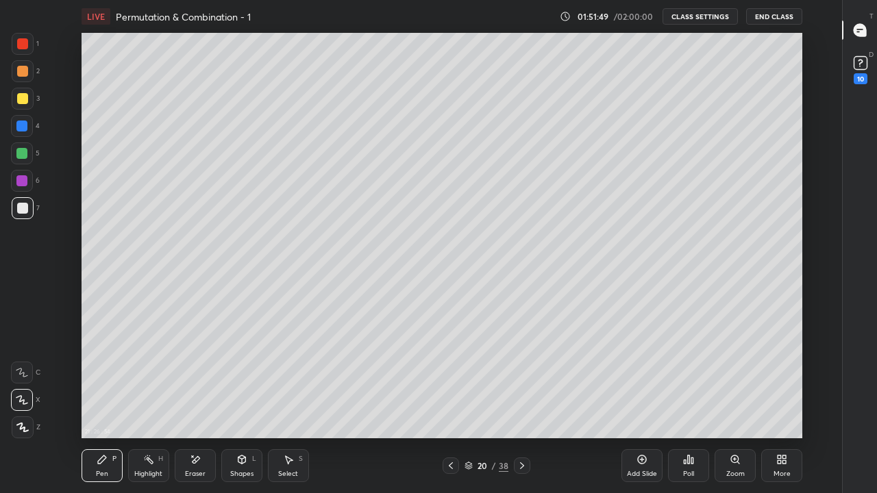
click at [521, 405] on icon at bounding box center [521, 465] width 11 height 11
click at [451, 405] on icon at bounding box center [450, 465] width 11 height 11
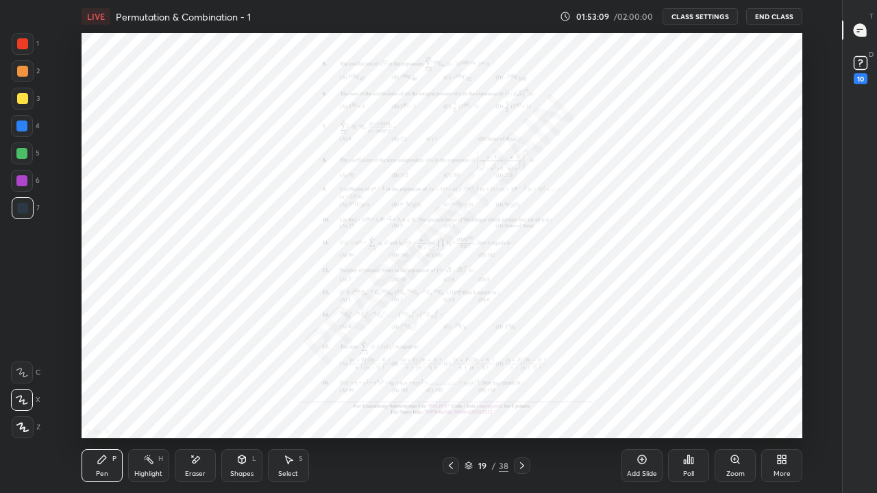
click at [501, 405] on div "Pen P Highlight H Eraser Shapes L Select S 19 / 38 Add Slide Poll Zoom More" at bounding box center [441, 465] width 720 height 55
click at [520, 405] on icon at bounding box center [521, 465] width 11 height 11
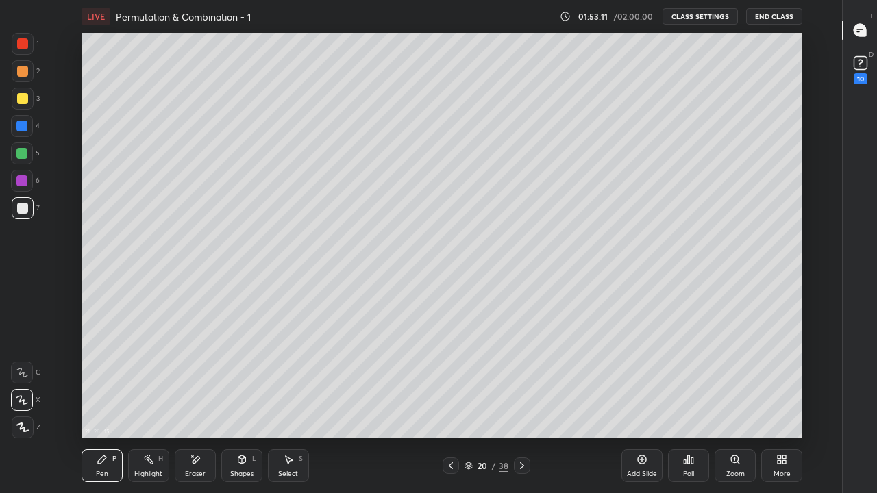
click at [521, 405] on icon at bounding box center [521, 465] width 11 height 11
click at [529, 405] on div at bounding box center [522, 465] width 16 height 16
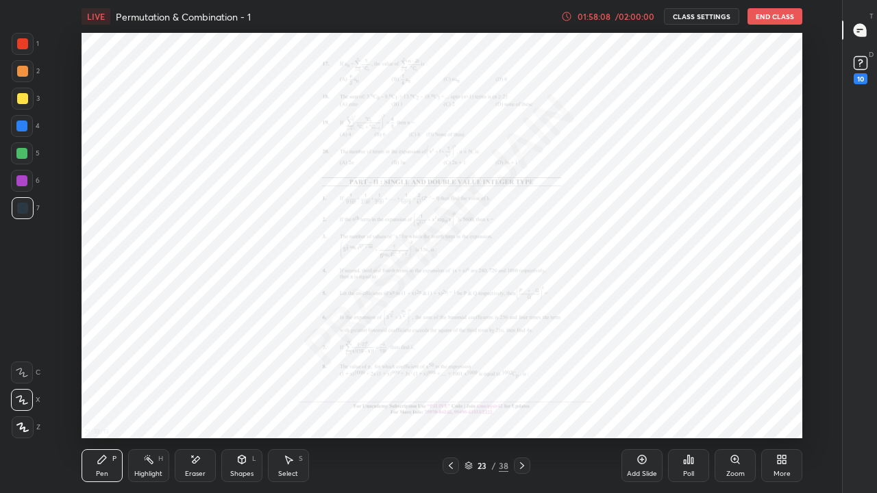
click at [725, 405] on div "Zoom" at bounding box center [734, 465] width 41 height 33
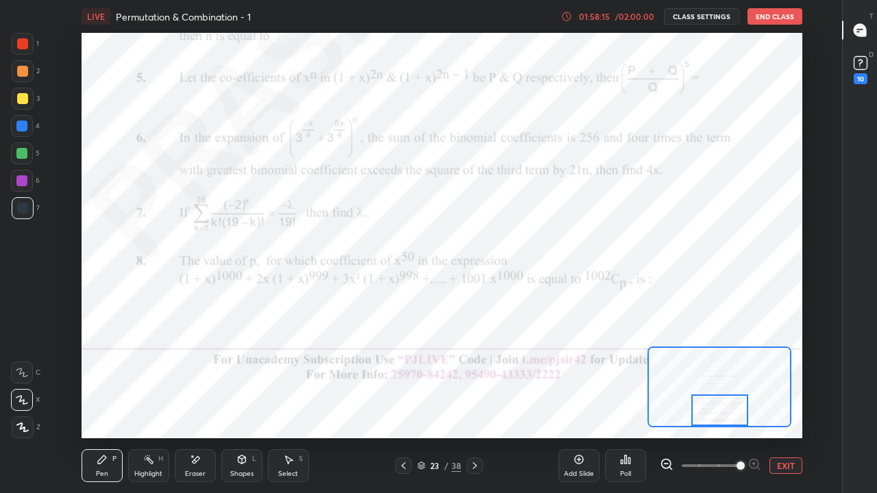
click at [714, 405] on div at bounding box center [719, 409] width 57 height 31
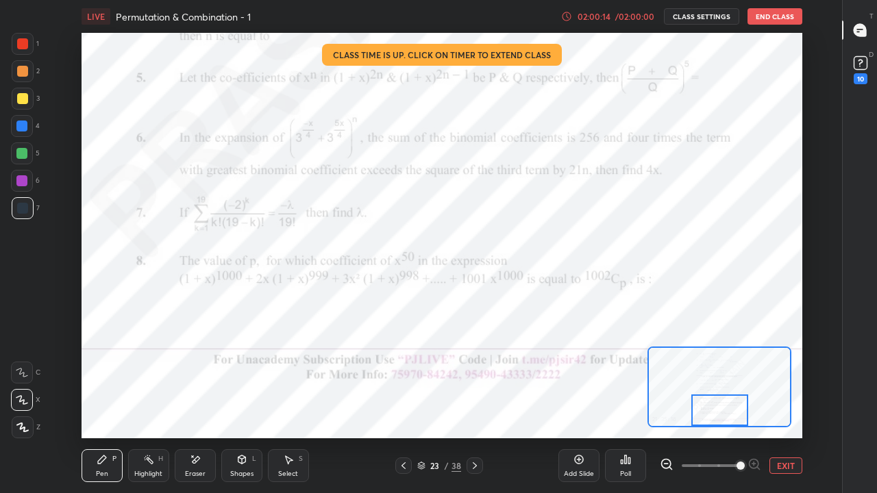
click at [21, 47] on div at bounding box center [22, 43] width 11 height 11
click at [787, 405] on button "EXIT" at bounding box center [785, 465] width 33 height 16
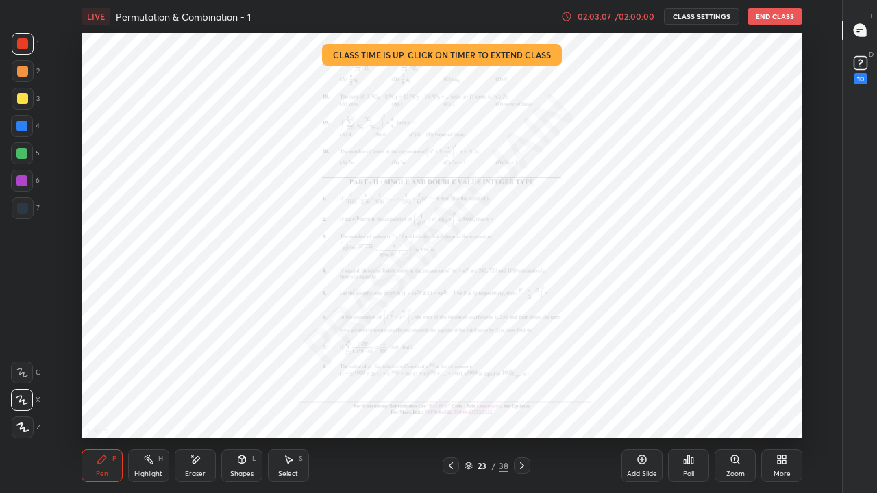
click at [523, 405] on icon at bounding box center [521, 465] width 11 height 11
click at [635, 16] on div "/ 02:00:00" at bounding box center [634, 16] width 42 height 8
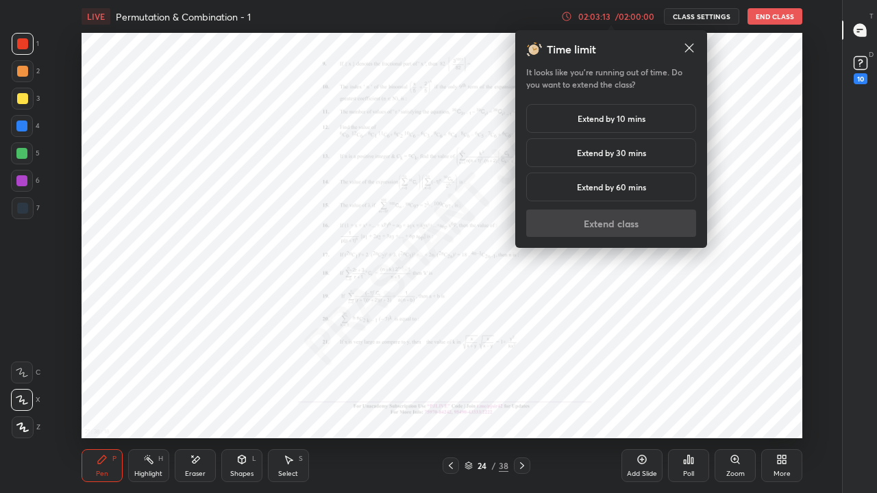
click at [598, 147] on h5 "Extend by 30 mins" at bounding box center [611, 153] width 69 height 12
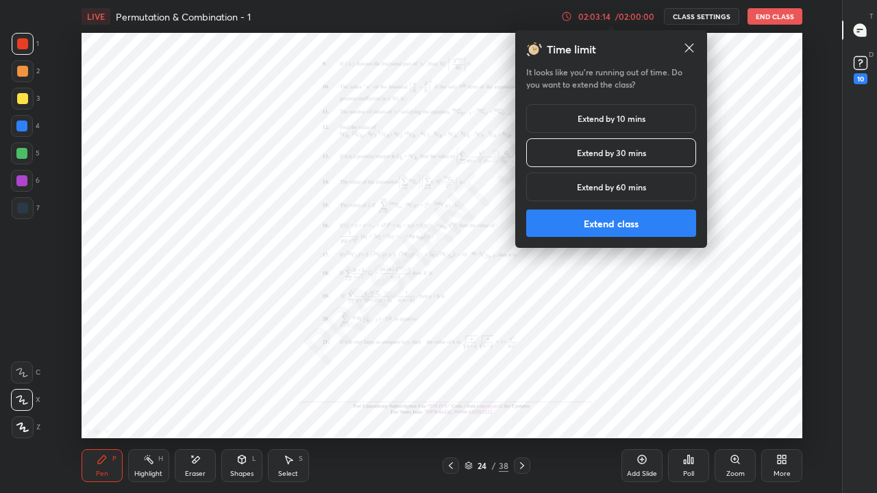
click at [607, 225] on button "Extend class" at bounding box center [611, 223] width 170 height 27
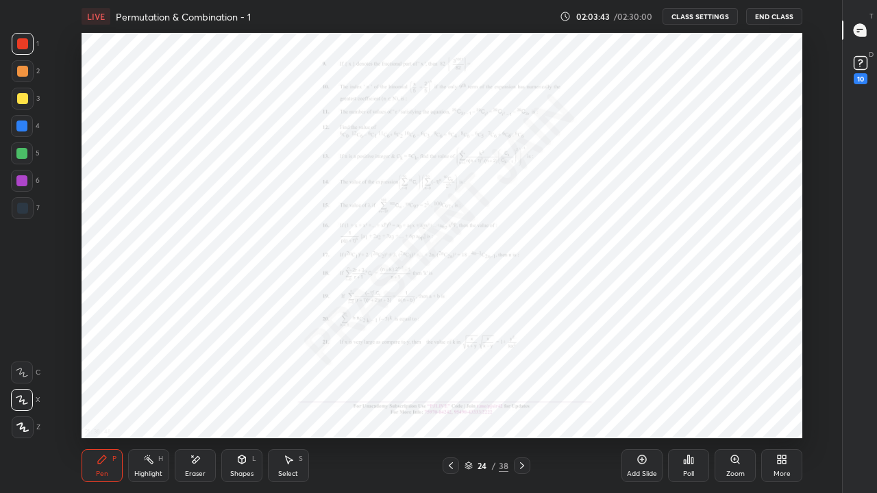
click at [453, 405] on icon at bounding box center [450, 465] width 11 height 11
click at [451, 405] on icon at bounding box center [450, 465] width 11 height 11
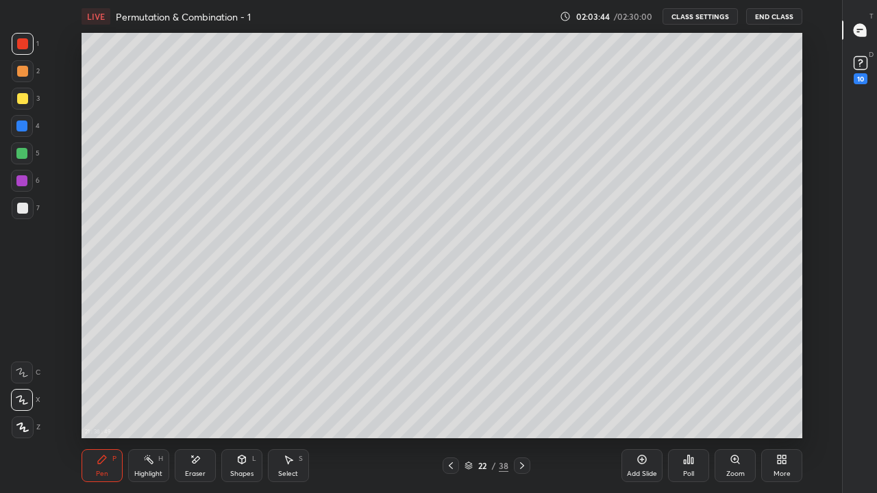
click at [452, 405] on icon at bounding box center [451, 465] width 4 height 7
click at [453, 405] on div at bounding box center [450, 465] width 16 height 16
click at [525, 405] on div at bounding box center [522, 465] width 16 height 16
click at [521, 405] on icon at bounding box center [521, 465] width 11 height 11
click at [522, 405] on icon at bounding box center [521, 465] width 11 height 11
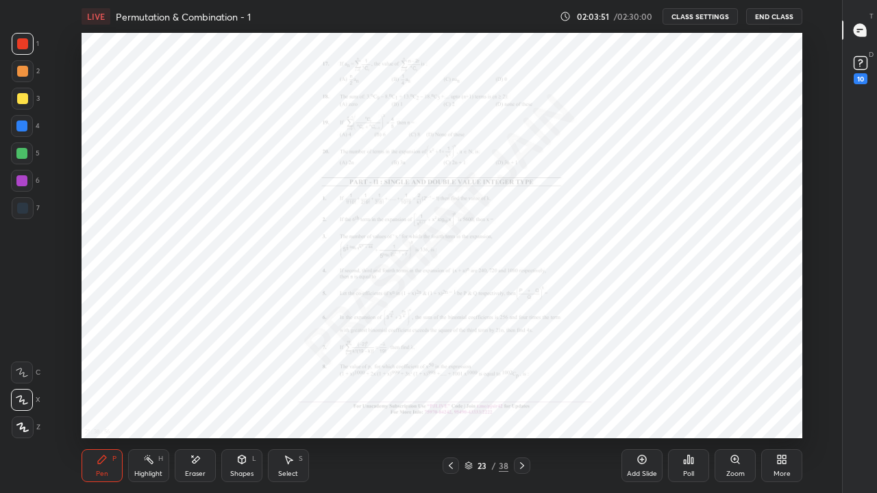
click at [523, 405] on icon at bounding box center [521, 465] width 11 height 11
click at [640, 405] on div "Add Slide" at bounding box center [642, 473] width 30 height 7
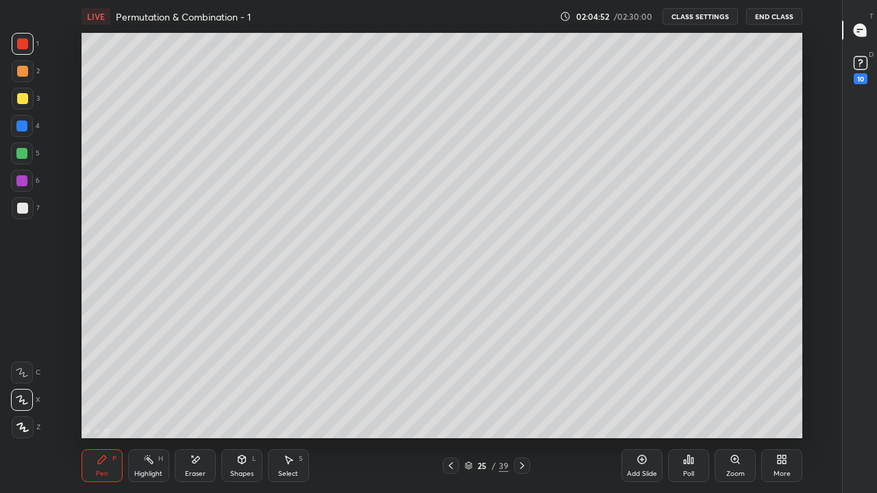
click at [20, 209] on div at bounding box center [22, 208] width 11 height 11
click at [451, 405] on icon at bounding box center [450, 465] width 11 height 11
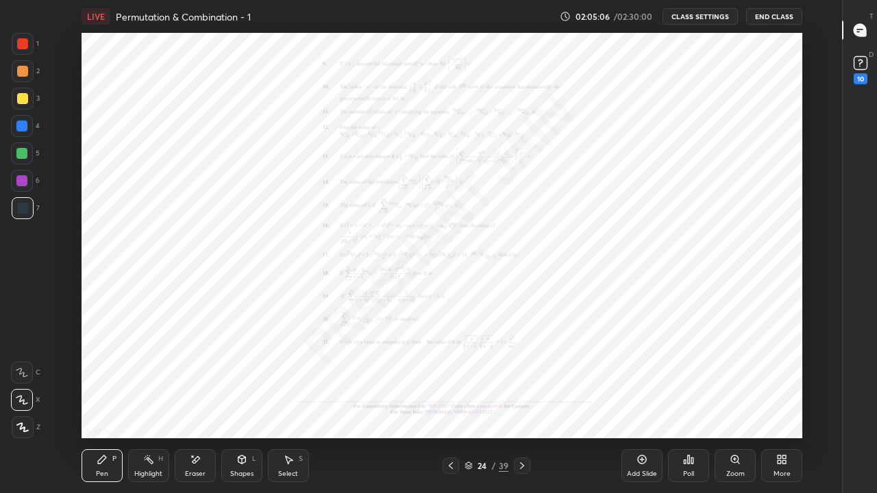
click at [521, 405] on icon at bounding box center [521, 465] width 11 height 11
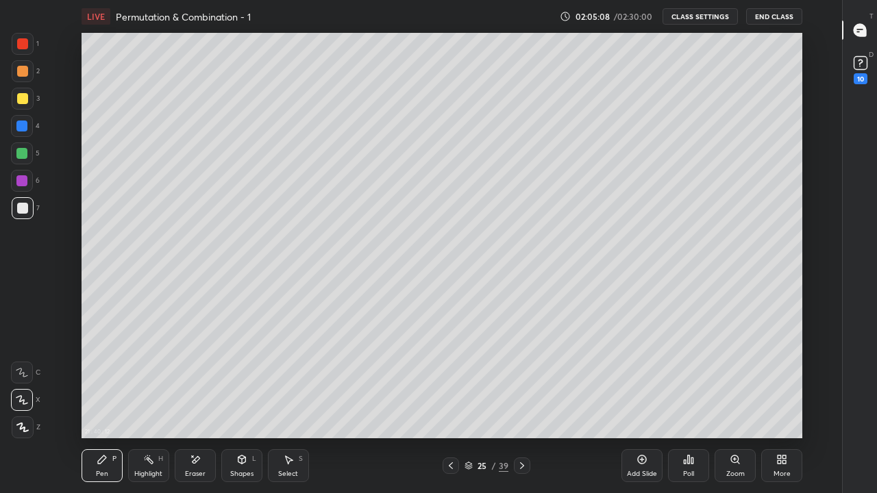
click at [451, 405] on icon at bounding box center [450, 465] width 11 height 11
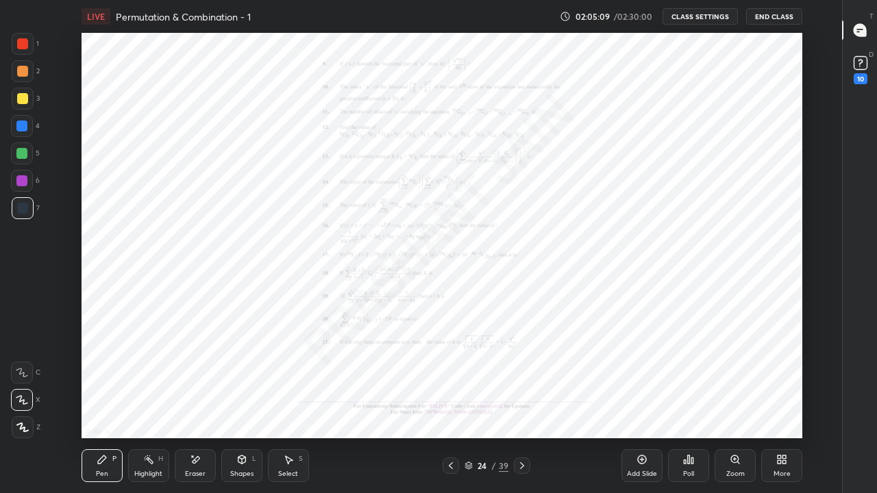
click at [522, 405] on icon at bounding box center [521, 465] width 11 height 11
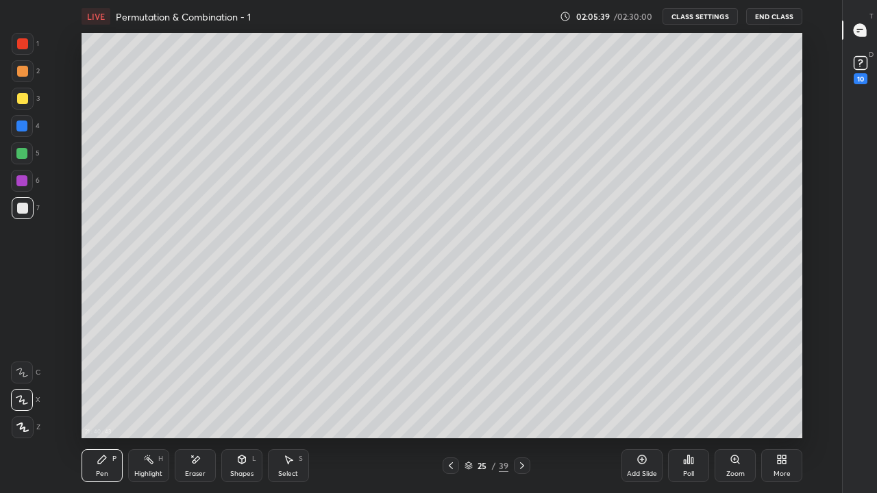
click at [451, 405] on icon at bounding box center [450, 465] width 11 height 11
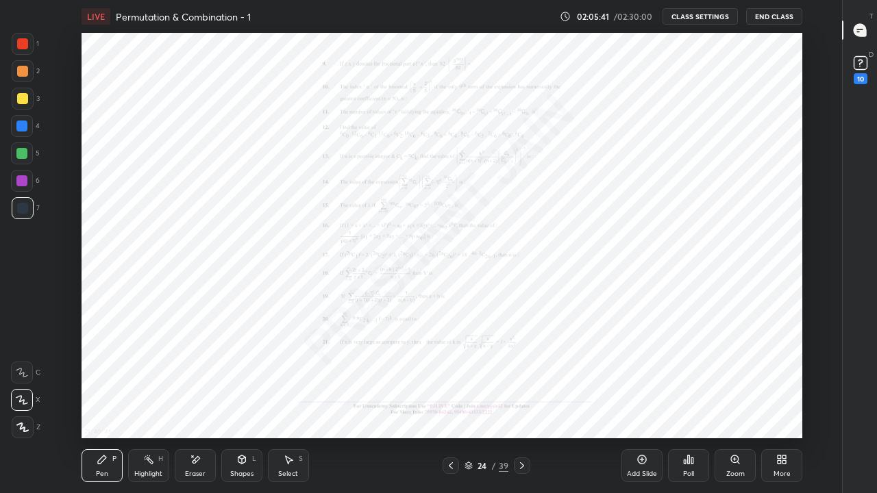
click at [521, 405] on icon at bounding box center [521, 465] width 11 height 11
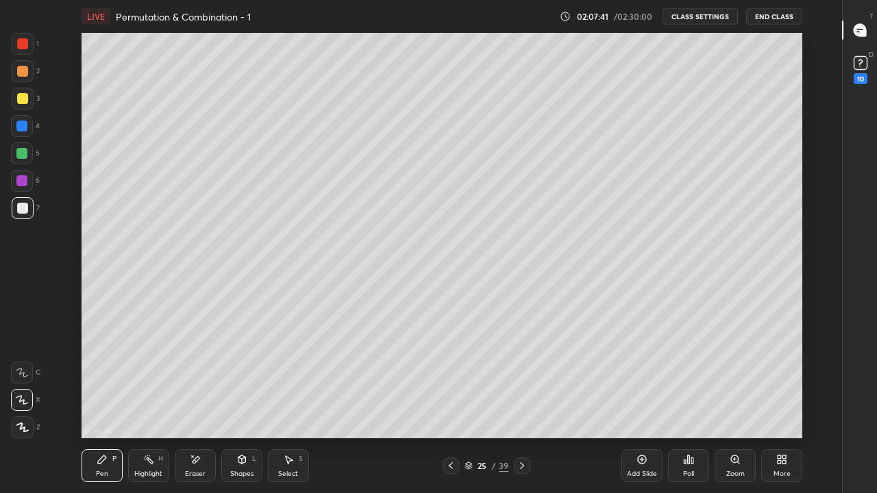
click at [451, 405] on icon at bounding box center [450, 465] width 11 height 11
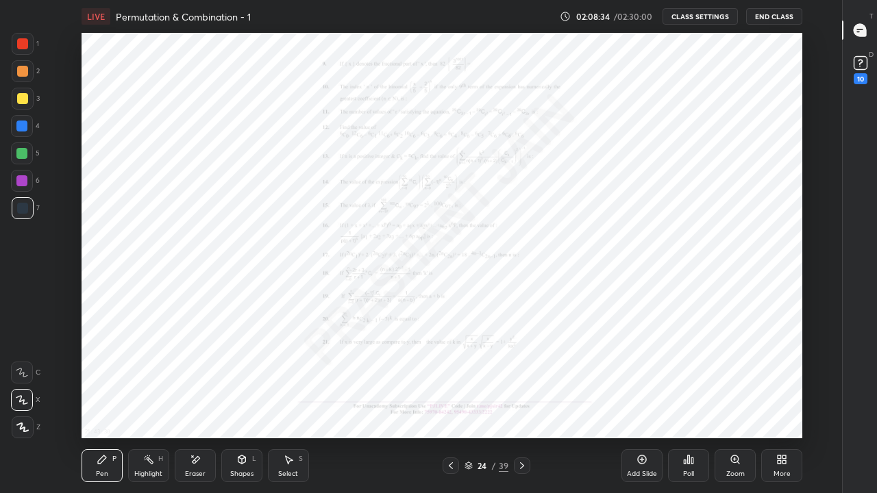
click at [729, 405] on div "Zoom" at bounding box center [734, 465] width 41 height 33
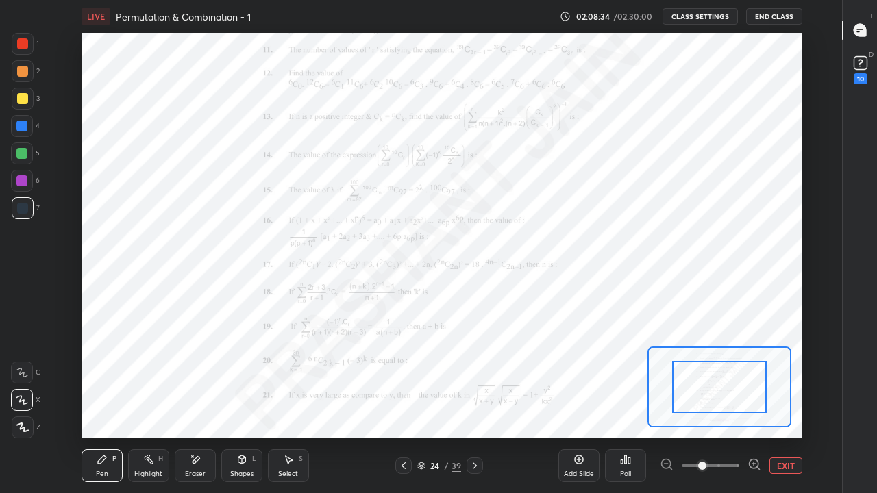
click at [753, 405] on icon at bounding box center [753, 464] width 3 height 0
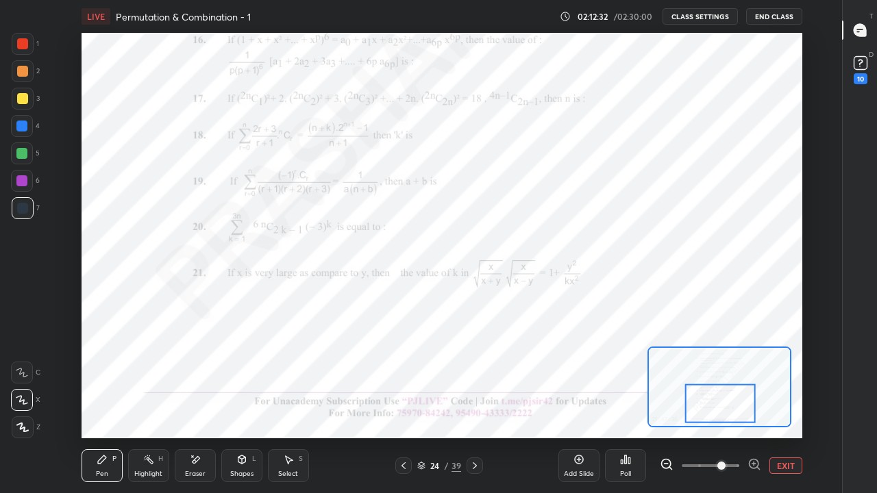
click at [474, 405] on icon at bounding box center [474, 465] width 11 height 11
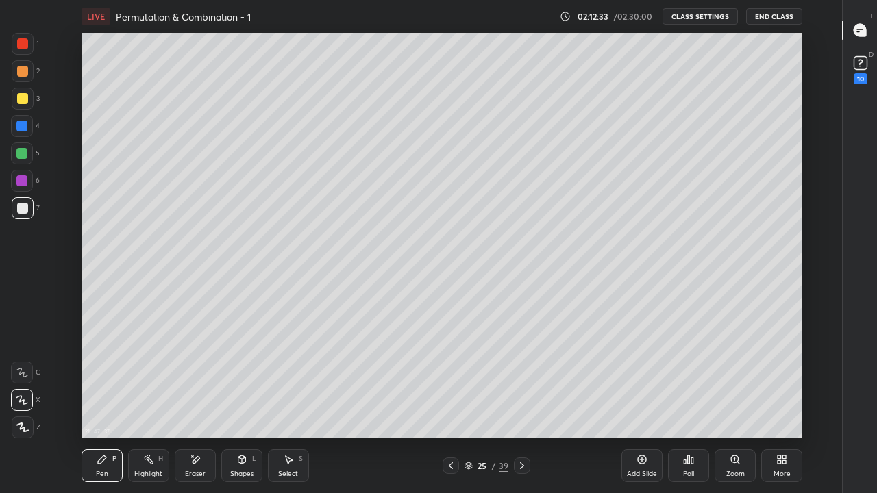
click at [480, 405] on div "25" at bounding box center [482, 466] width 14 height 8
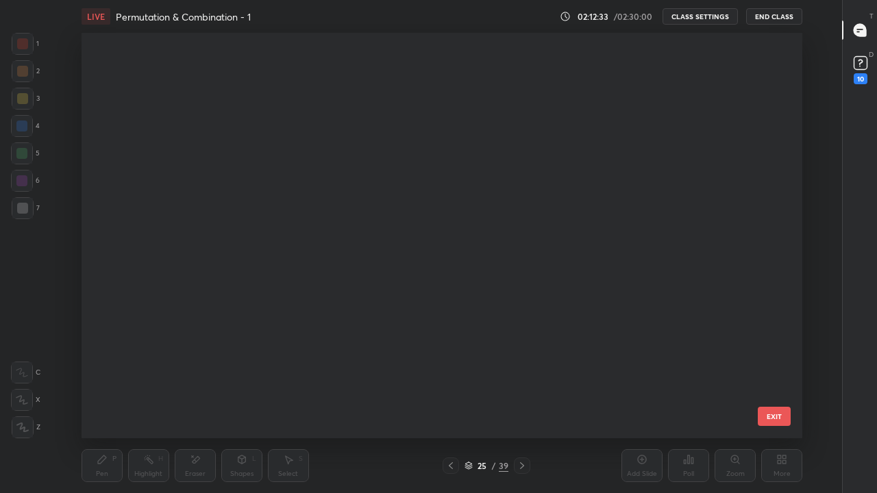
scroll to position [401, 714]
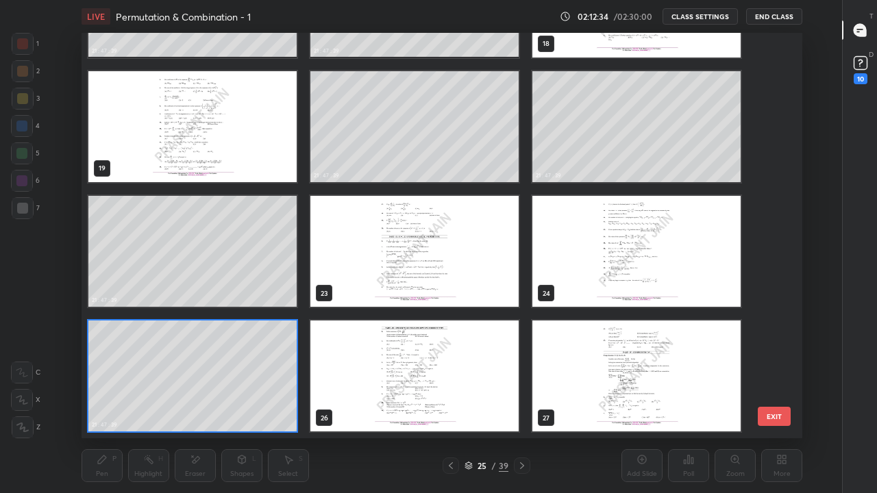
click at [565, 405] on img "grid" at bounding box center [636, 375] width 208 height 111
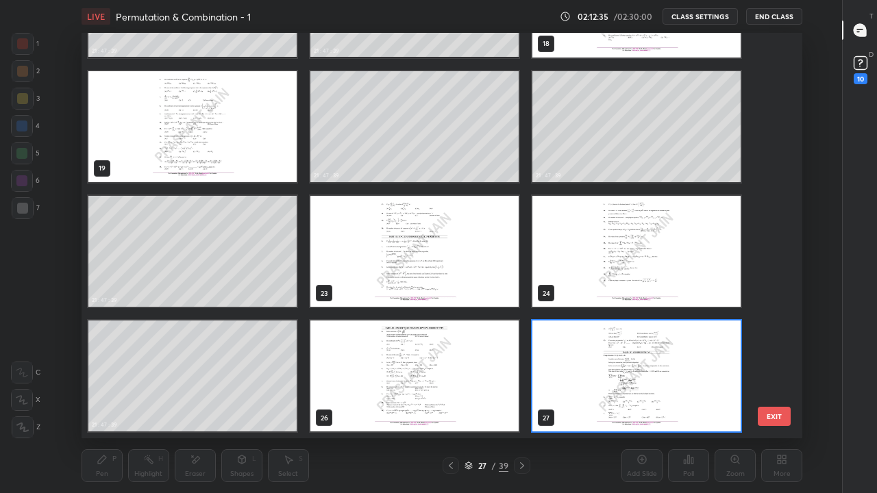
click at [570, 402] on img "grid" at bounding box center [636, 375] width 208 height 111
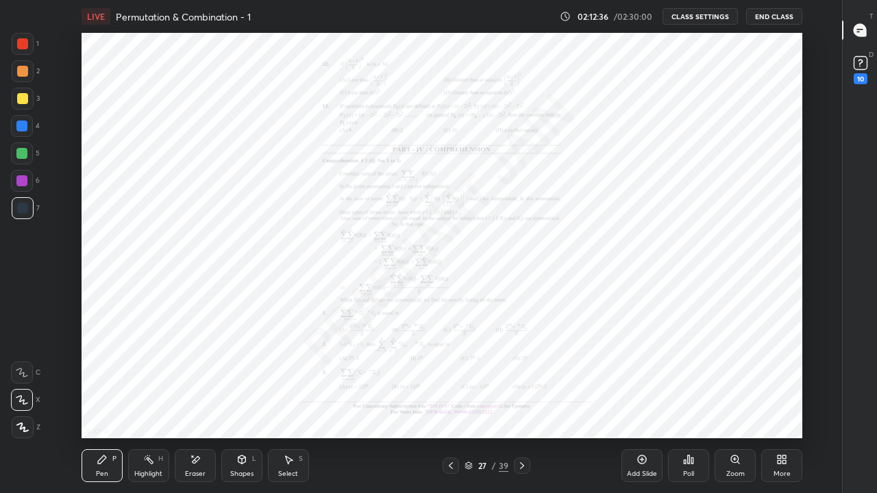
click at [453, 405] on div at bounding box center [450, 465] width 16 height 16
click at [454, 405] on div at bounding box center [450, 465] width 16 height 16
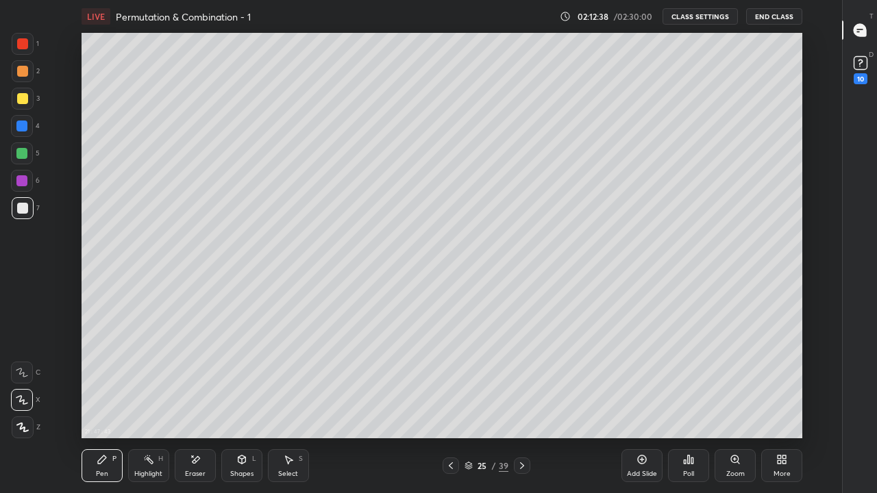
click at [451, 405] on icon at bounding box center [450, 465] width 11 height 11
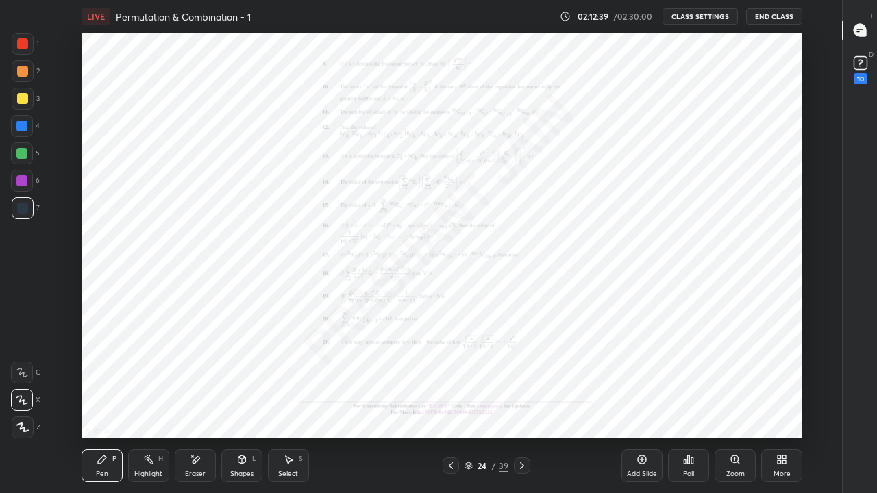
click at [521, 405] on icon at bounding box center [521, 465] width 11 height 11
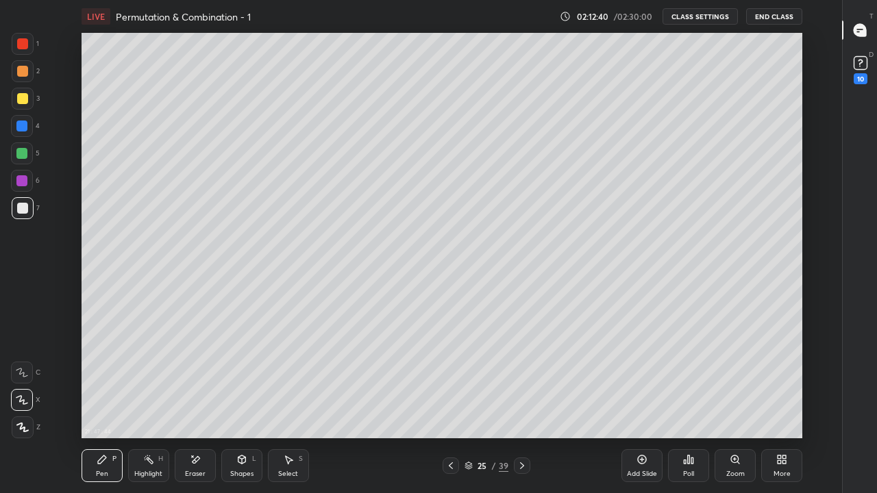
click at [521, 405] on icon at bounding box center [521, 465] width 11 height 11
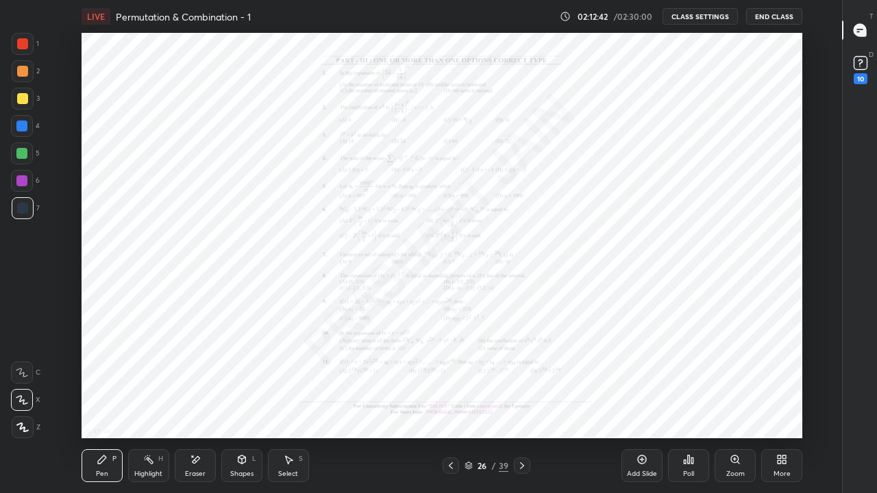
click at [523, 405] on icon at bounding box center [521, 465] width 11 height 11
click at [527, 405] on icon at bounding box center [521, 465] width 11 height 11
click at [450, 405] on icon at bounding box center [451, 465] width 4 height 7
click at [451, 405] on icon at bounding box center [450, 465] width 11 height 11
click at [790, 16] on button "End Class" at bounding box center [774, 16] width 56 height 16
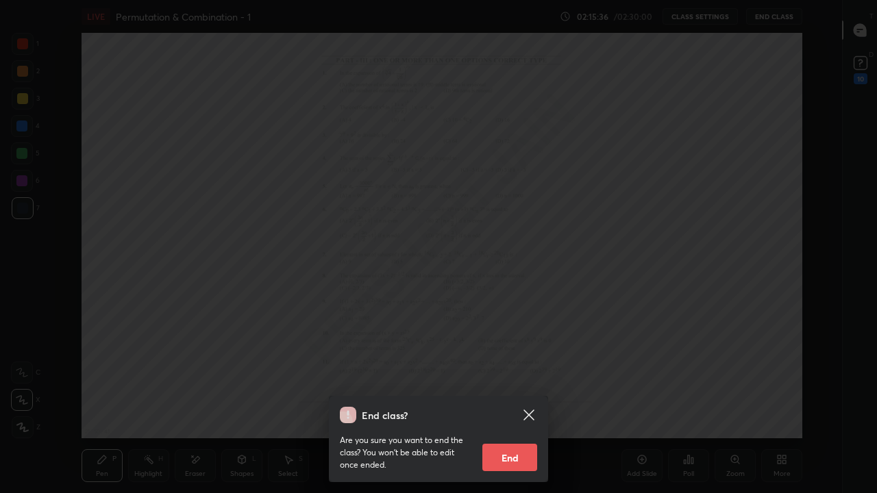
click at [496, 405] on button "End" at bounding box center [509, 457] width 55 height 27
type textarea "x"
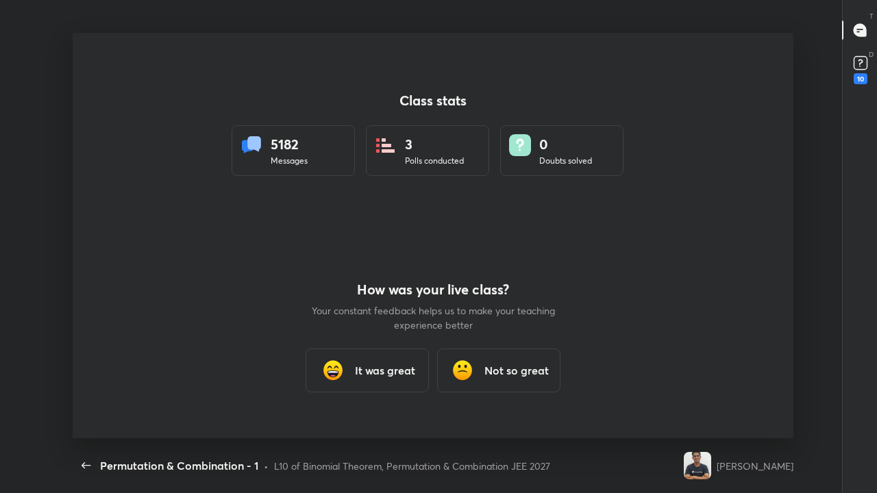
scroll to position [405, 866]
